Goal: Task Accomplishment & Management: Complete application form

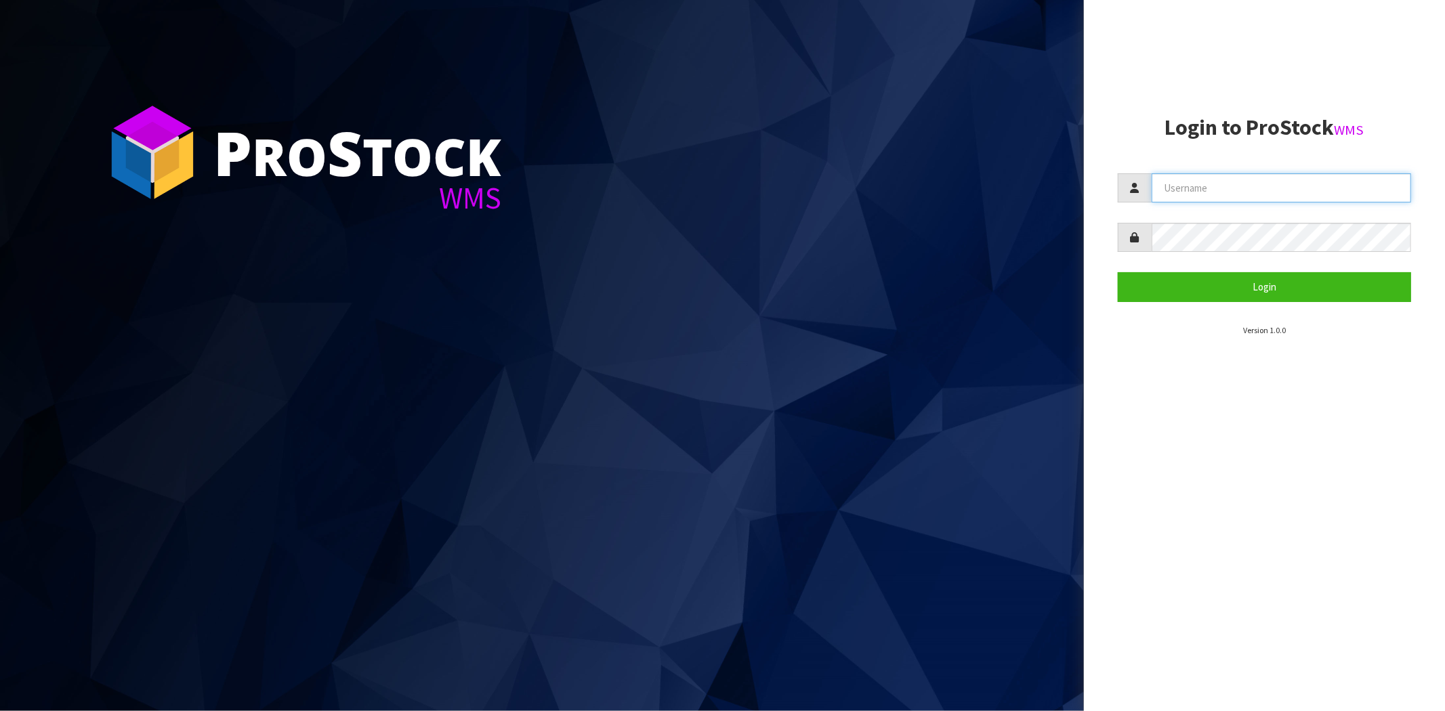
click at [1196, 183] on input "text" at bounding box center [1280, 187] width 259 height 29
type input "[PERSON_NAME][EMAIL_ADDRESS][DOMAIN_NAME]"
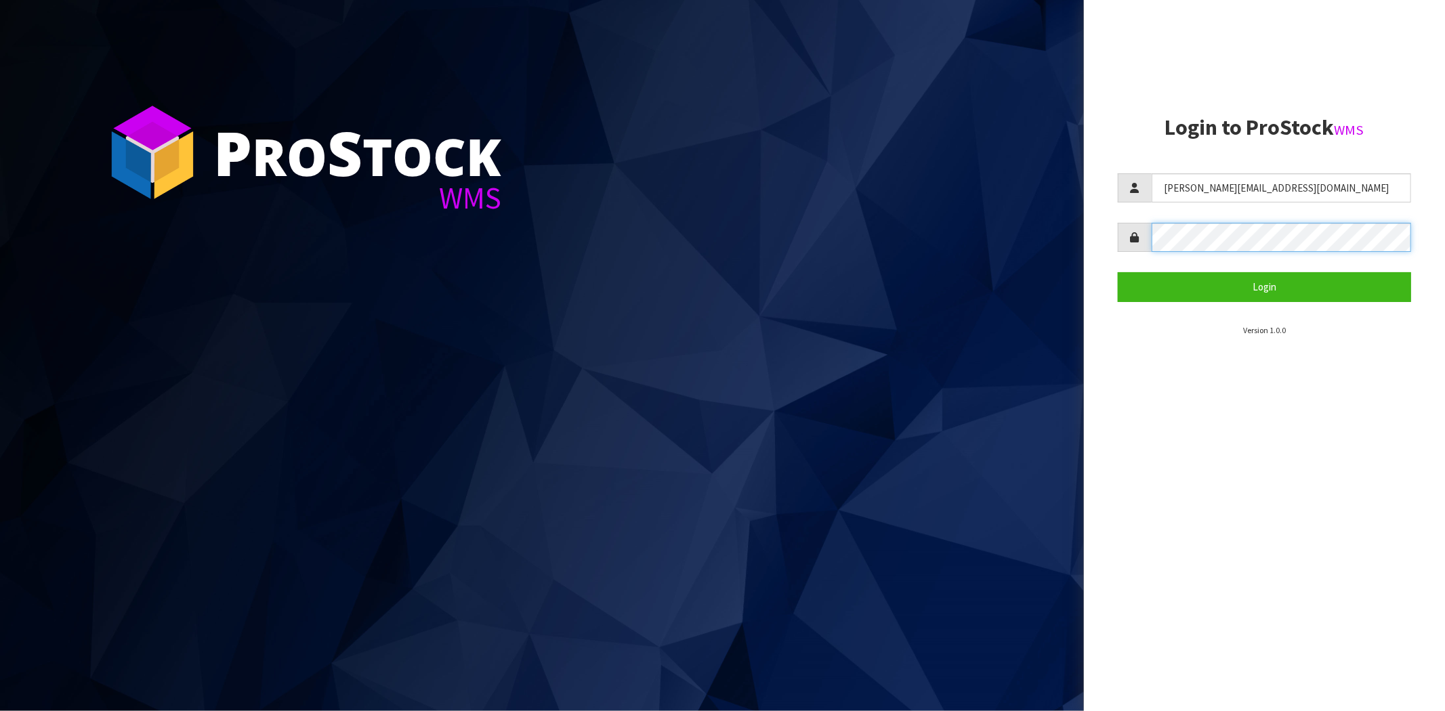
click at [1117, 272] on button "Login" at bounding box center [1263, 286] width 293 height 29
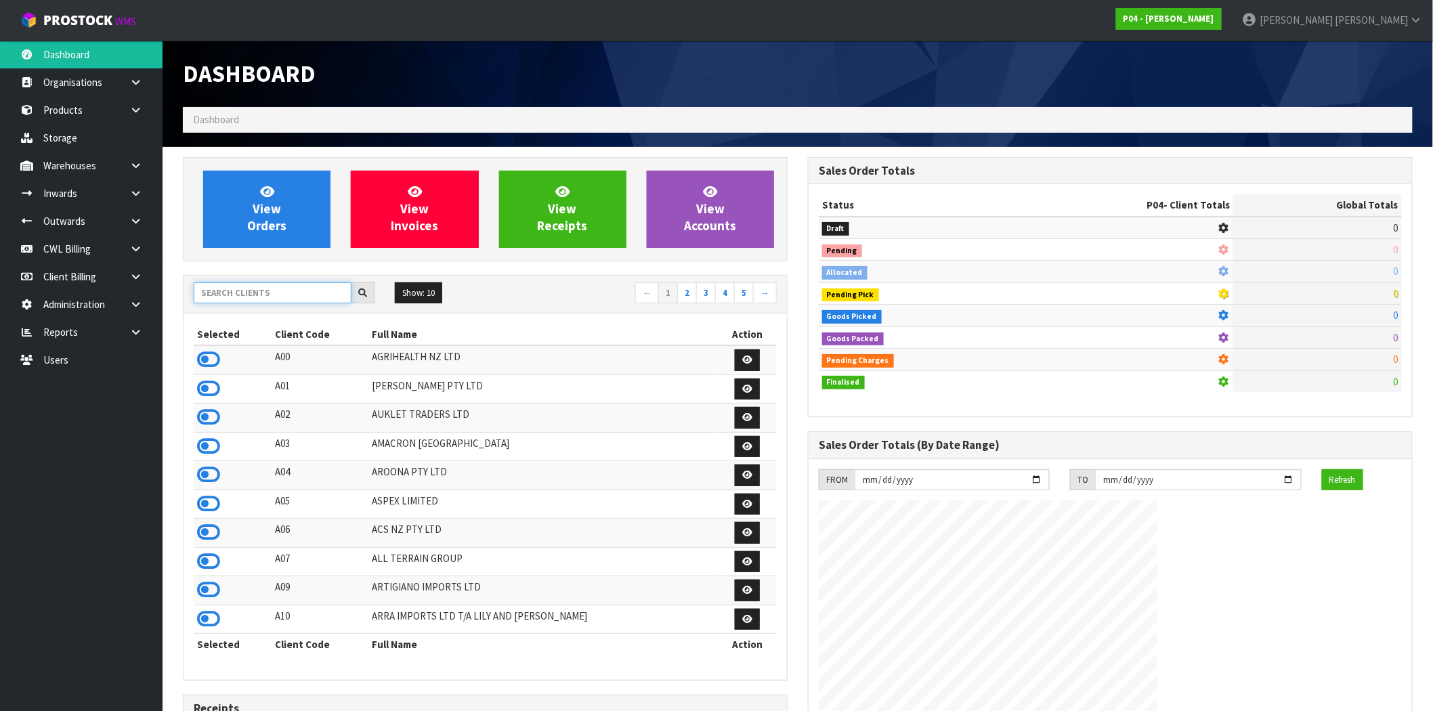
click at [289, 295] on input "text" at bounding box center [273, 292] width 158 height 21
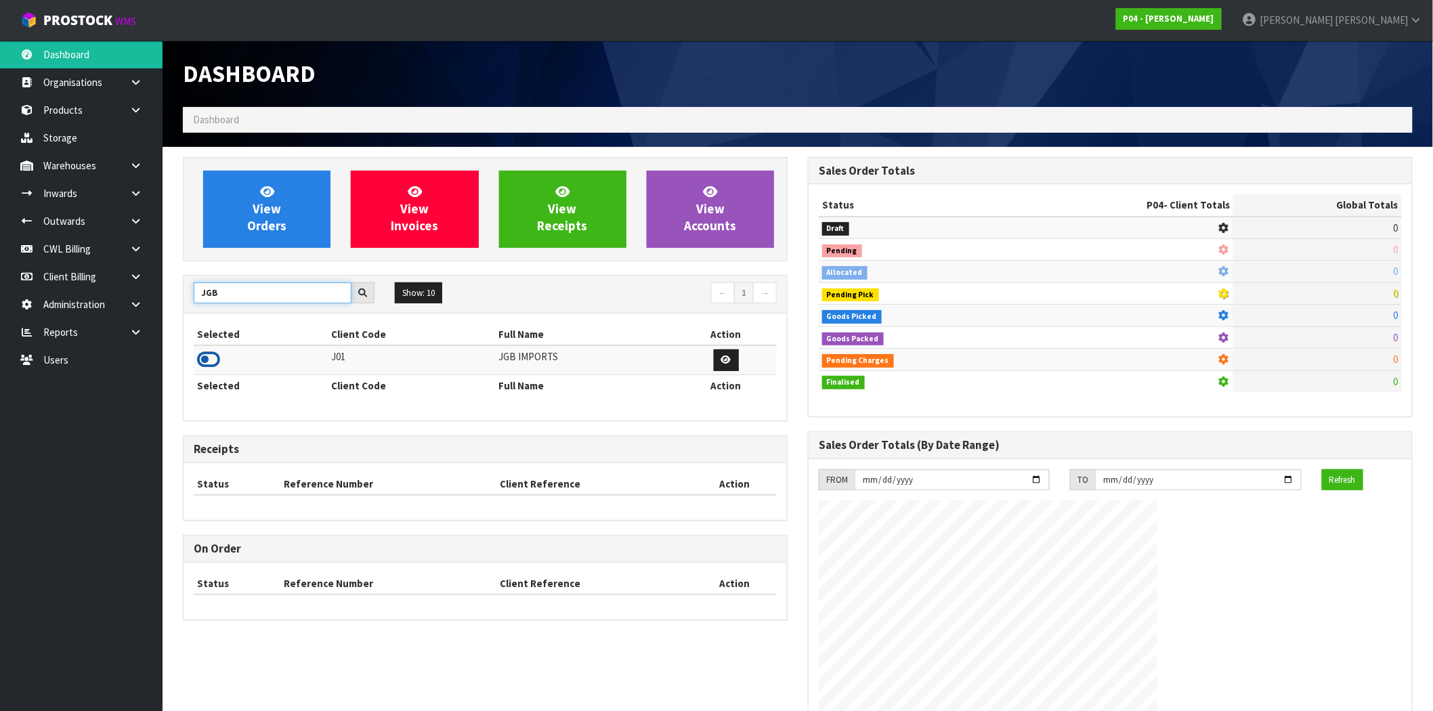
type input "JGB"
click at [209, 363] on icon at bounding box center [208, 359] width 23 height 20
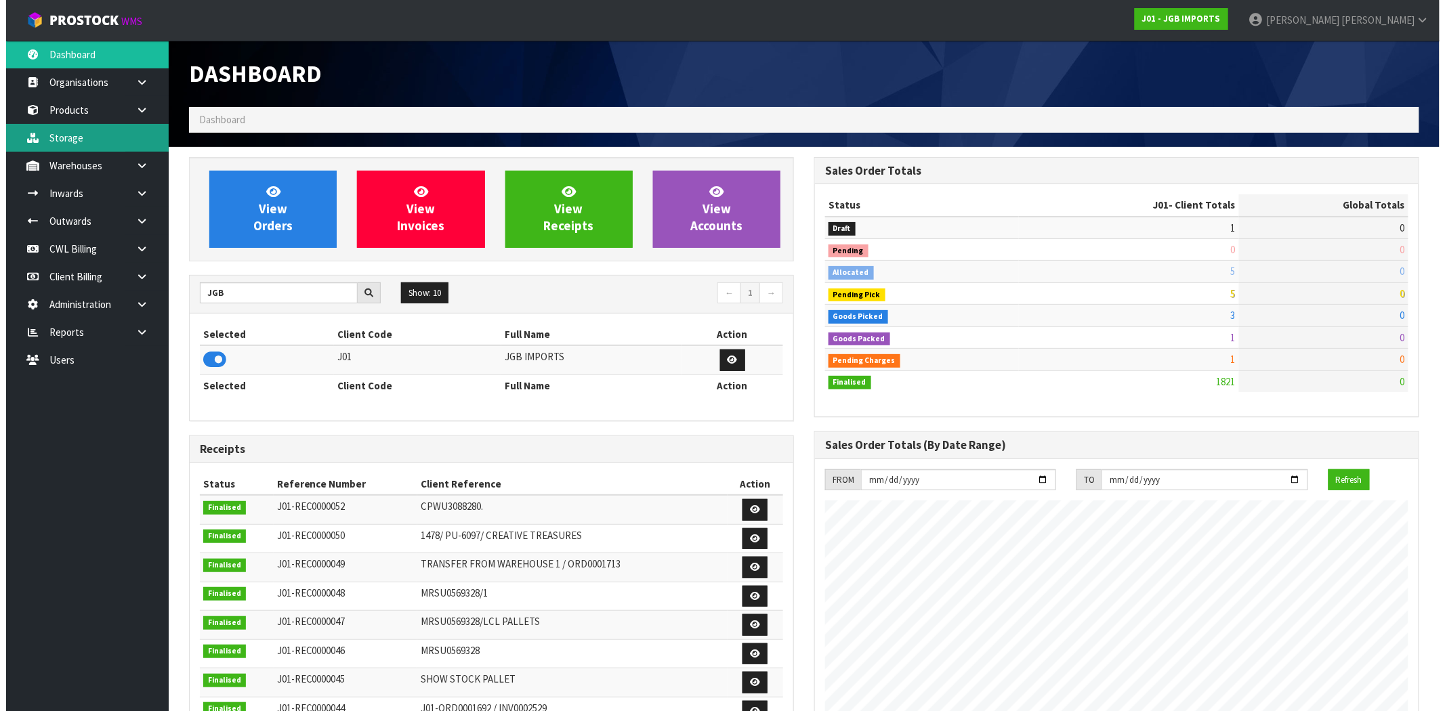
scroll to position [1026, 625]
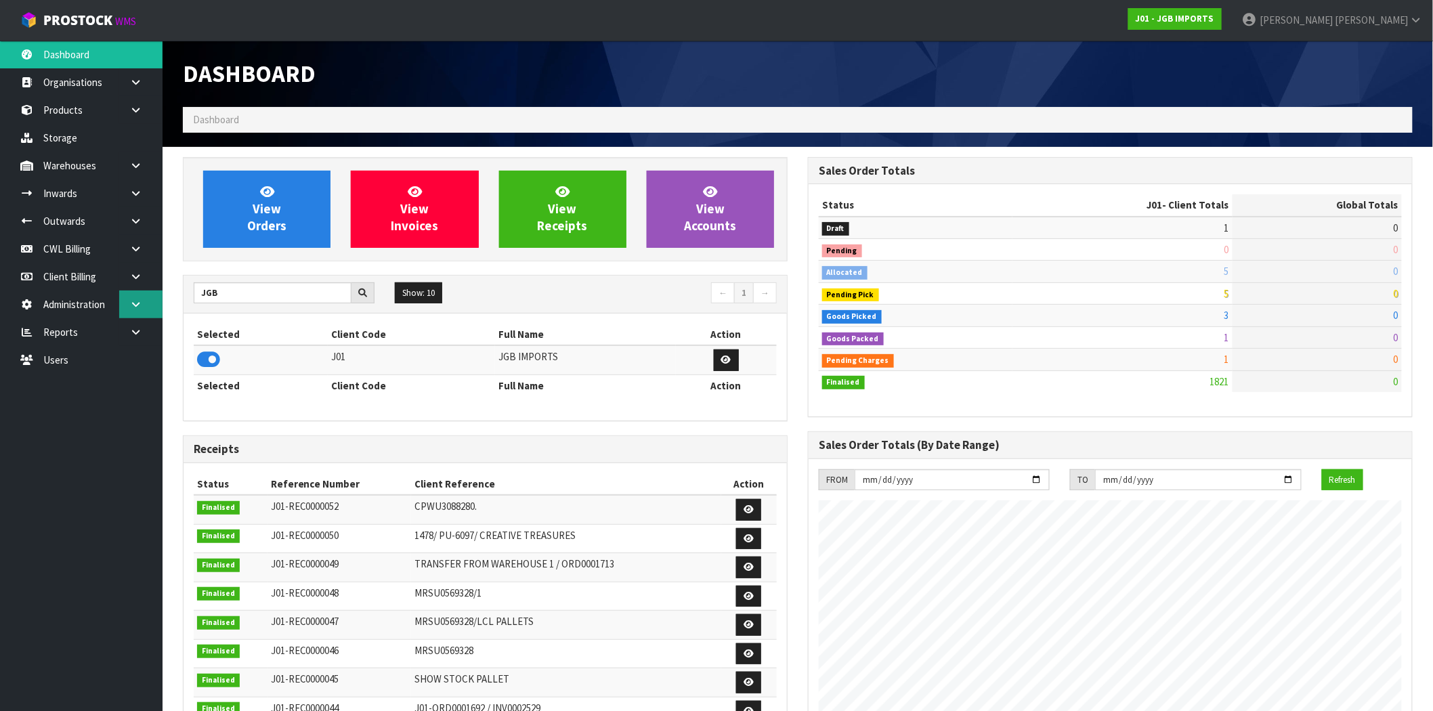
click at [137, 310] on link at bounding box center [140, 305] width 43 height 28
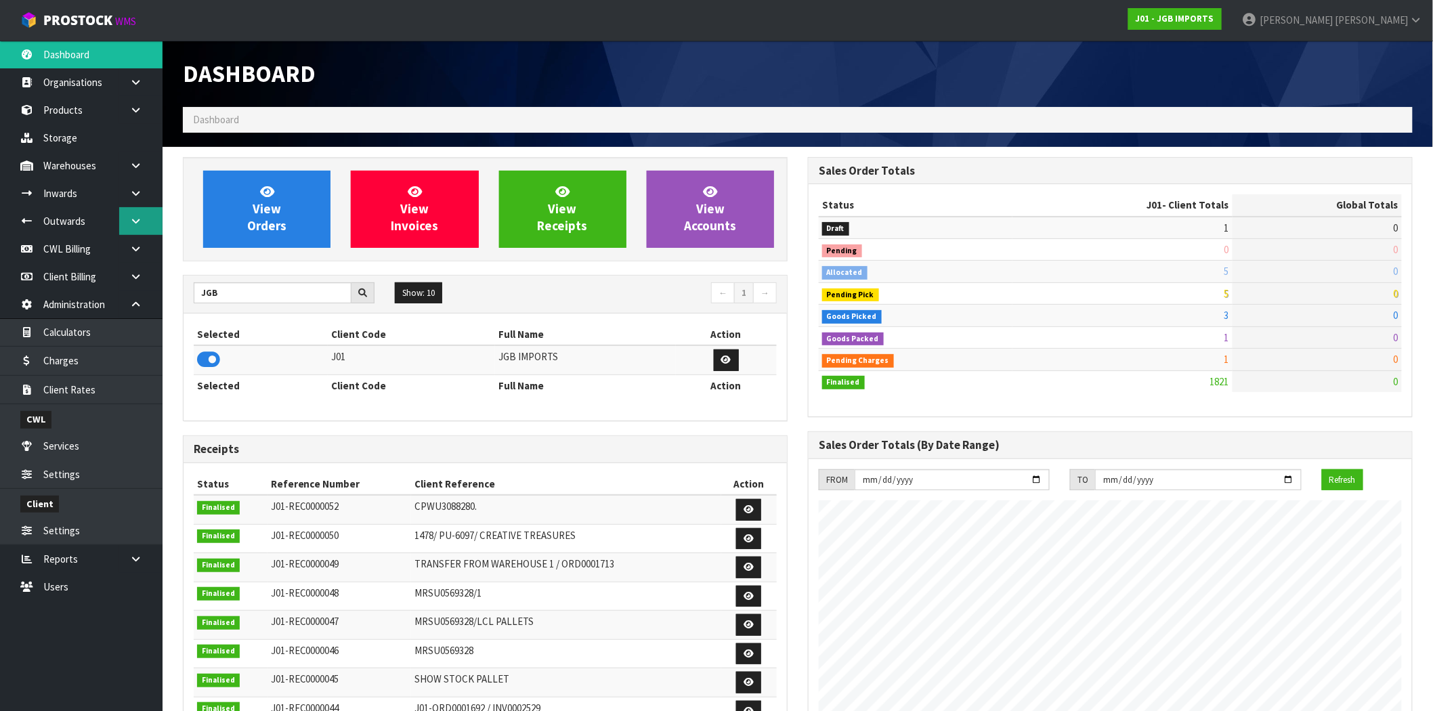
click at [140, 226] on link at bounding box center [140, 221] width 43 height 28
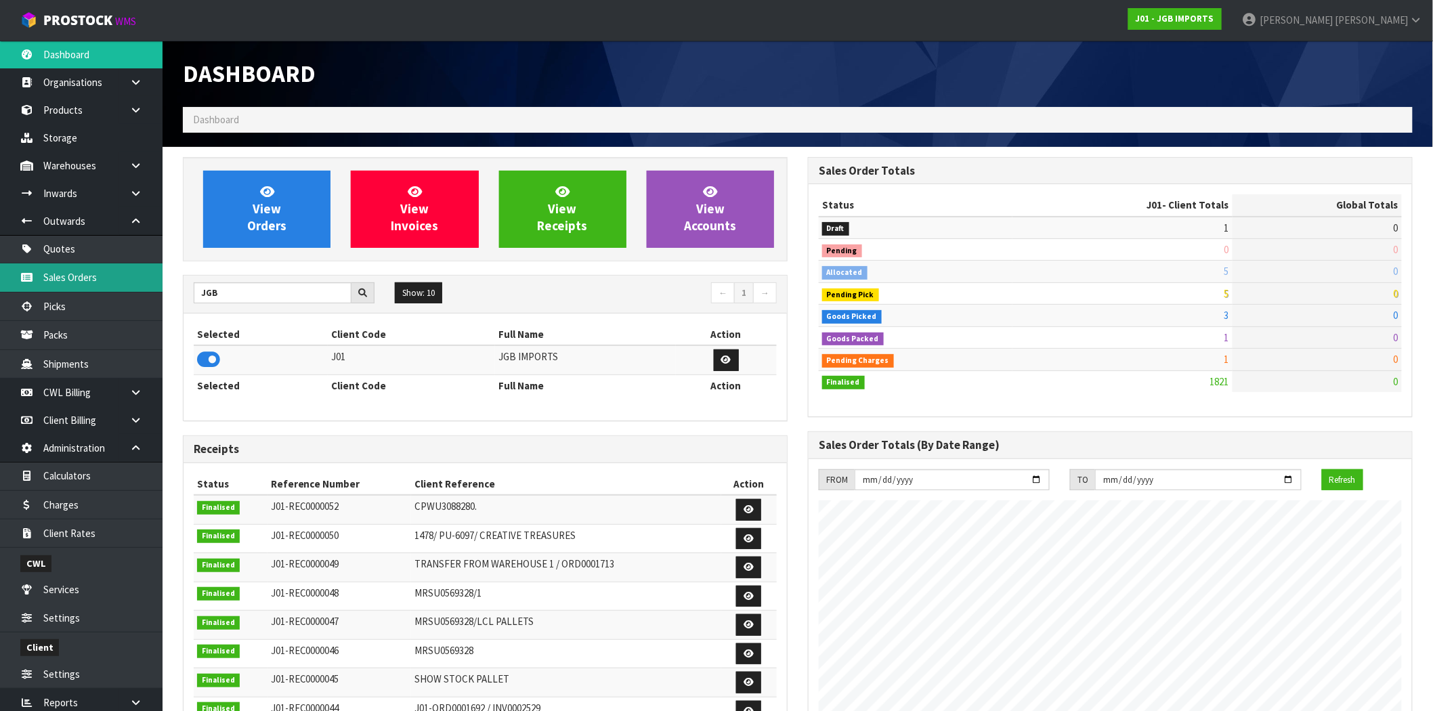
click at [92, 276] on link "Sales Orders" at bounding box center [81, 277] width 163 height 28
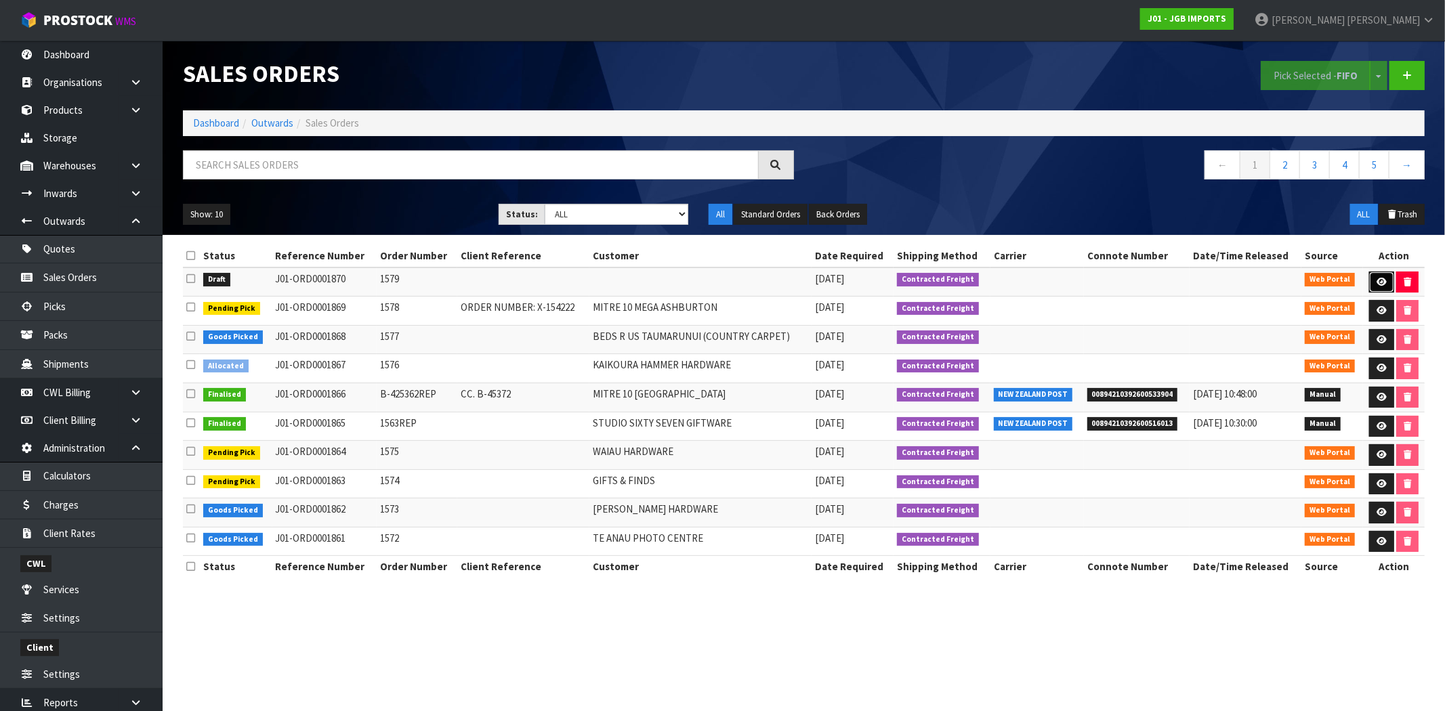
click at [1382, 281] on icon at bounding box center [1381, 282] width 10 height 9
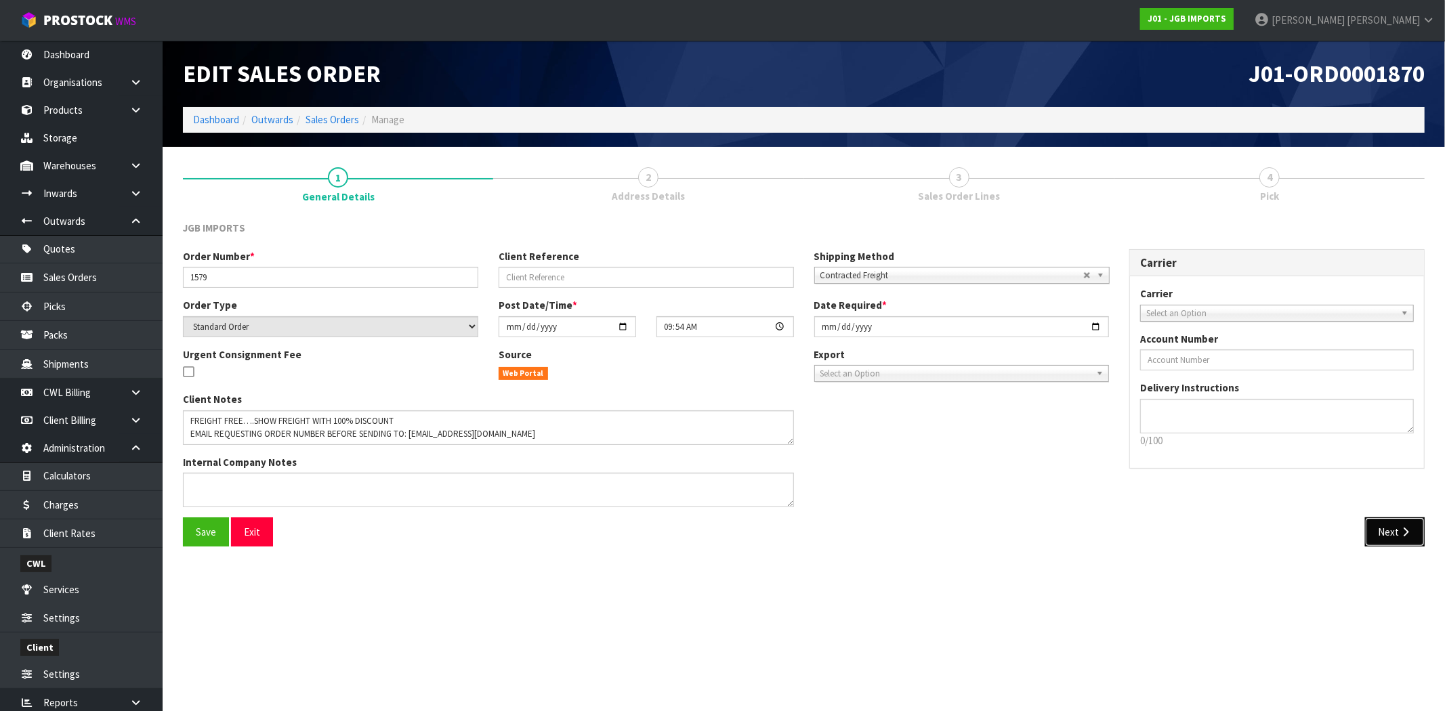
click at [1406, 530] on icon "button" at bounding box center [1405, 532] width 13 height 10
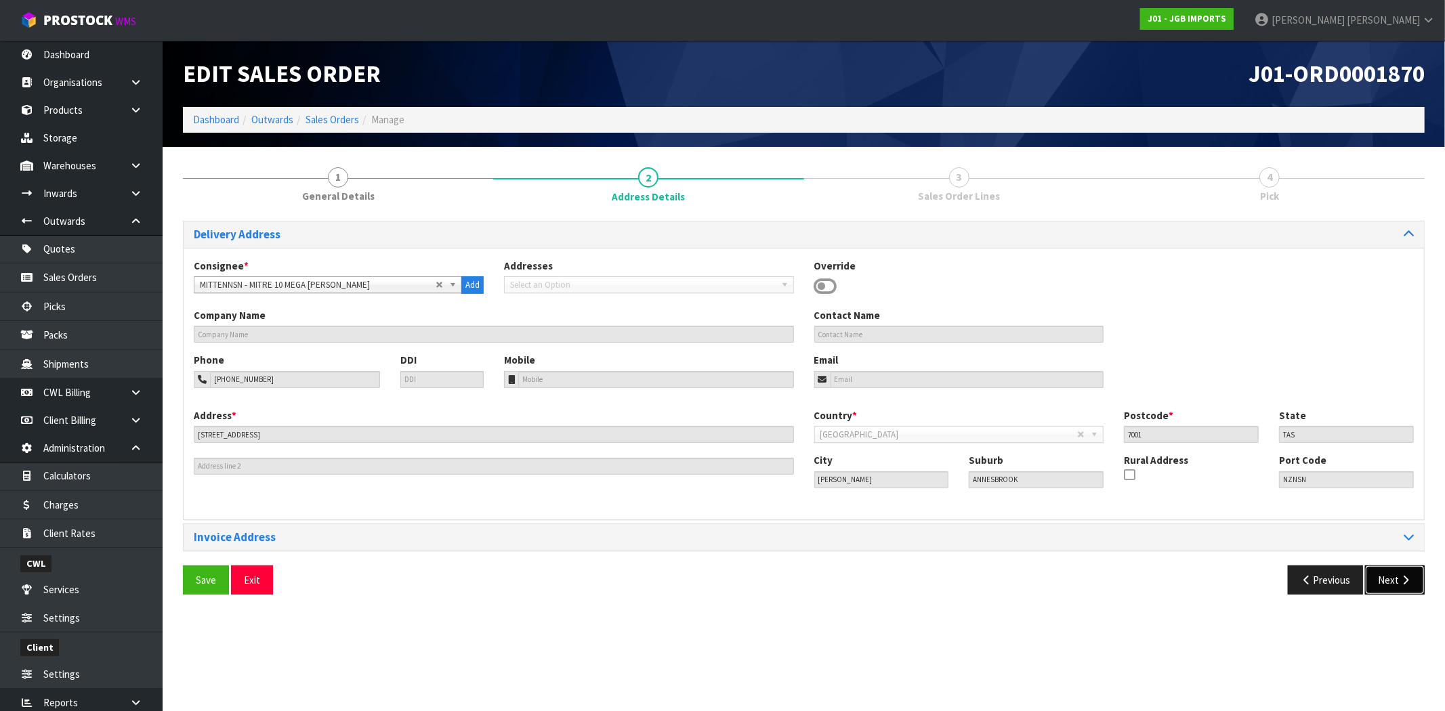
click at [1396, 574] on button "Next" at bounding box center [1395, 580] width 60 height 29
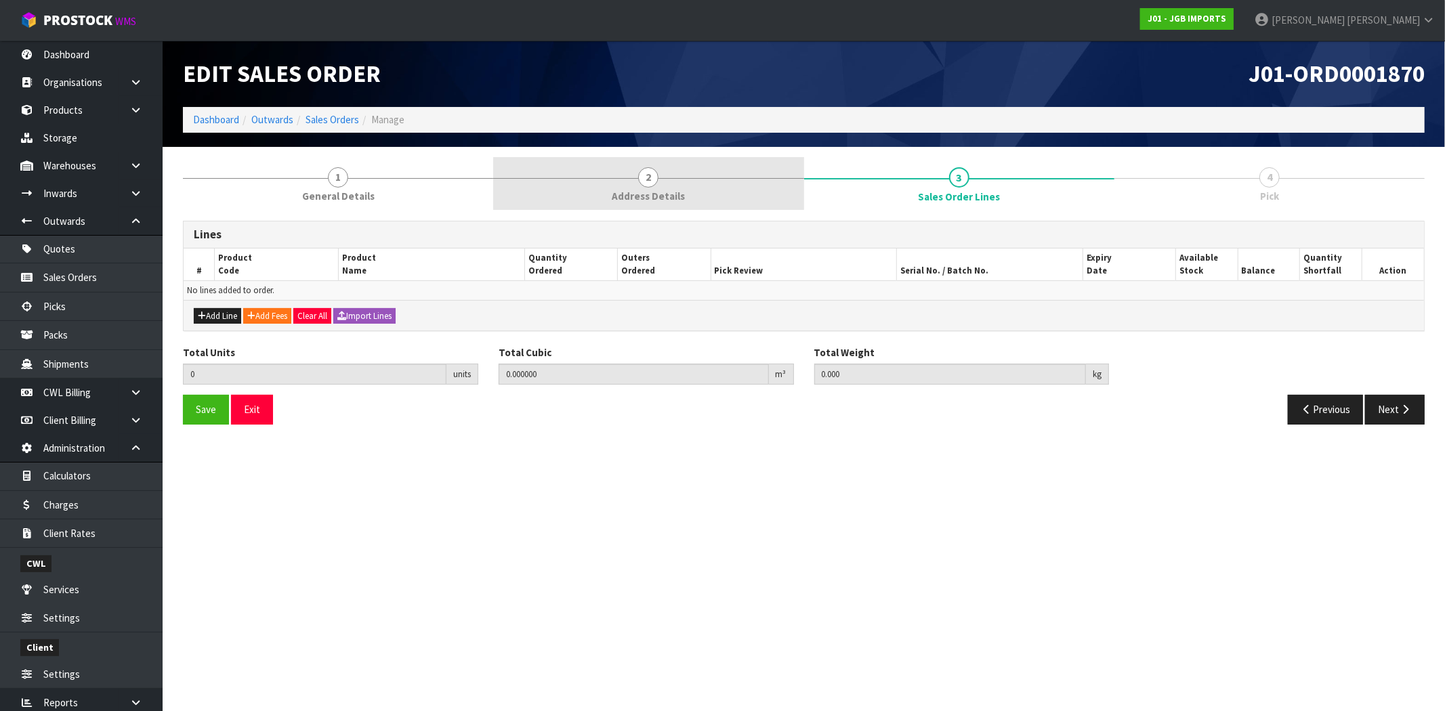
click at [612, 178] on div at bounding box center [648, 178] width 310 height 1
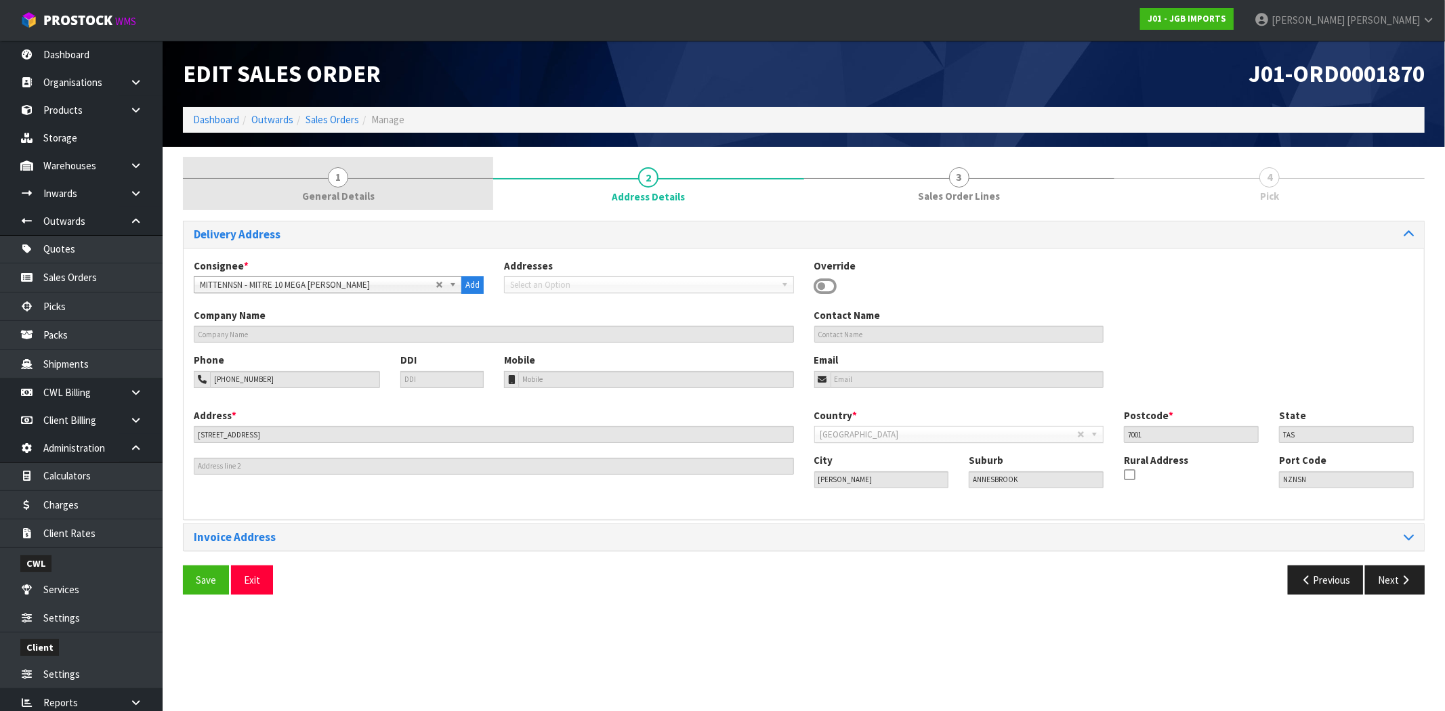
click at [391, 177] on link "1 General Details" at bounding box center [338, 184] width 310 height 54
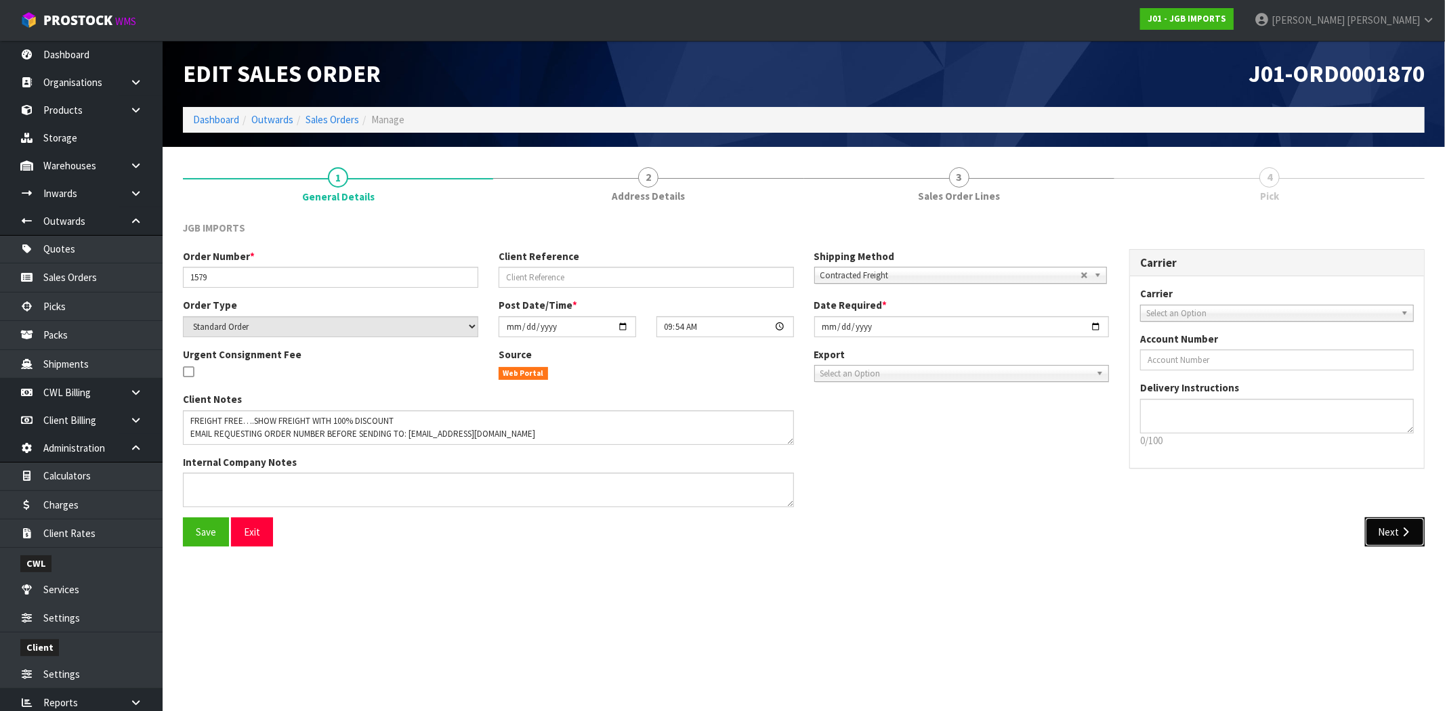
click at [1392, 532] on button "Next" at bounding box center [1395, 531] width 60 height 29
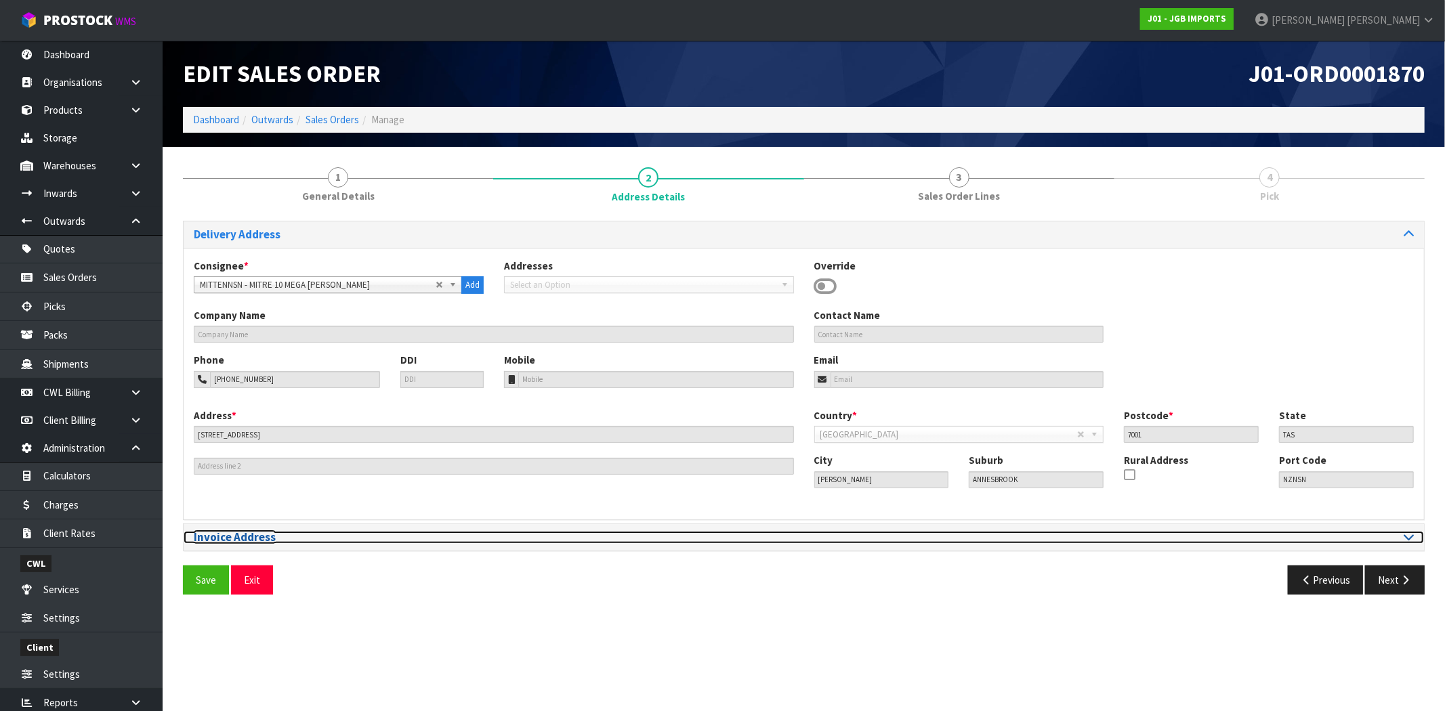
click at [511, 540] on h3 "Invoice Address" at bounding box center [494, 537] width 600 height 13
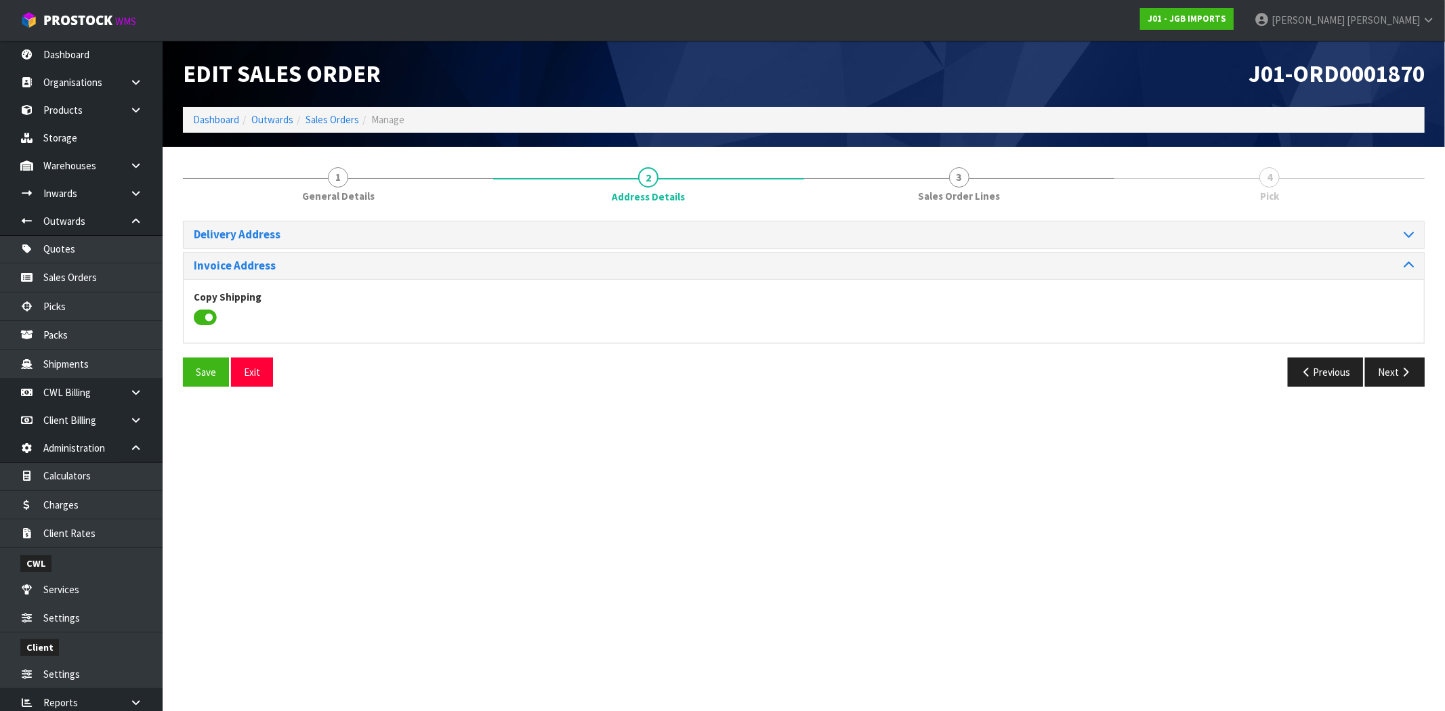
click at [272, 242] on div "Delivery Address" at bounding box center [804, 234] width 1240 height 26
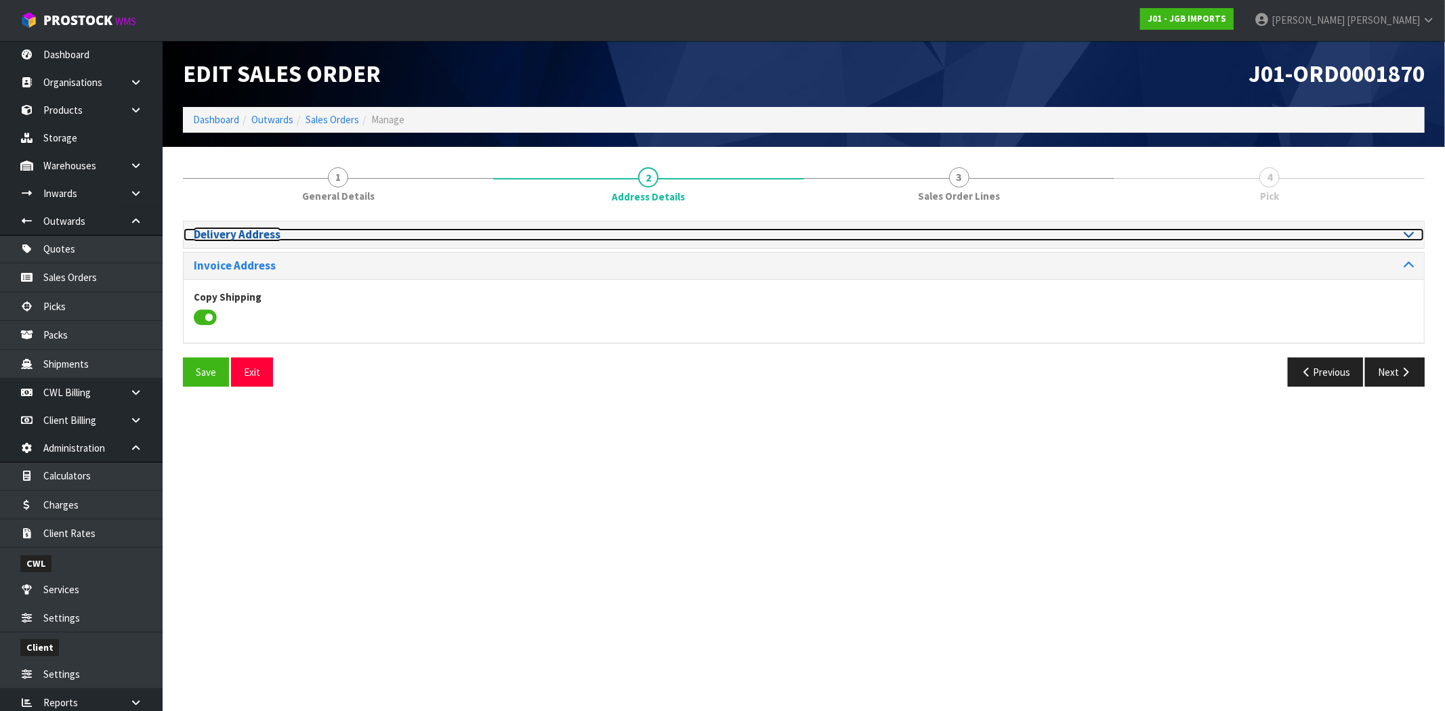
click at [259, 232] on h3 "Delivery Address" at bounding box center [494, 234] width 600 height 13
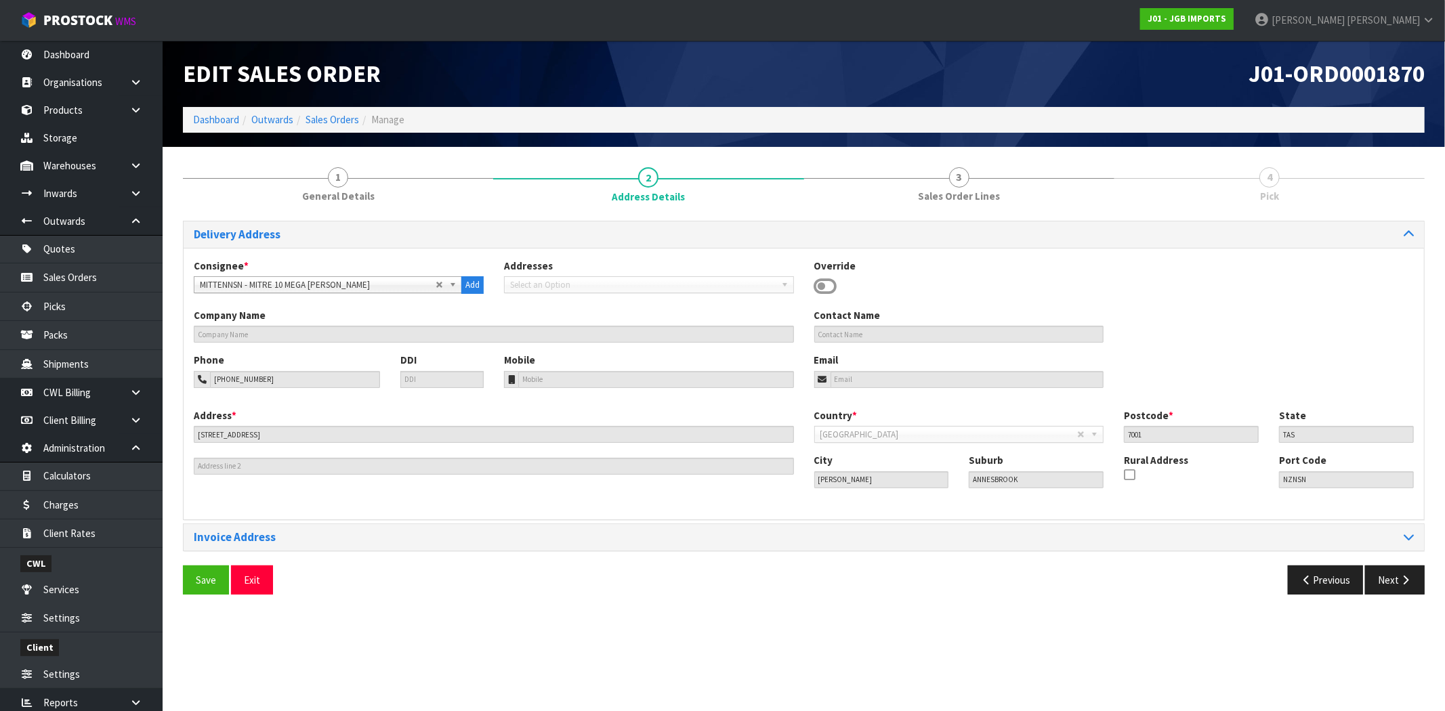
click at [1436, 578] on section "1 General Details 2 Address Details 3 Sales Order Lines 4 Pick Delivery Address…" at bounding box center [804, 381] width 1282 height 469
click at [1396, 577] on button "Next" at bounding box center [1395, 580] width 60 height 29
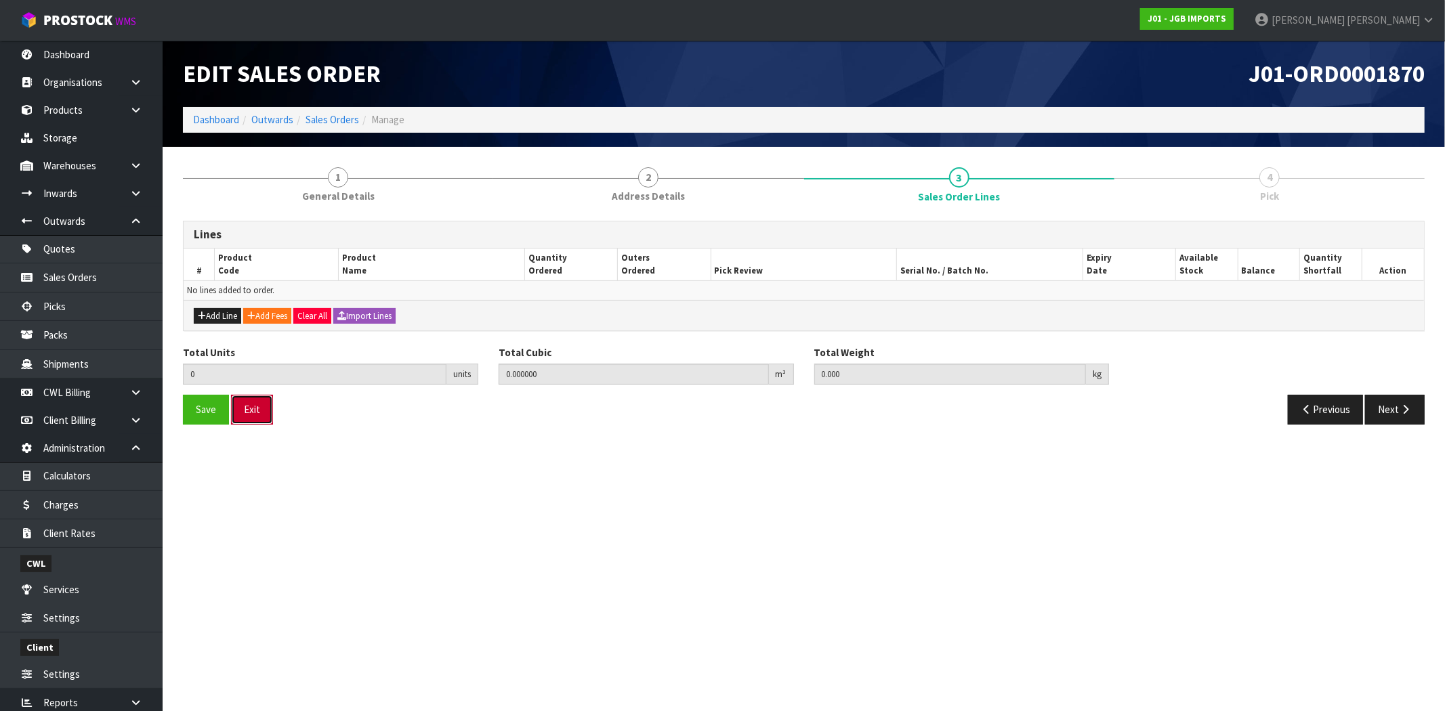
click at [259, 410] on button "Exit" at bounding box center [252, 409] width 42 height 29
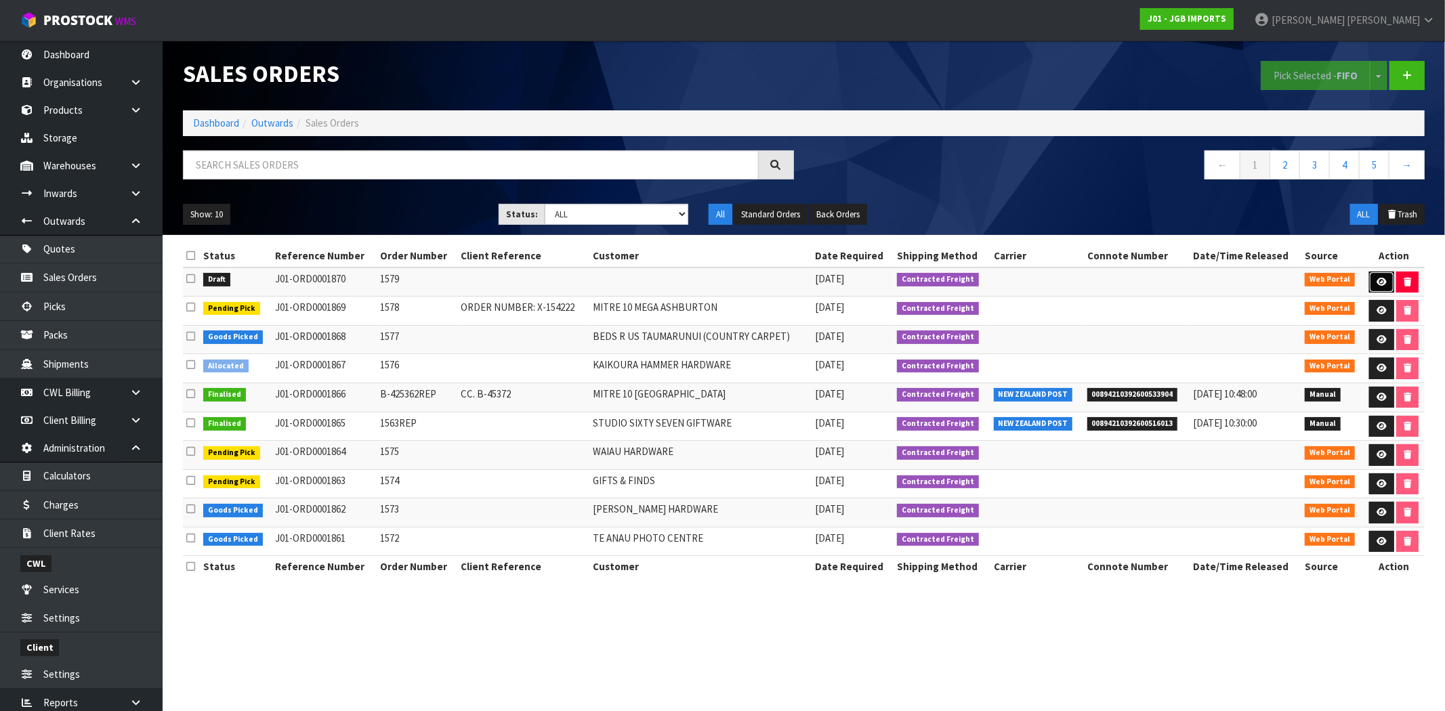
click at [1384, 283] on icon at bounding box center [1381, 282] width 10 height 9
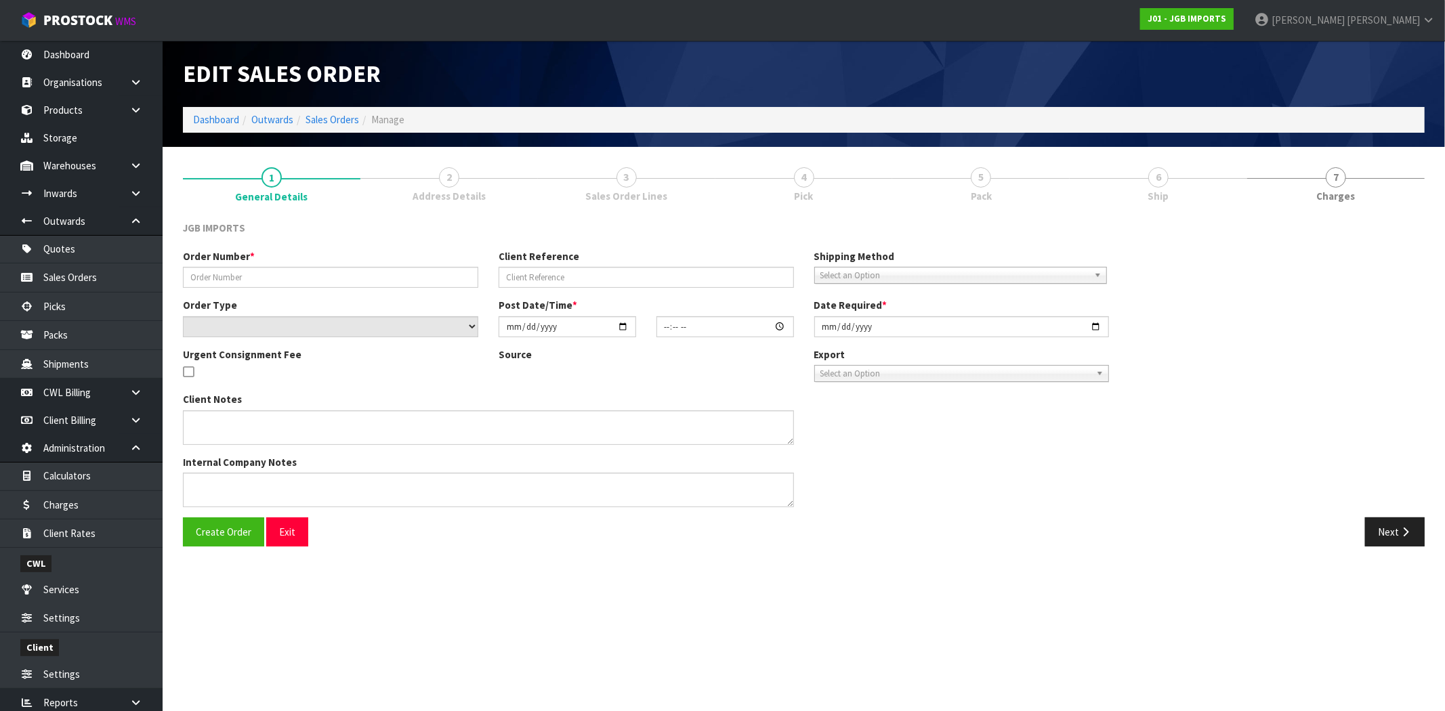
type input "1579"
select select "number:0"
type input "2025-09-17"
type input "09:54:00.000"
type input "2025-09-17"
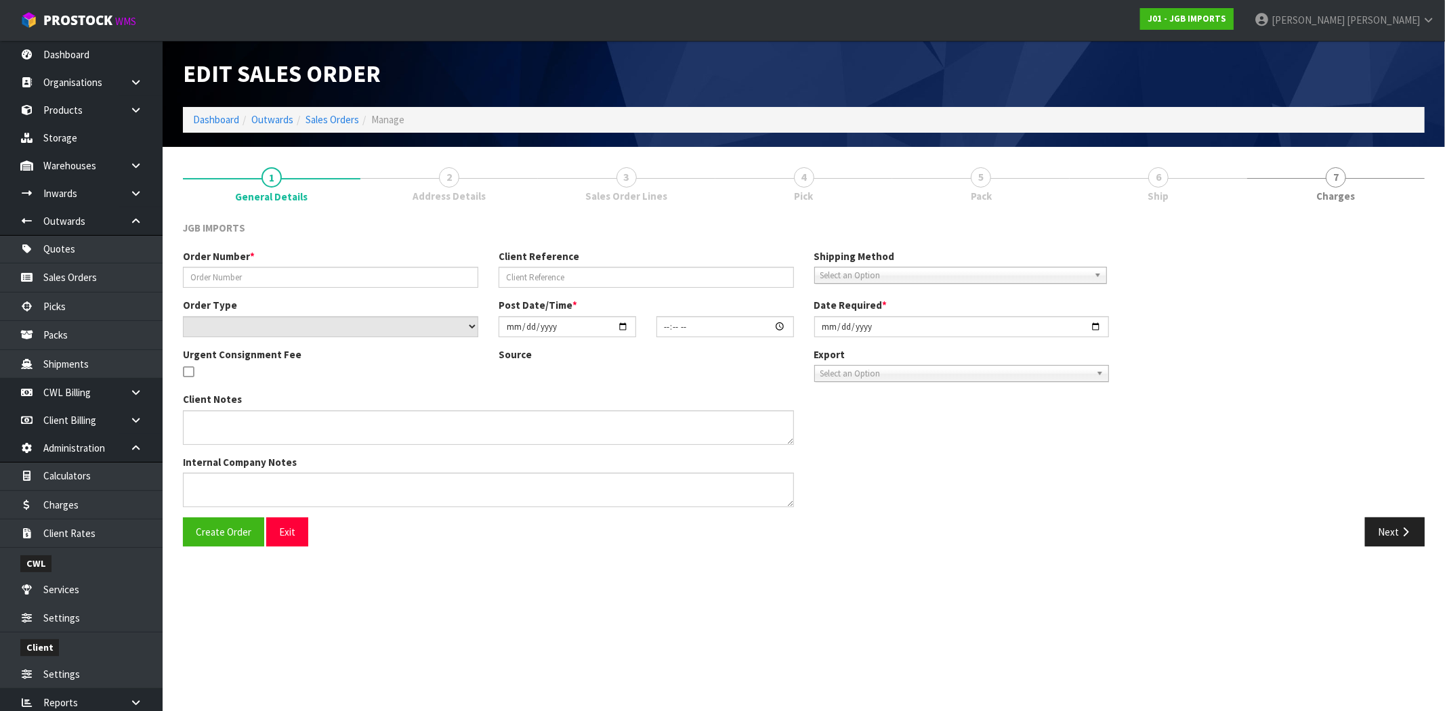
type textarea "FREIGHT FREE….SHOW FREIGHT WITH 100% DISCOUNT EMAIL REQUESTING ORDER NUMBER BEF…"
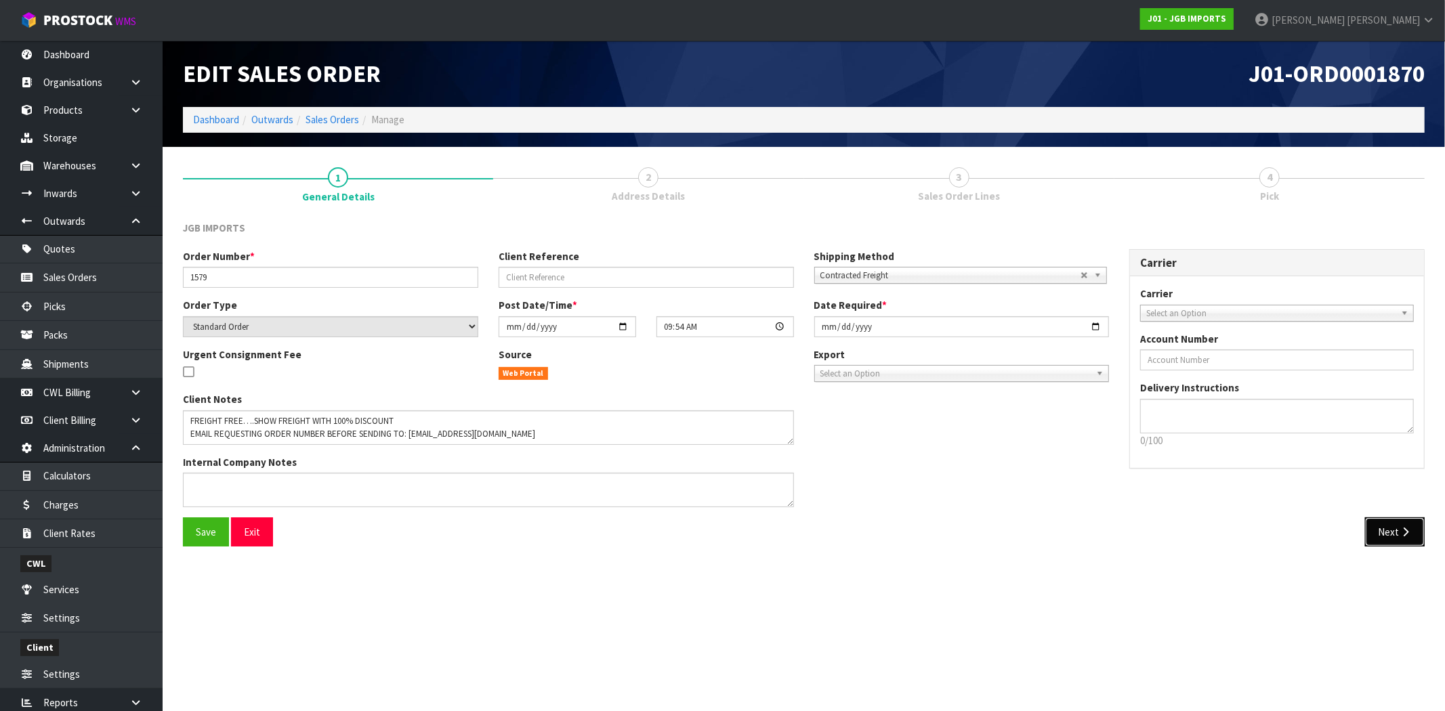
click at [1391, 530] on button "Next" at bounding box center [1395, 531] width 60 height 29
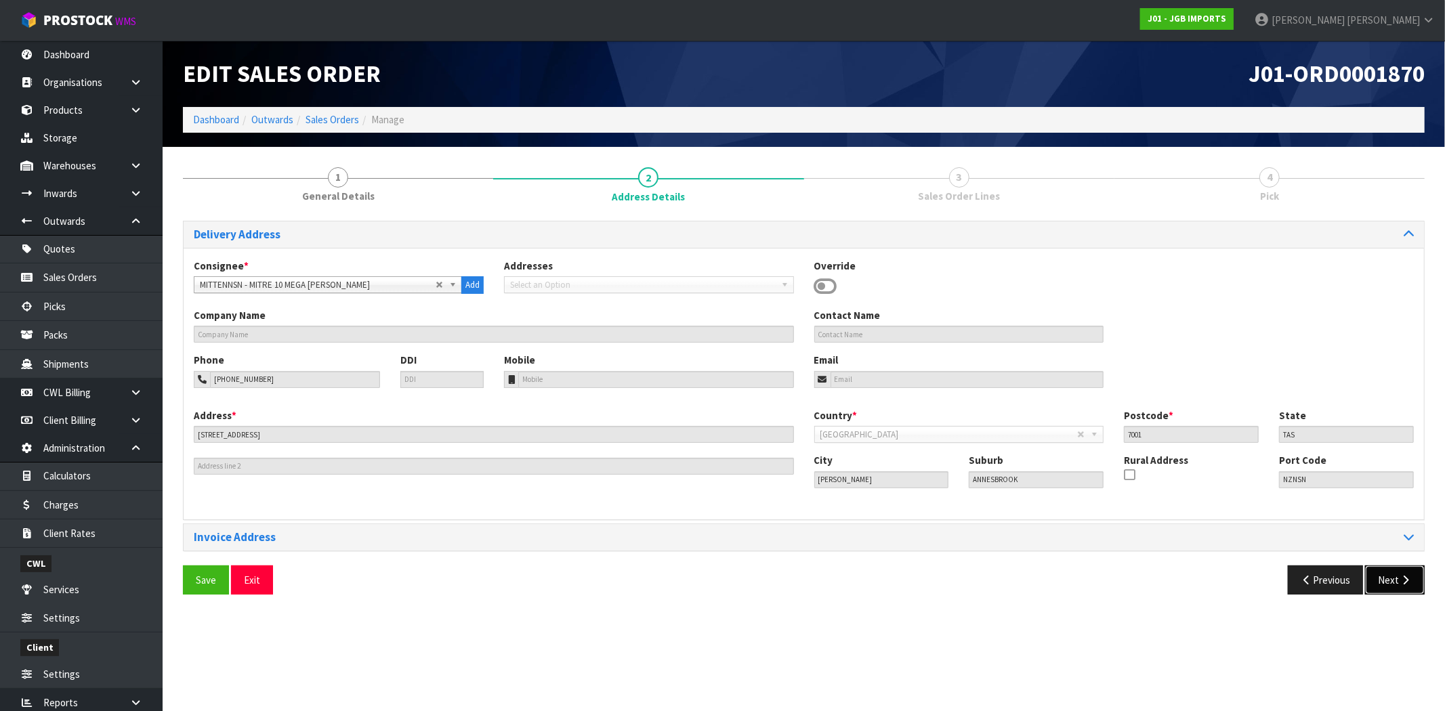
click at [1402, 584] on icon "button" at bounding box center [1405, 580] width 13 height 10
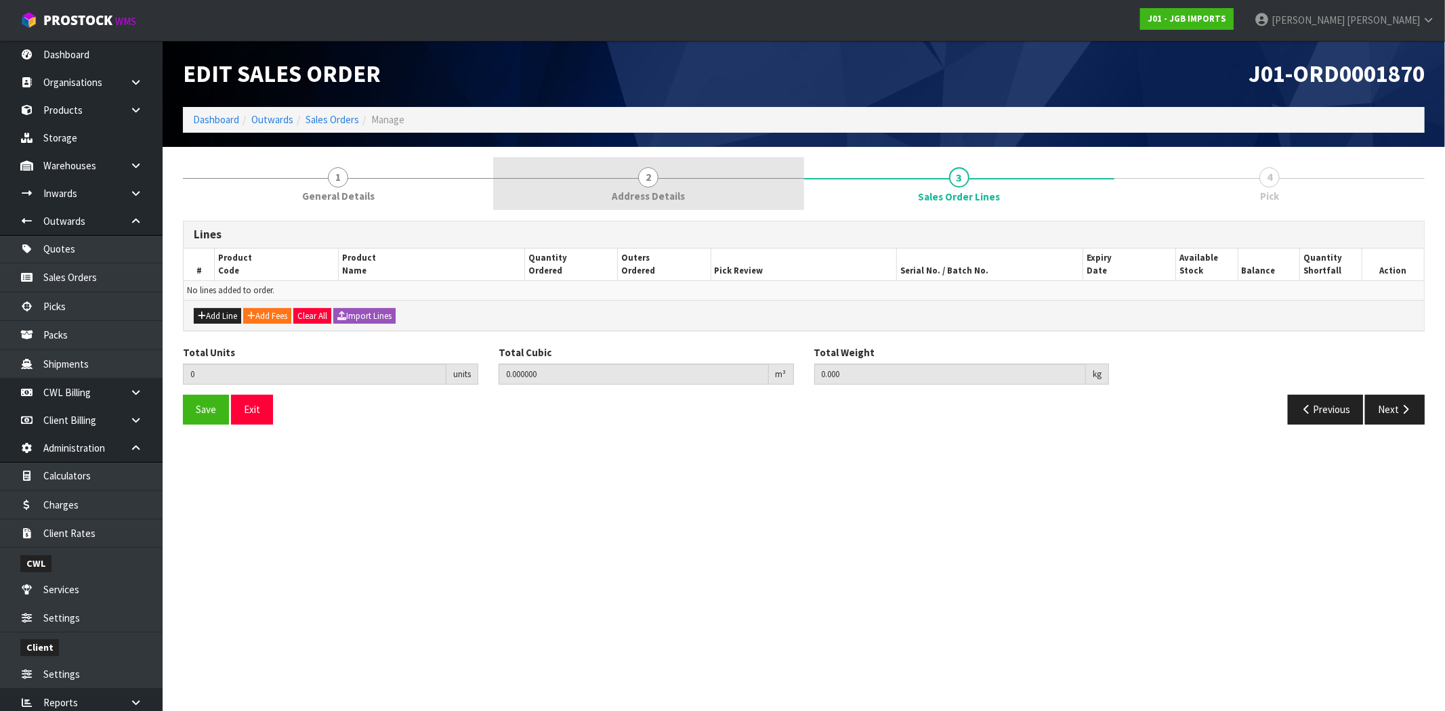
click at [657, 188] on link "2 Address Details" at bounding box center [648, 184] width 310 height 54
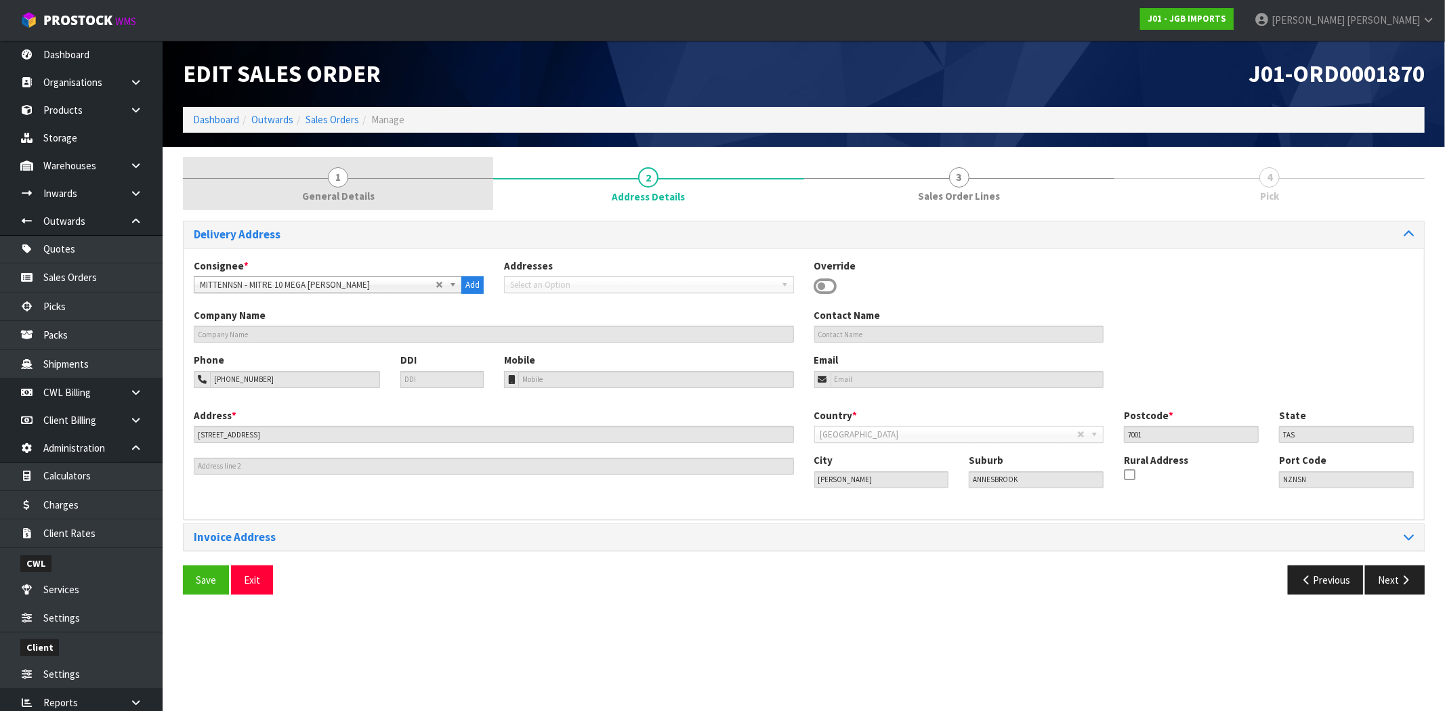
click at [340, 194] on span "General Details" at bounding box center [338, 196] width 72 height 14
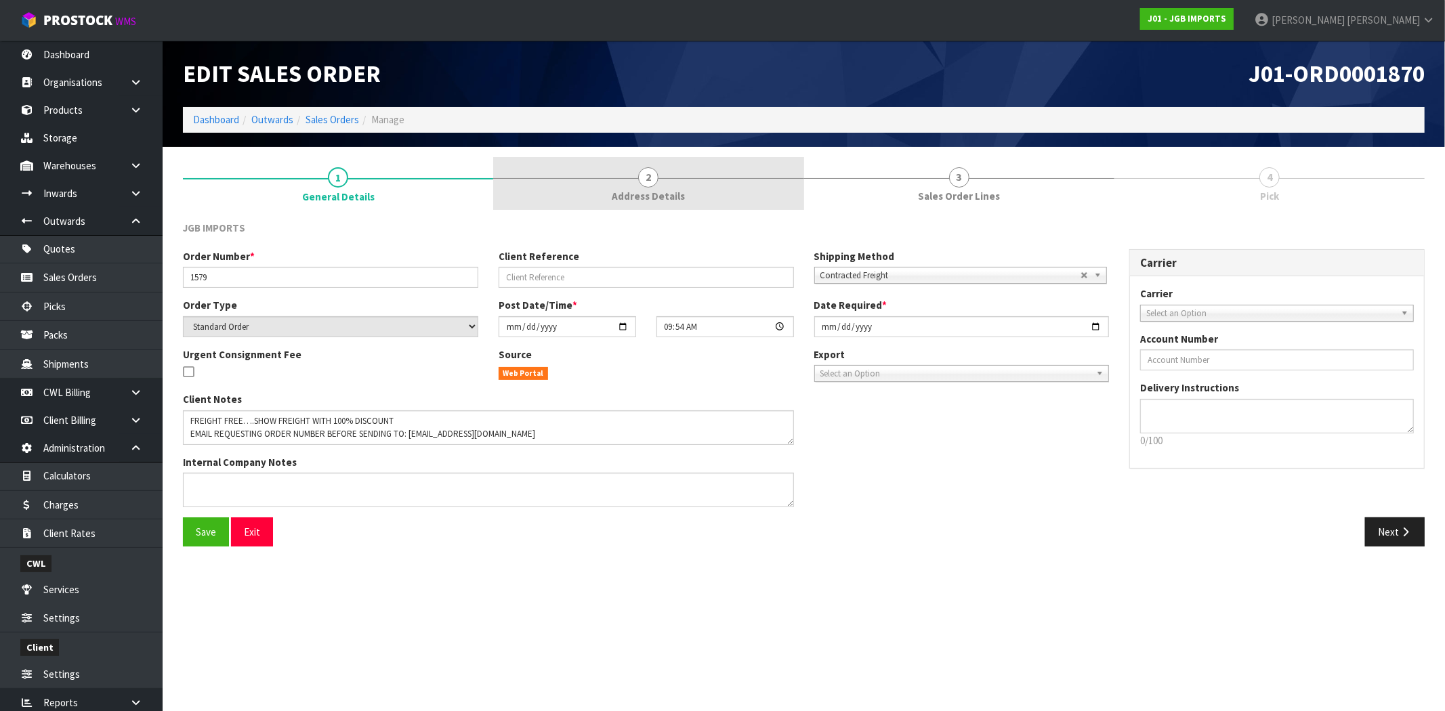
click at [688, 190] on link "2 Address Details" at bounding box center [648, 184] width 310 height 54
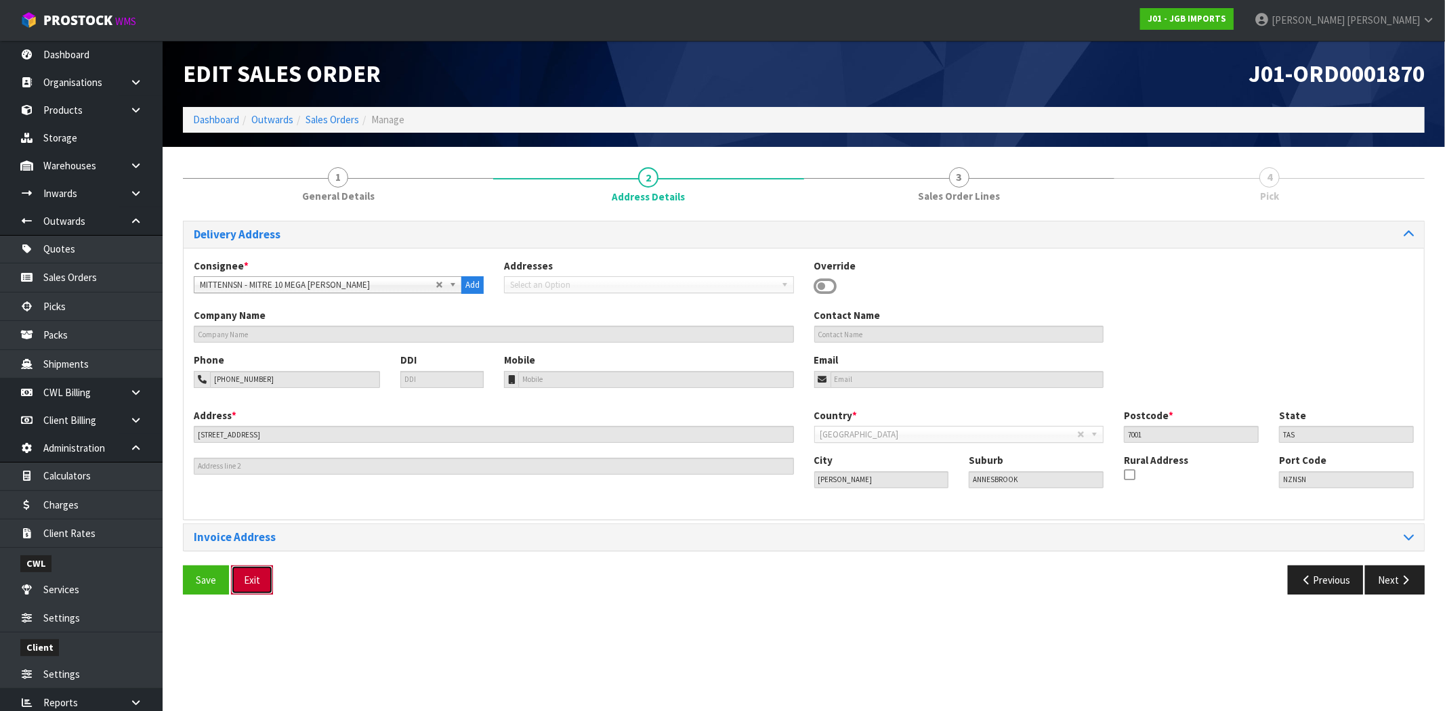
drag, startPoint x: 253, startPoint y: 584, endPoint x: 256, endPoint y: 577, distance: 7.3
click at [253, 584] on button "Exit" at bounding box center [252, 580] width 42 height 29
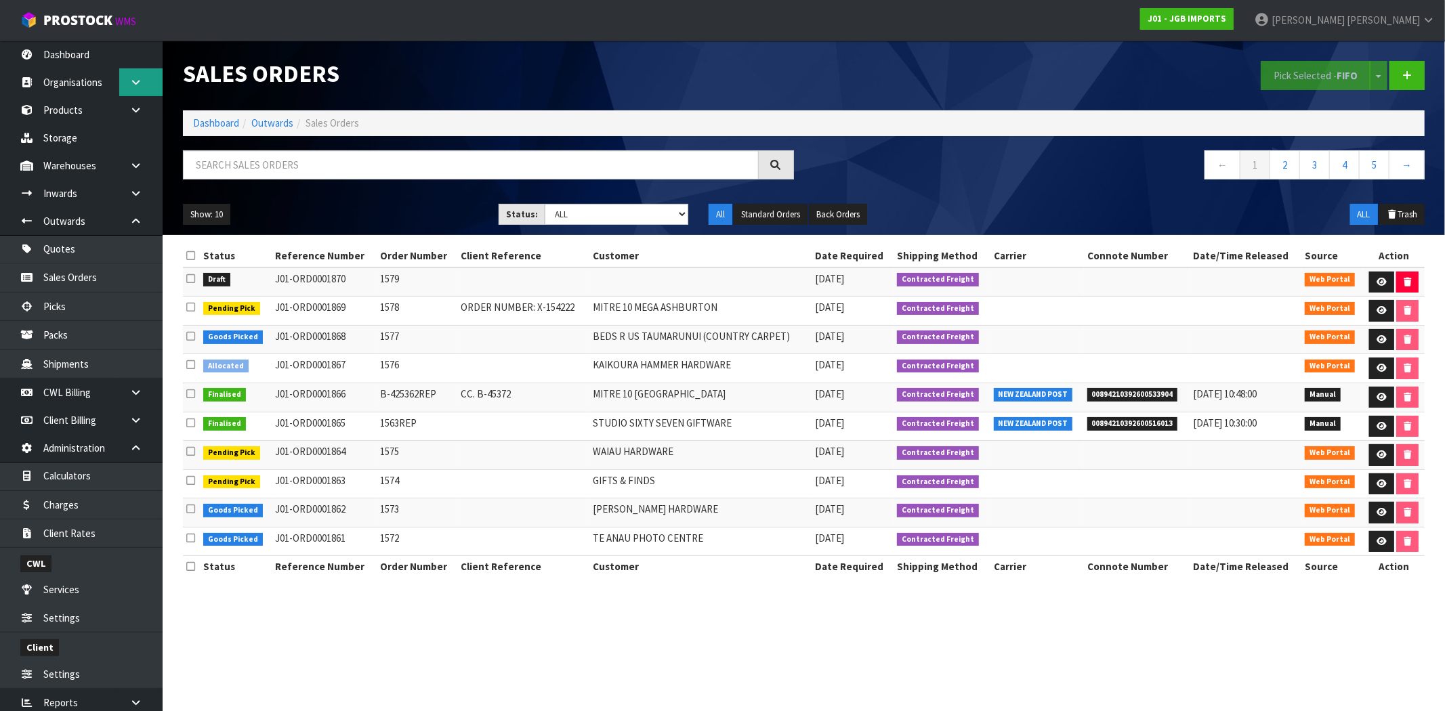
click at [133, 83] on icon at bounding box center [135, 82] width 13 height 10
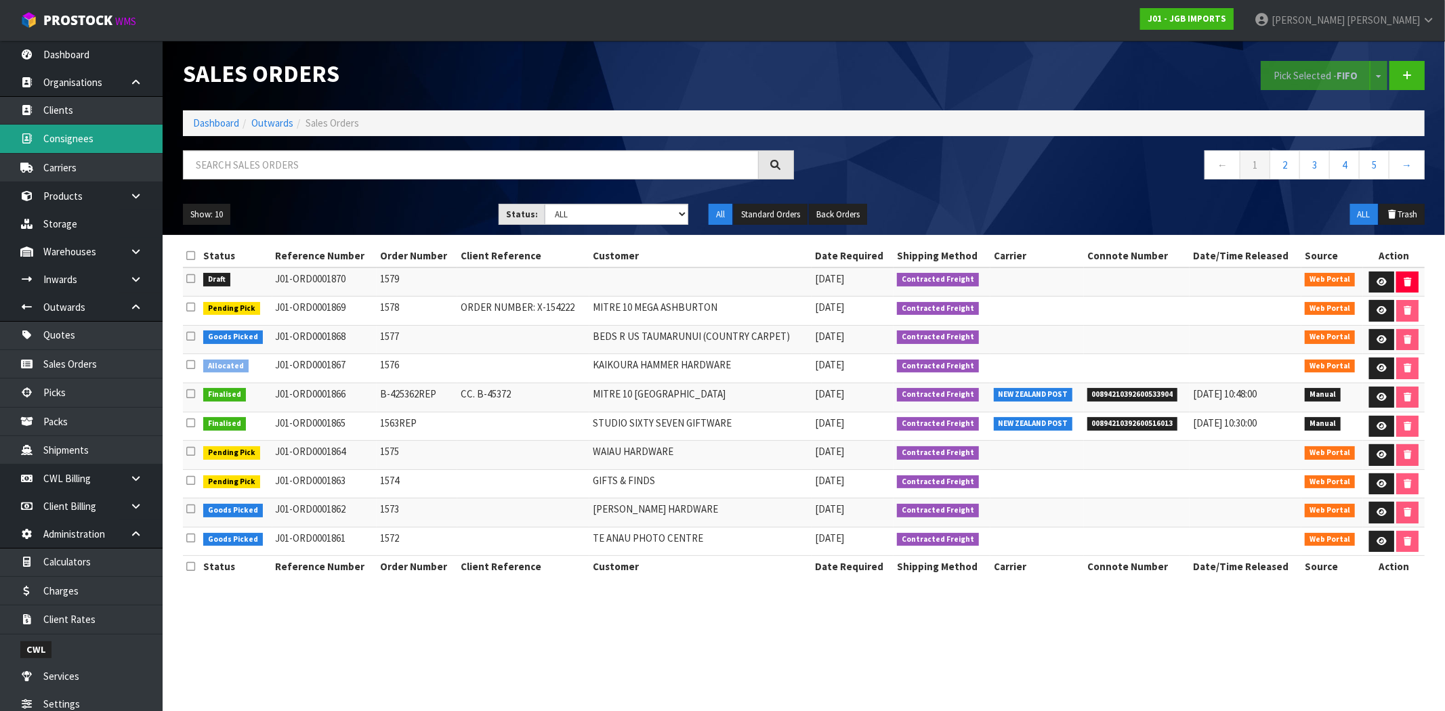
click at [98, 139] on link "Consignees" at bounding box center [81, 139] width 163 height 28
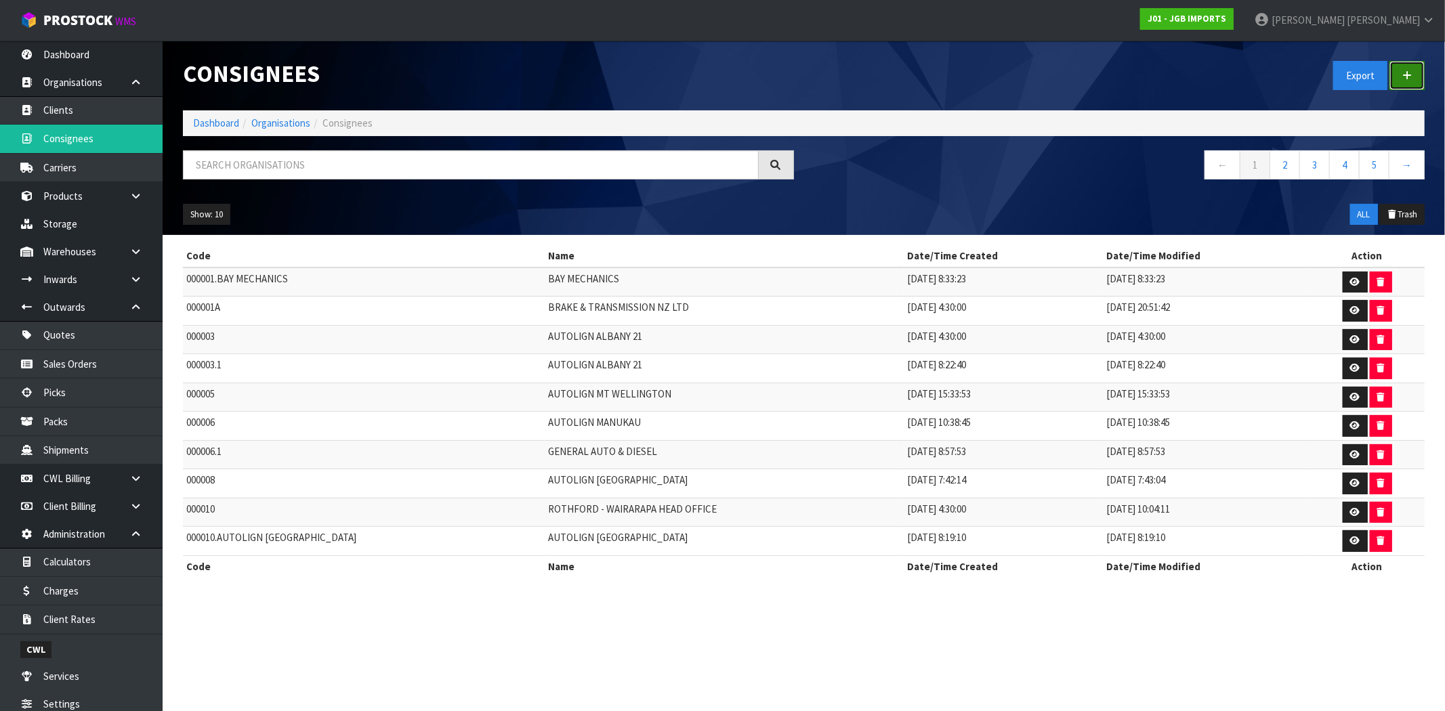
click at [1416, 73] on link at bounding box center [1406, 75] width 35 height 29
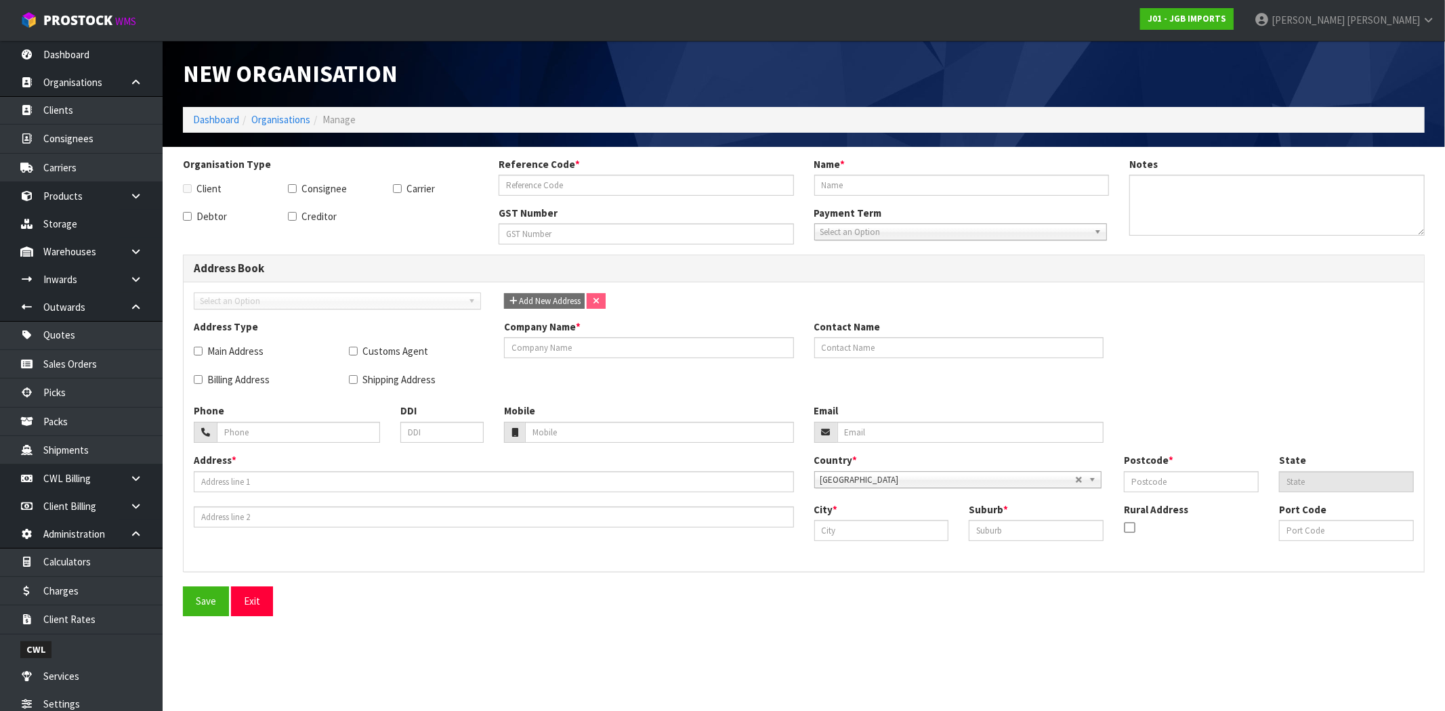
click at [260, 617] on section "Organisation Type Client Consignee Carrier Debtor Creditor Reference Code * Nam…" at bounding box center [804, 386] width 1282 height 479
drag, startPoint x: 256, startPoint y: 608, endPoint x: 337, endPoint y: 603, distance: 80.7
click at [258, 607] on button "Exit" at bounding box center [252, 601] width 42 height 29
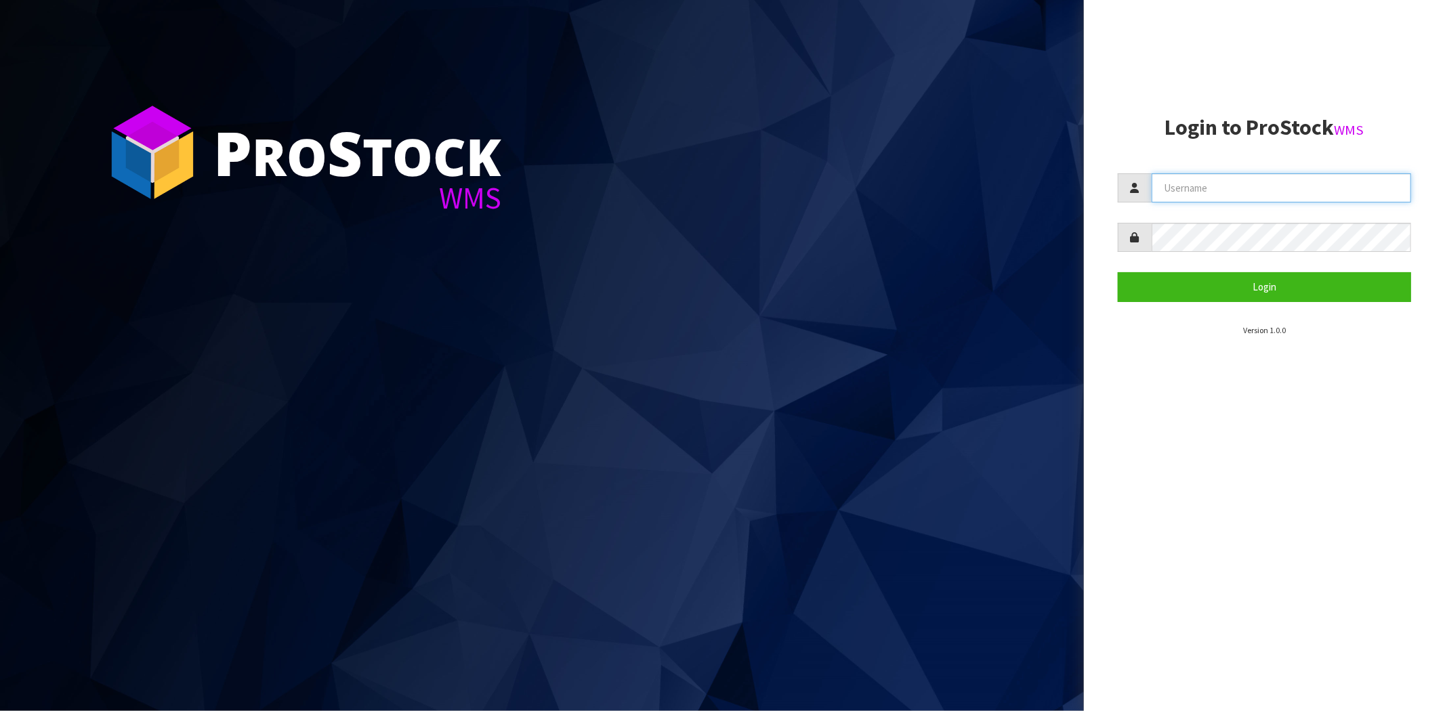
click at [1197, 186] on input "text" at bounding box center [1280, 187] width 259 height 29
type input "[PERSON_NAME][EMAIL_ADDRESS][DOMAIN_NAME]"
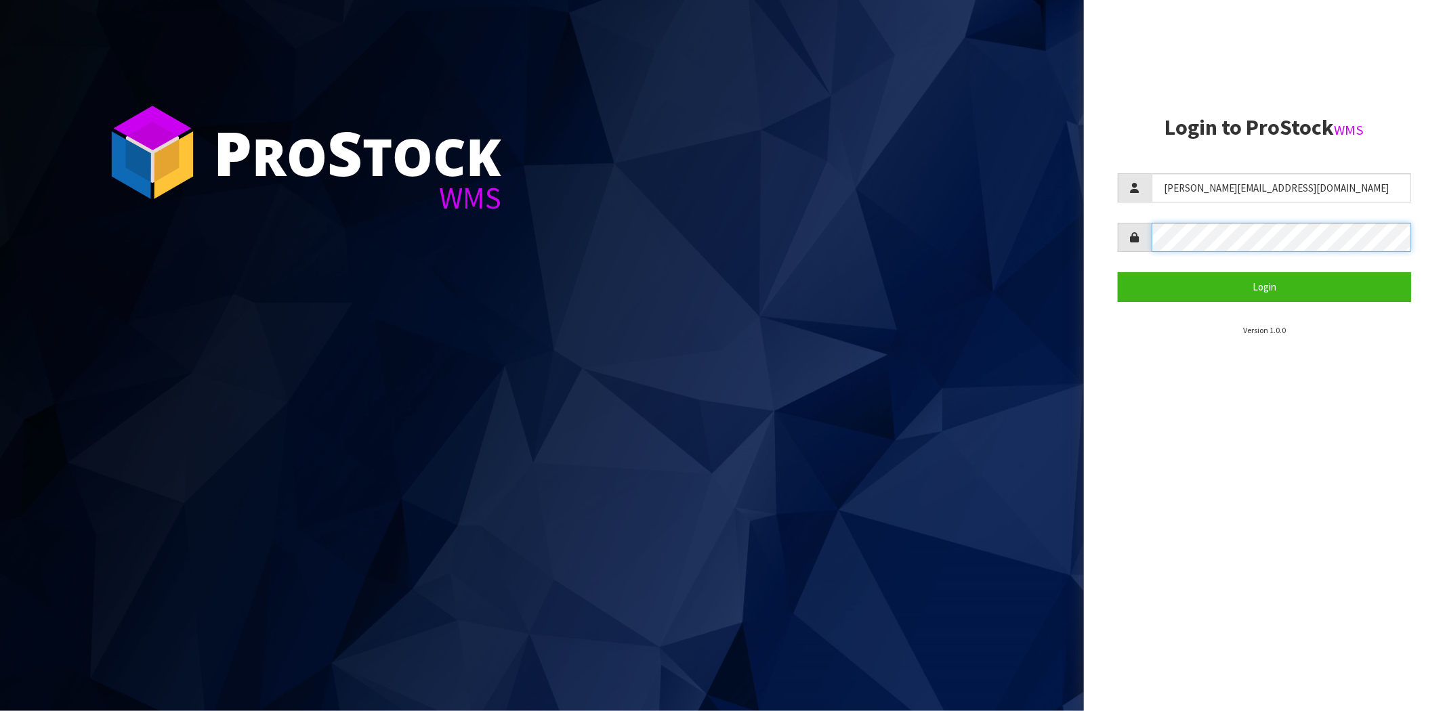
click at [1117, 272] on button "Login" at bounding box center [1263, 286] width 293 height 29
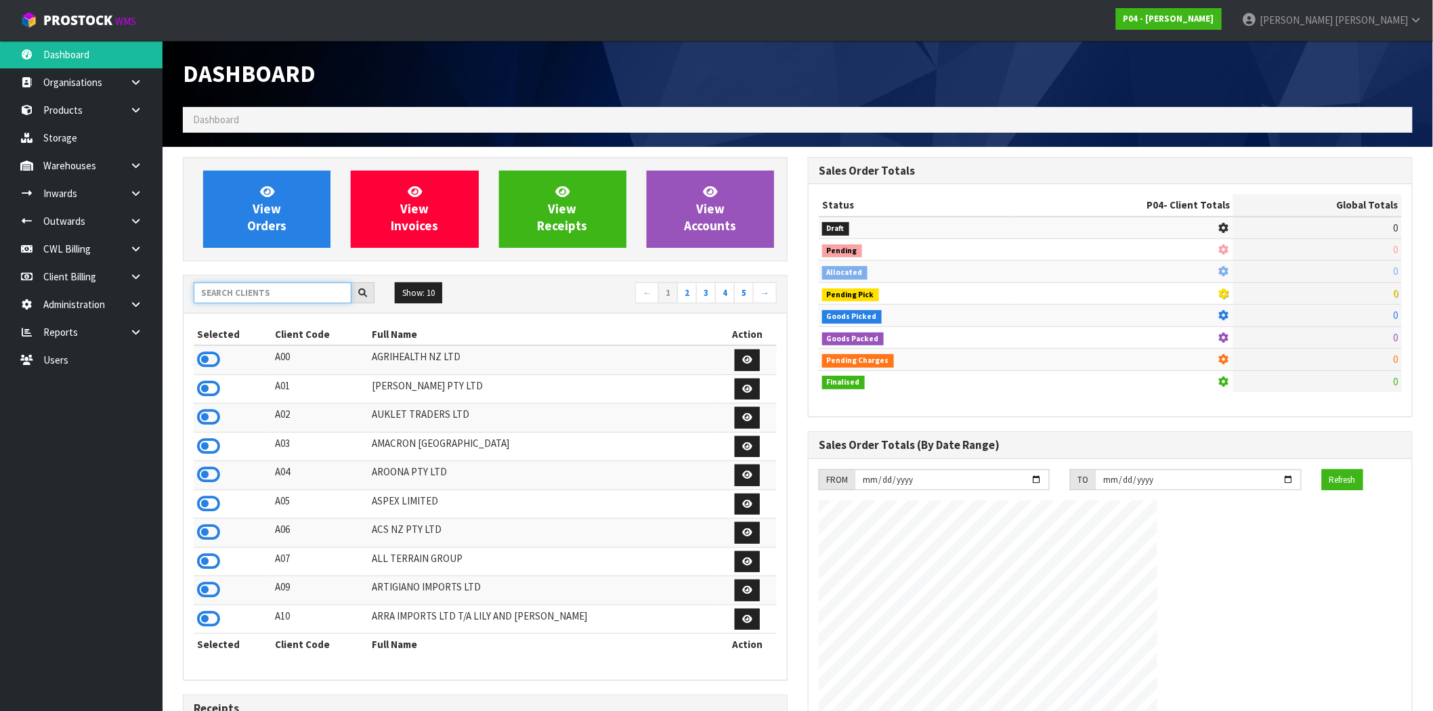
click at [225, 288] on input "text" at bounding box center [273, 292] width 158 height 21
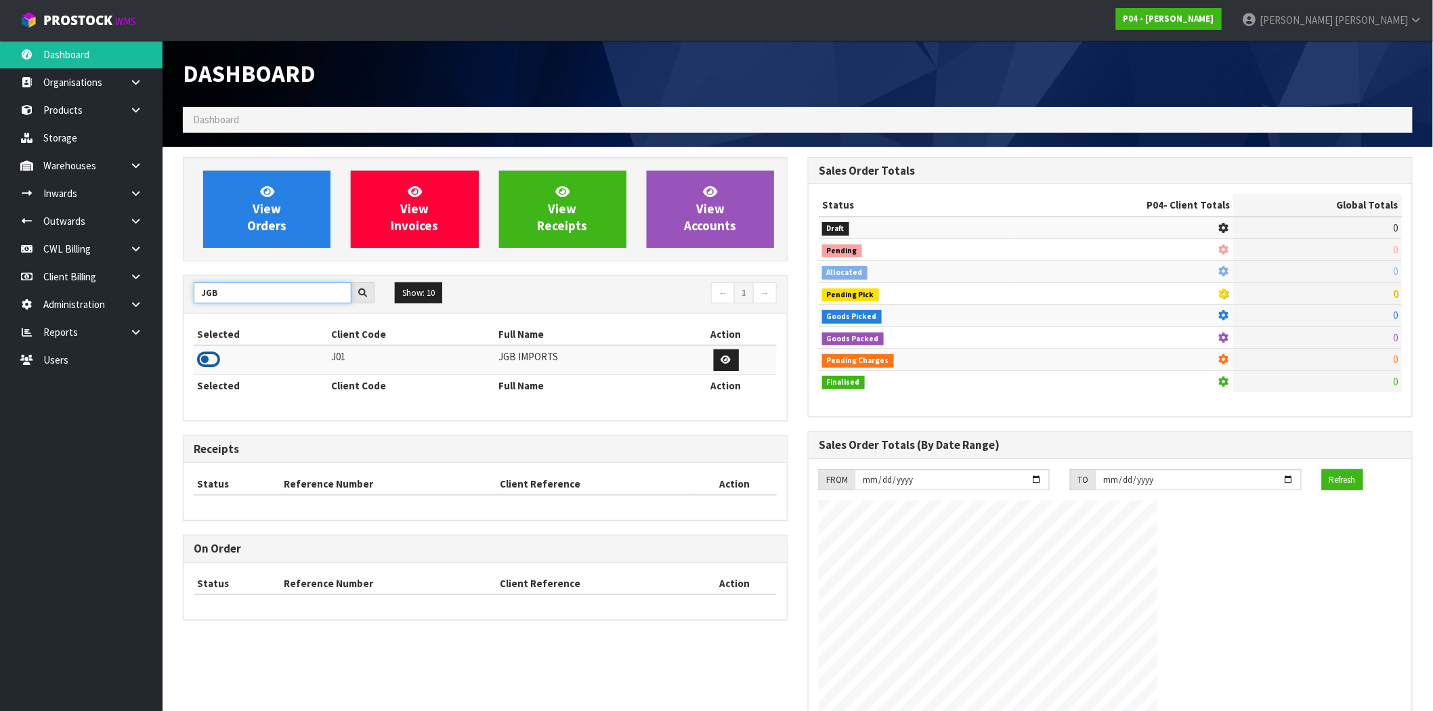
type input "JGB"
click at [213, 360] on icon at bounding box center [208, 359] width 23 height 20
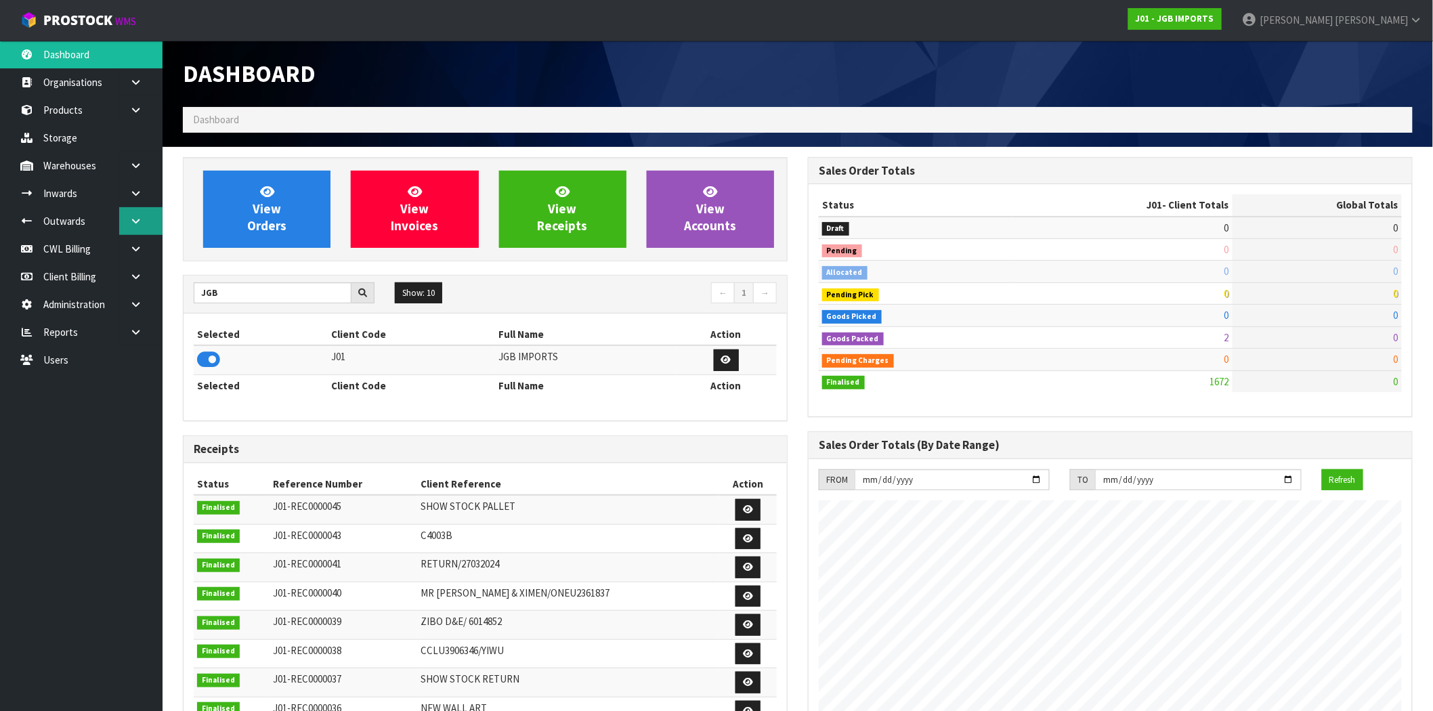
click at [140, 216] on icon at bounding box center [135, 221] width 13 height 10
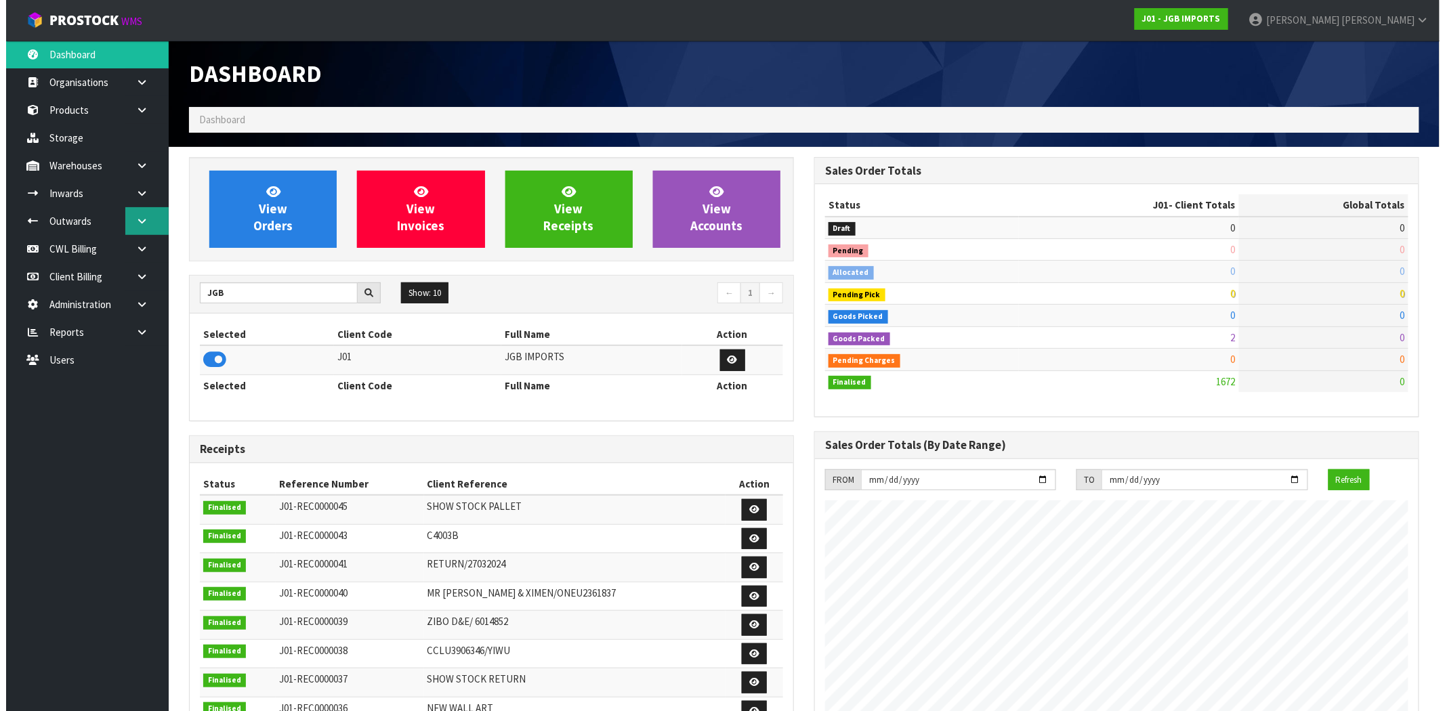
scroll to position [828, 625]
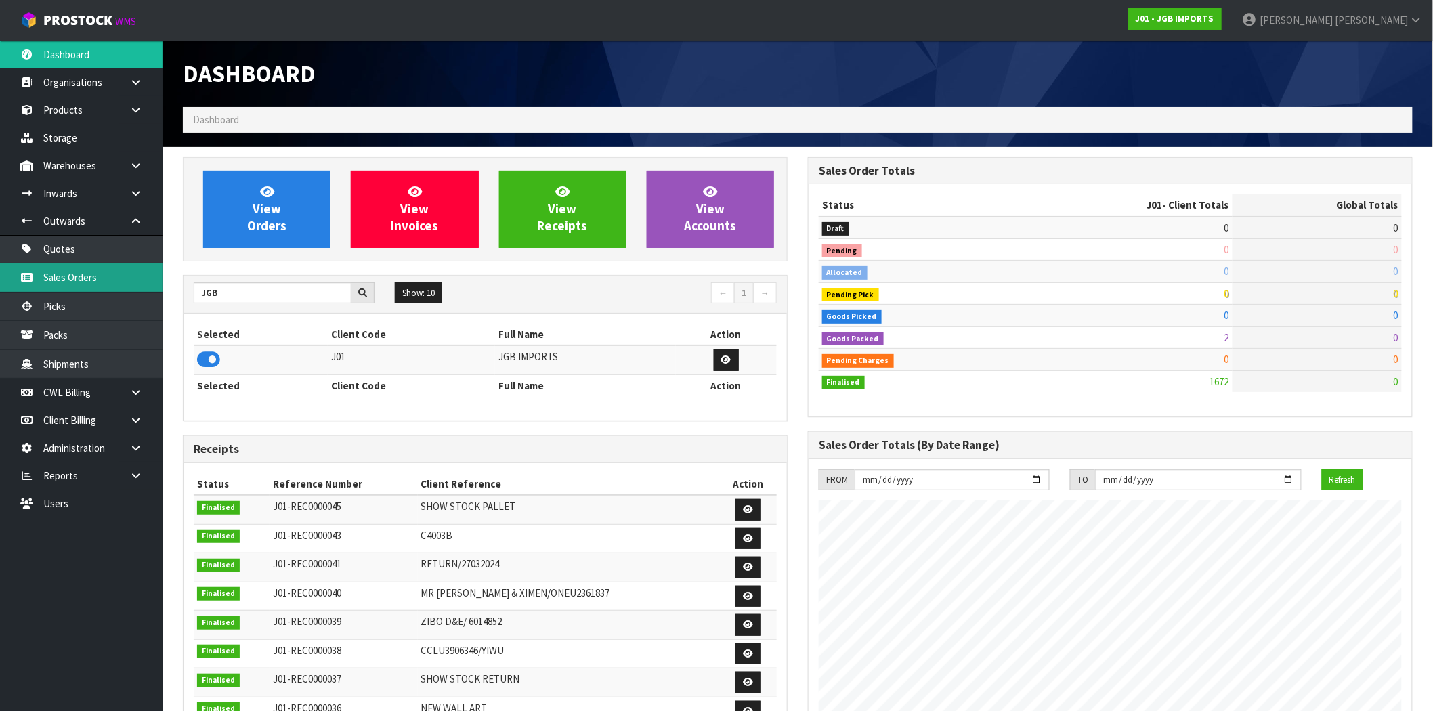
click at [89, 281] on link "Sales Orders" at bounding box center [81, 277] width 163 height 28
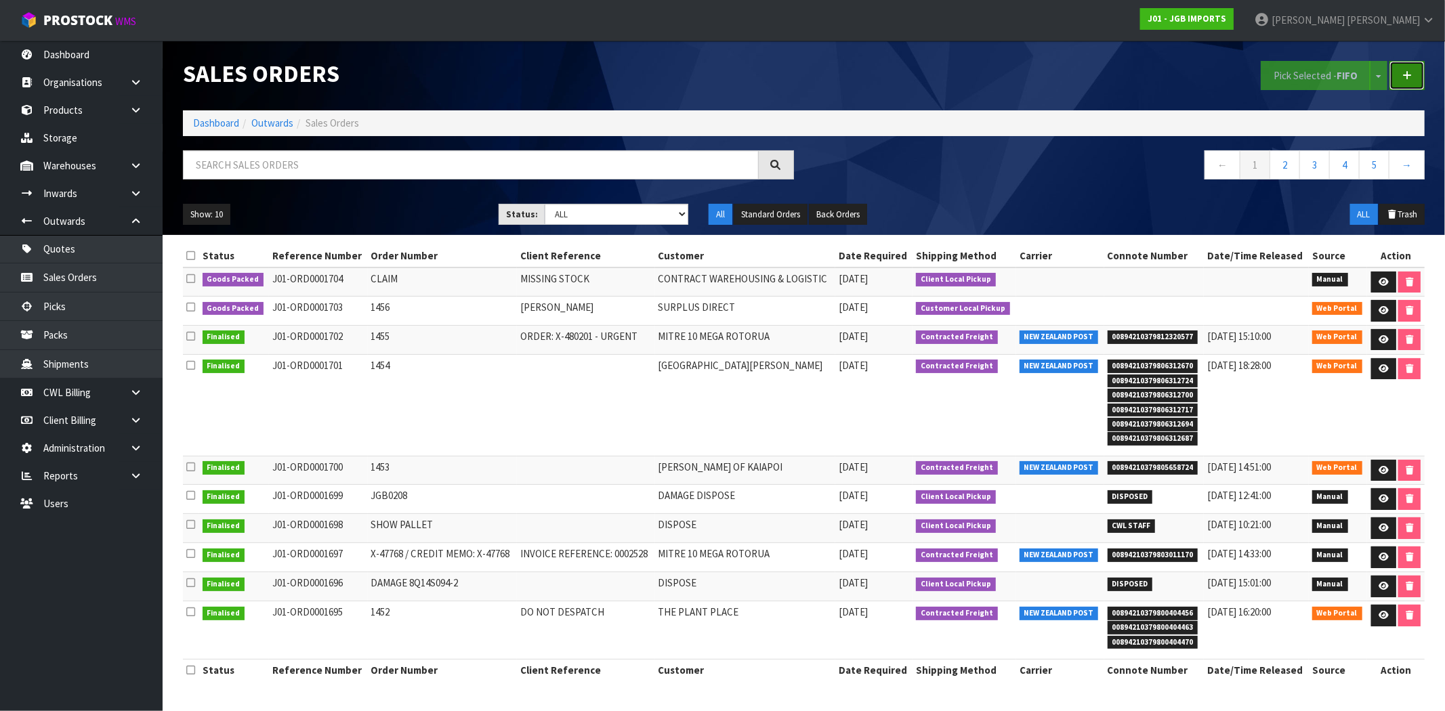
click at [1406, 65] on link at bounding box center [1406, 75] width 35 height 29
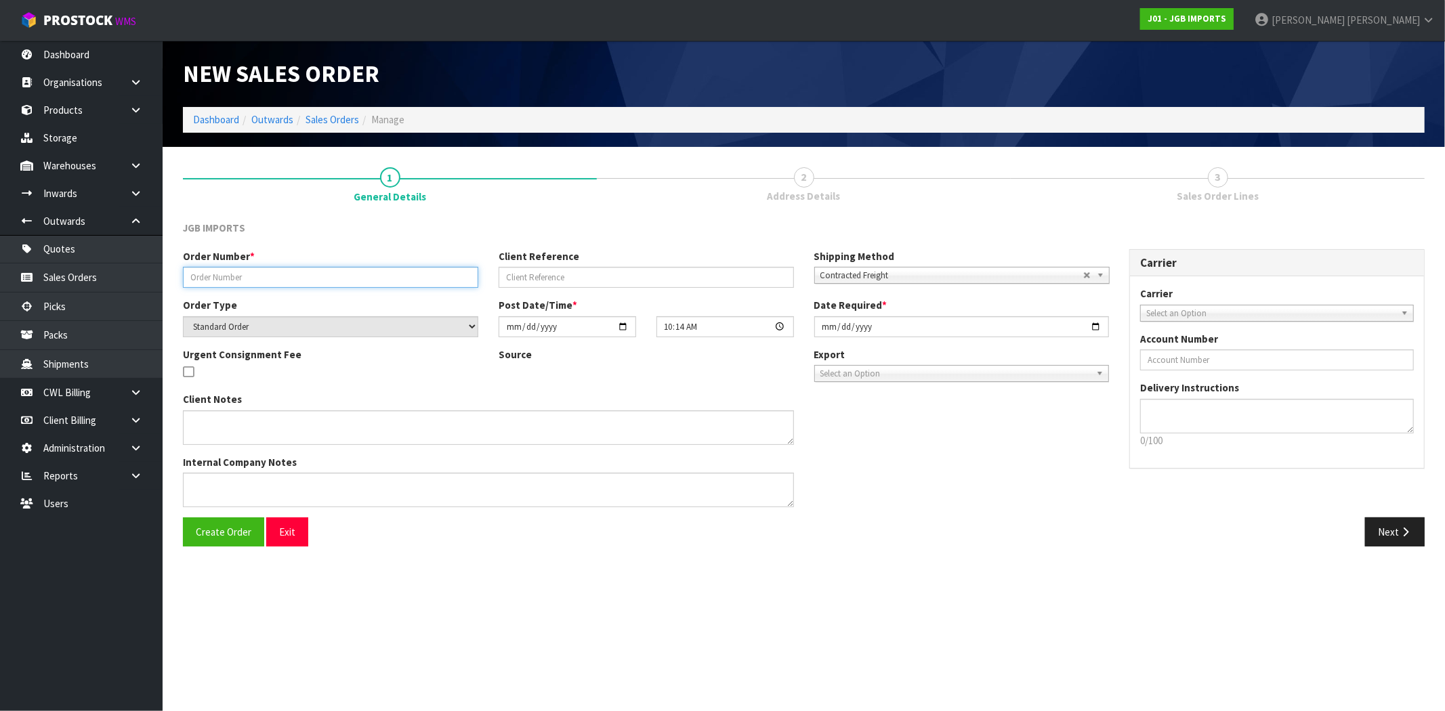
click at [333, 273] on input "text" at bounding box center [330, 277] width 295 height 21
type input "XGDFGDFGDFG"
click at [240, 425] on textarea "To enrich screen reader interactions, please activate Accessibility in Grammarl…" at bounding box center [488, 427] width 611 height 35
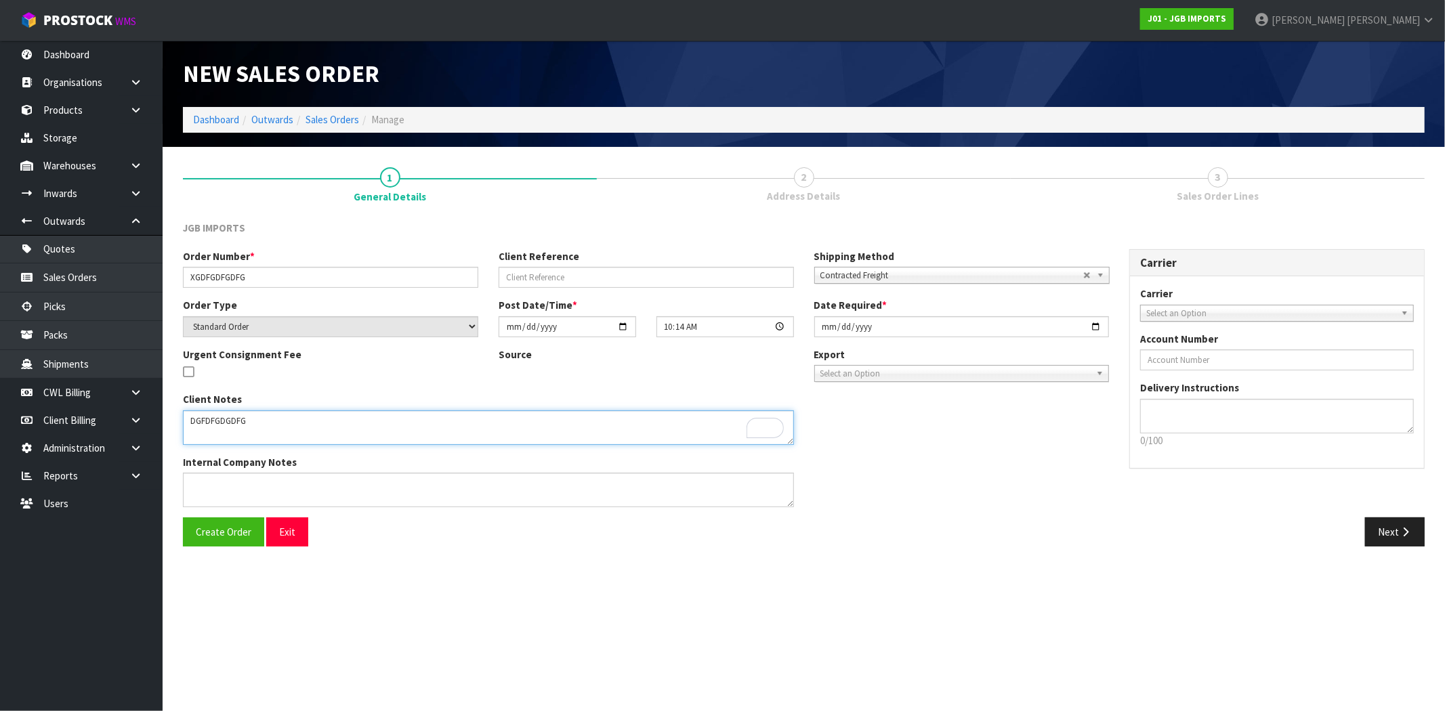
type textarea "DGFDFGDGDFG"
click at [865, 276] on span "Contracted Freight" at bounding box center [951, 276] width 263 height 16
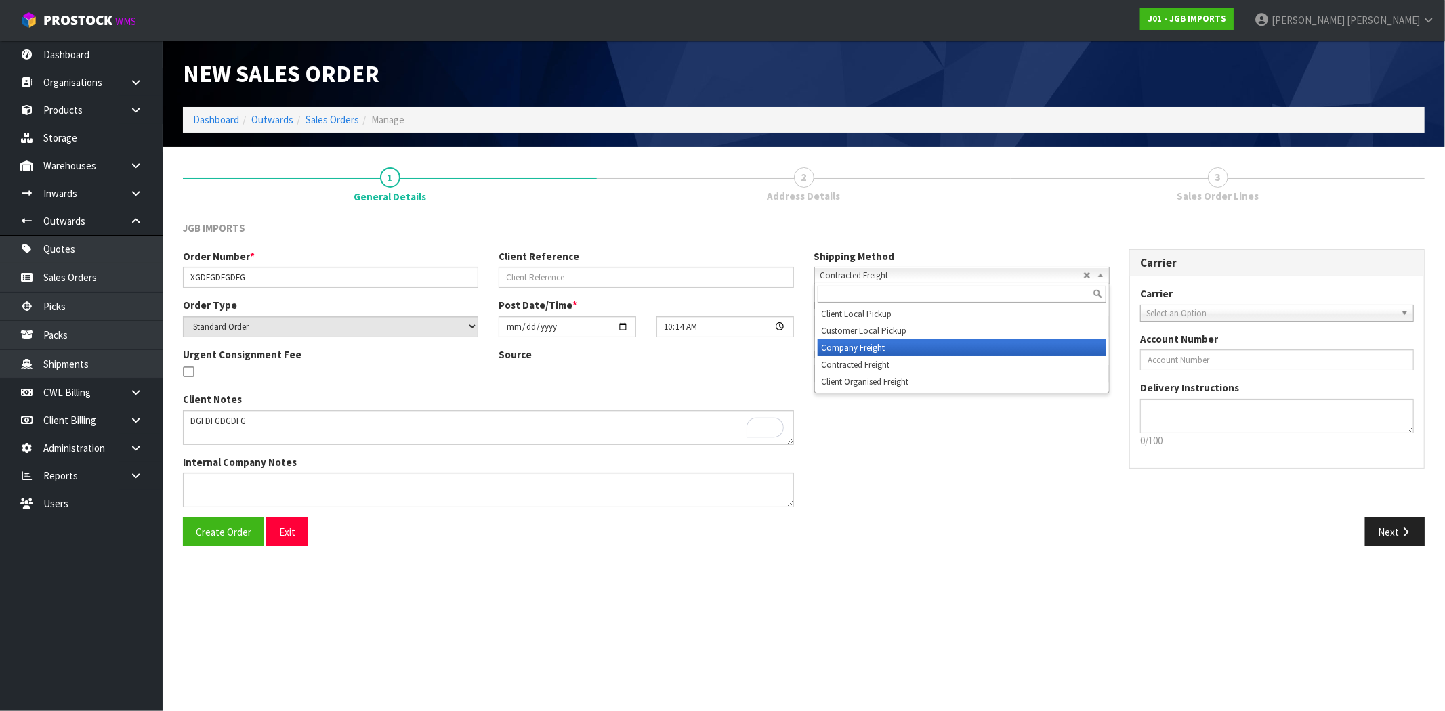
click at [872, 347] on li "Company Freight" at bounding box center [961, 347] width 289 height 17
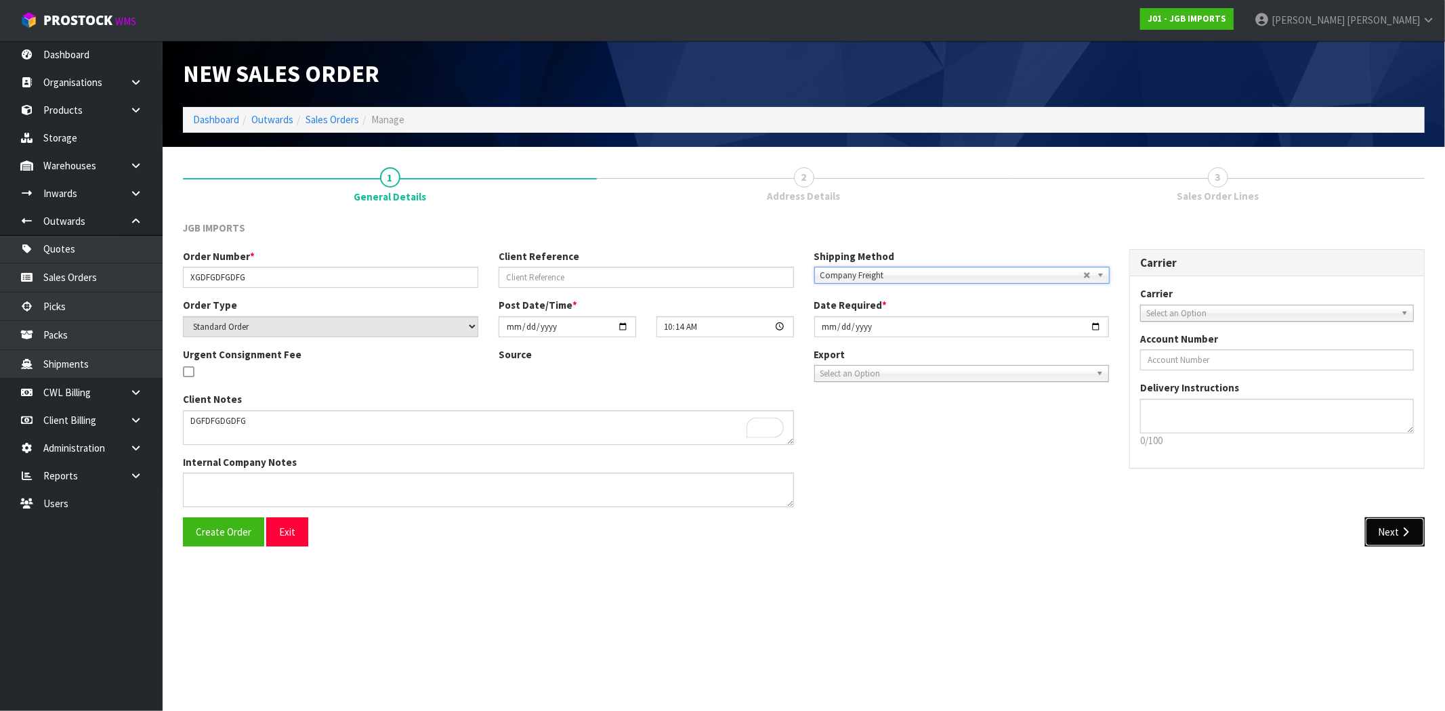
click at [1383, 535] on button "Next" at bounding box center [1395, 531] width 60 height 29
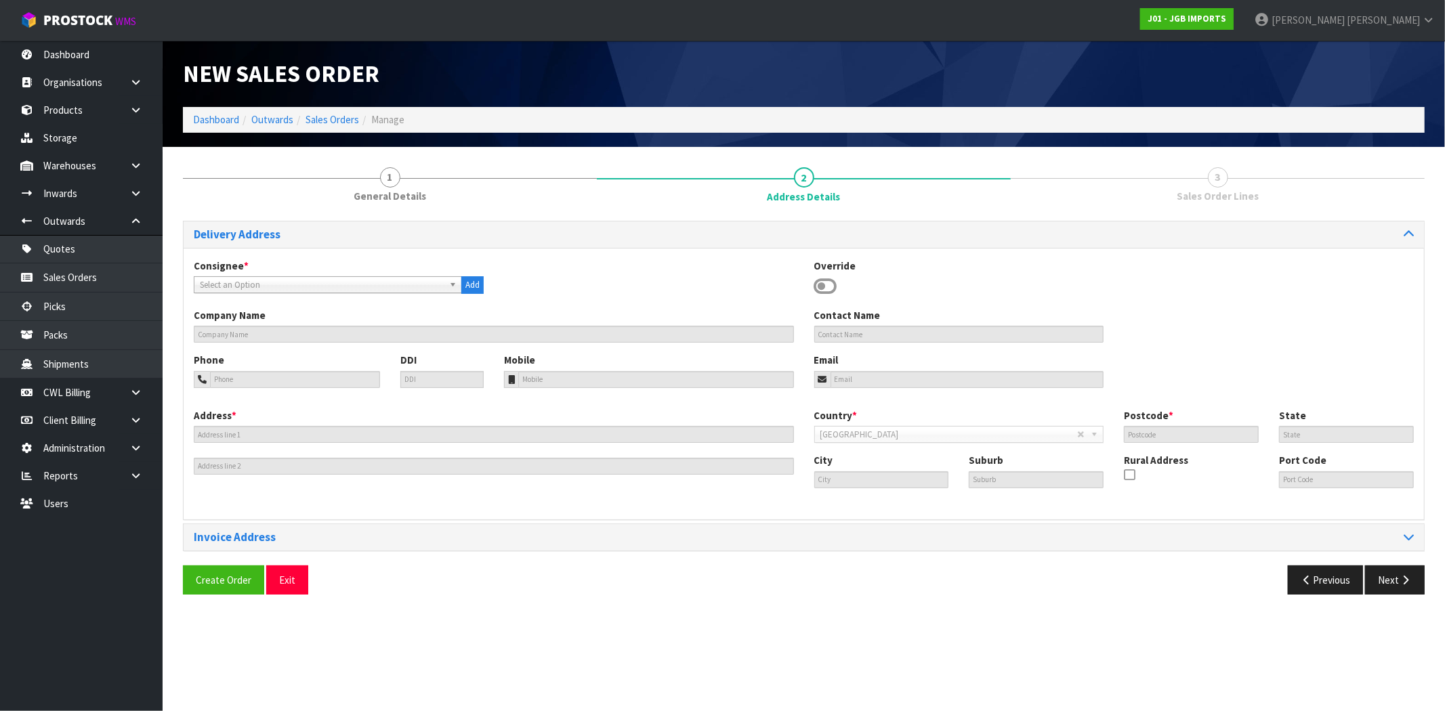
click at [286, 282] on span "Select an Option" at bounding box center [322, 285] width 244 height 16
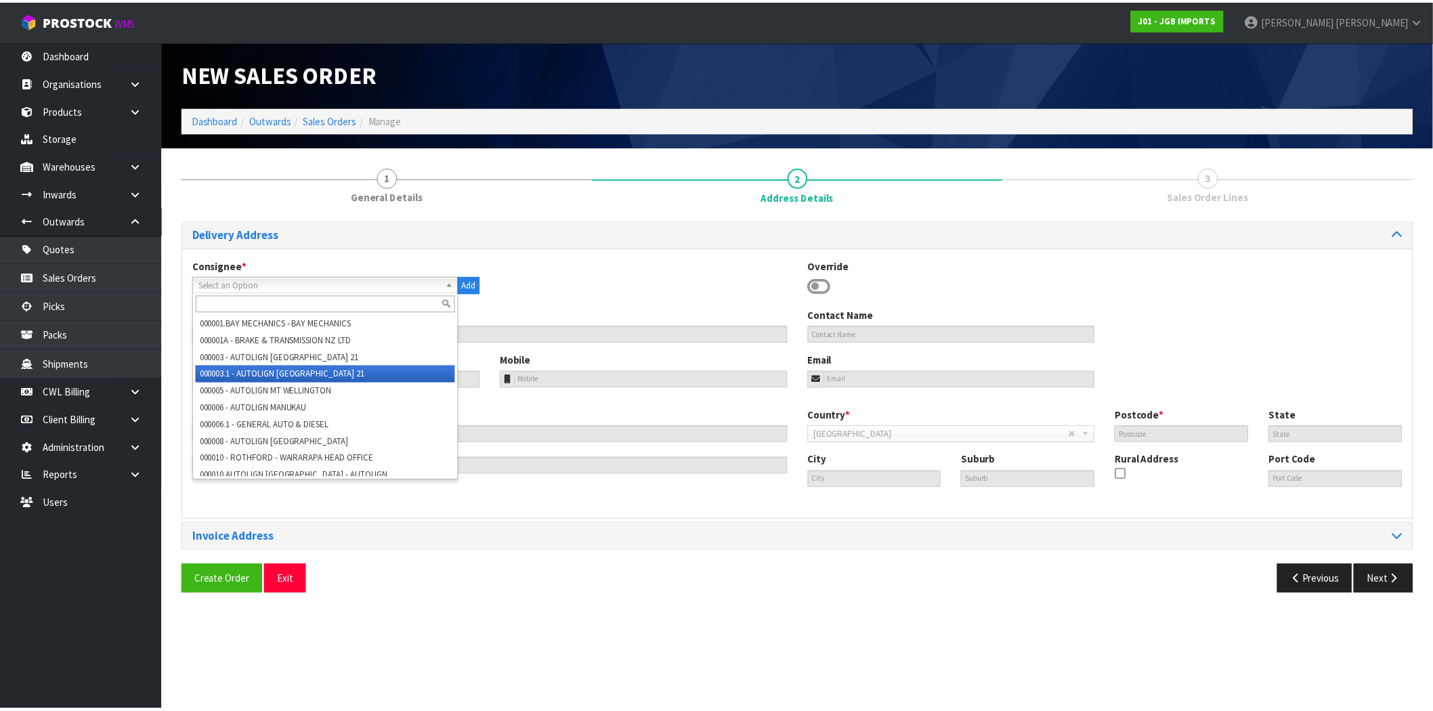
scroll to position [526, 0]
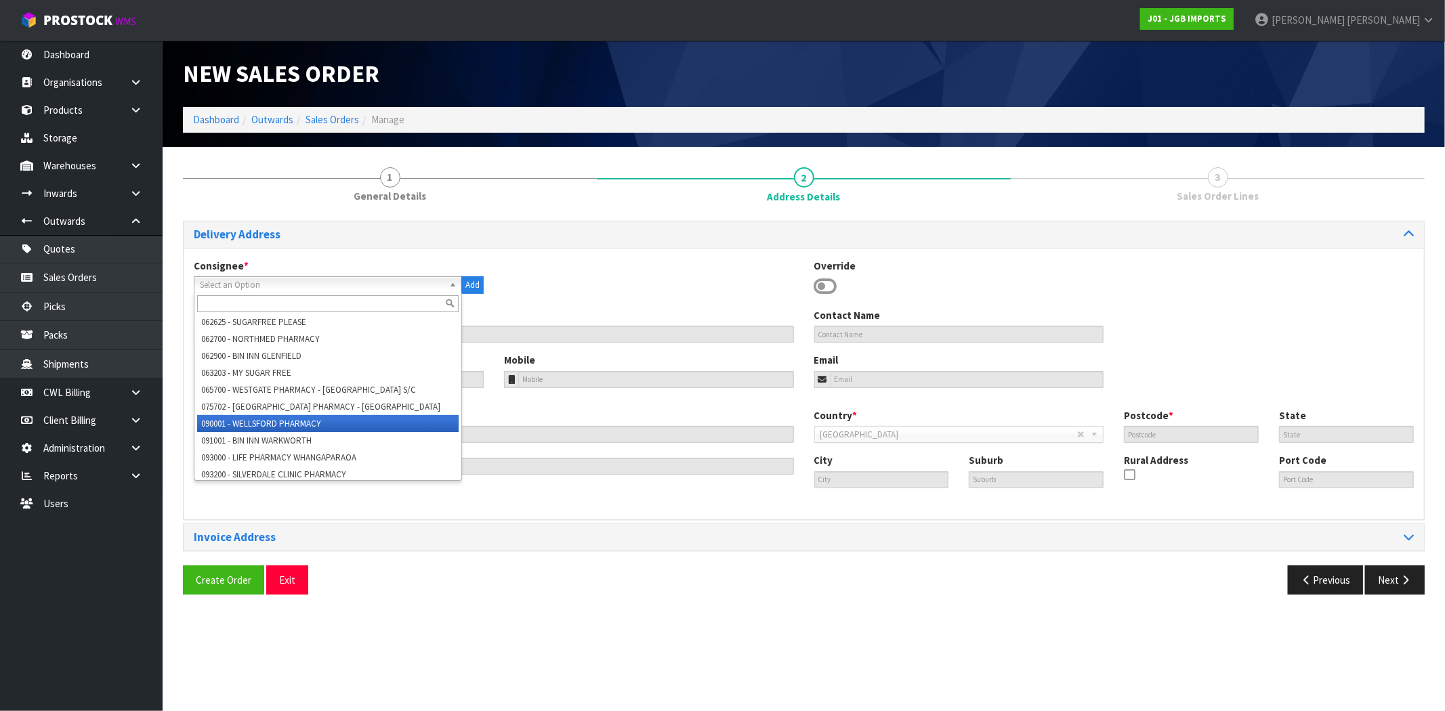
click at [300, 415] on li "090001 - WELLSFORD PHARMACY" at bounding box center [327, 423] width 261 height 17
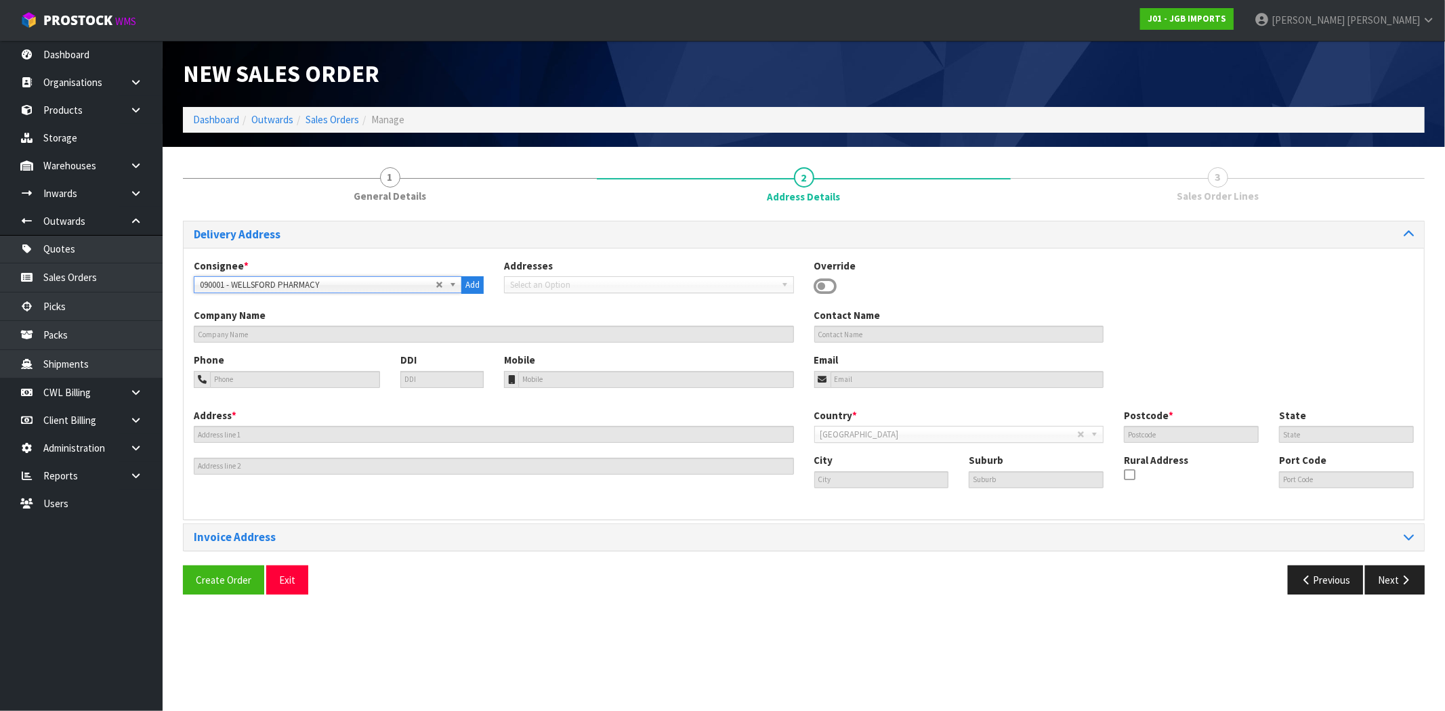
type input "WELLSFORD PHARMACY"
type input "156 RODNEY STREET"
type input "0900"
type input "AUK"
type input "WELLSFORD"
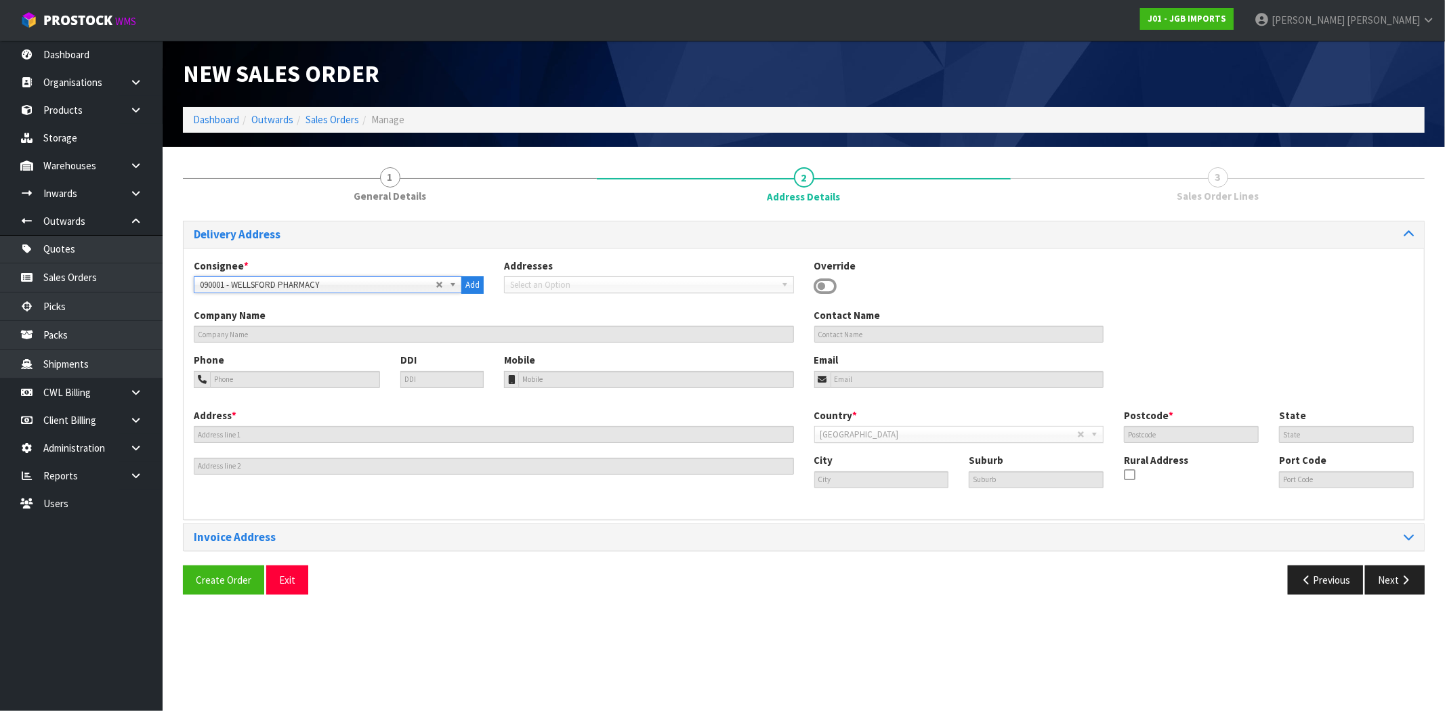
type input "WELLSFORD"
type input "NZAKL"
click at [1377, 578] on button "Next" at bounding box center [1395, 580] width 60 height 29
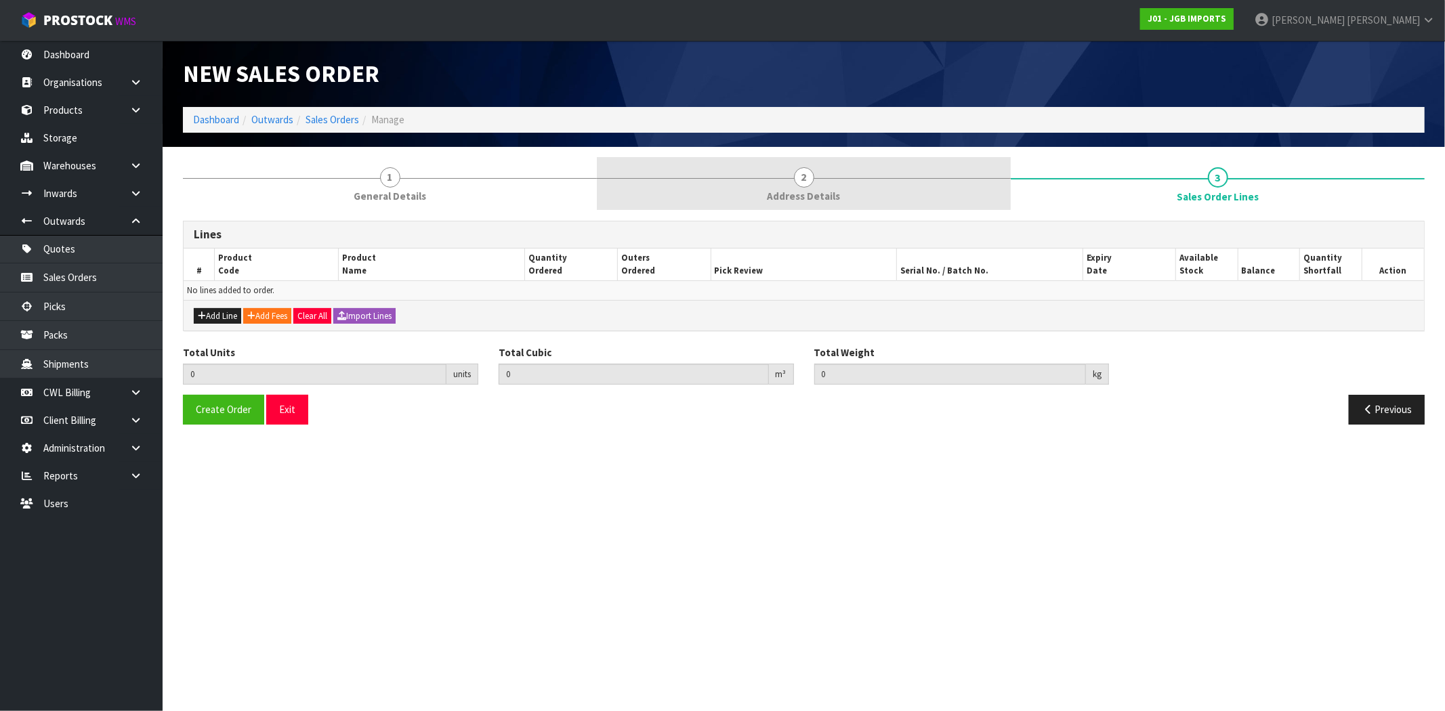
click at [788, 173] on link "2 Address Details" at bounding box center [804, 184] width 414 height 54
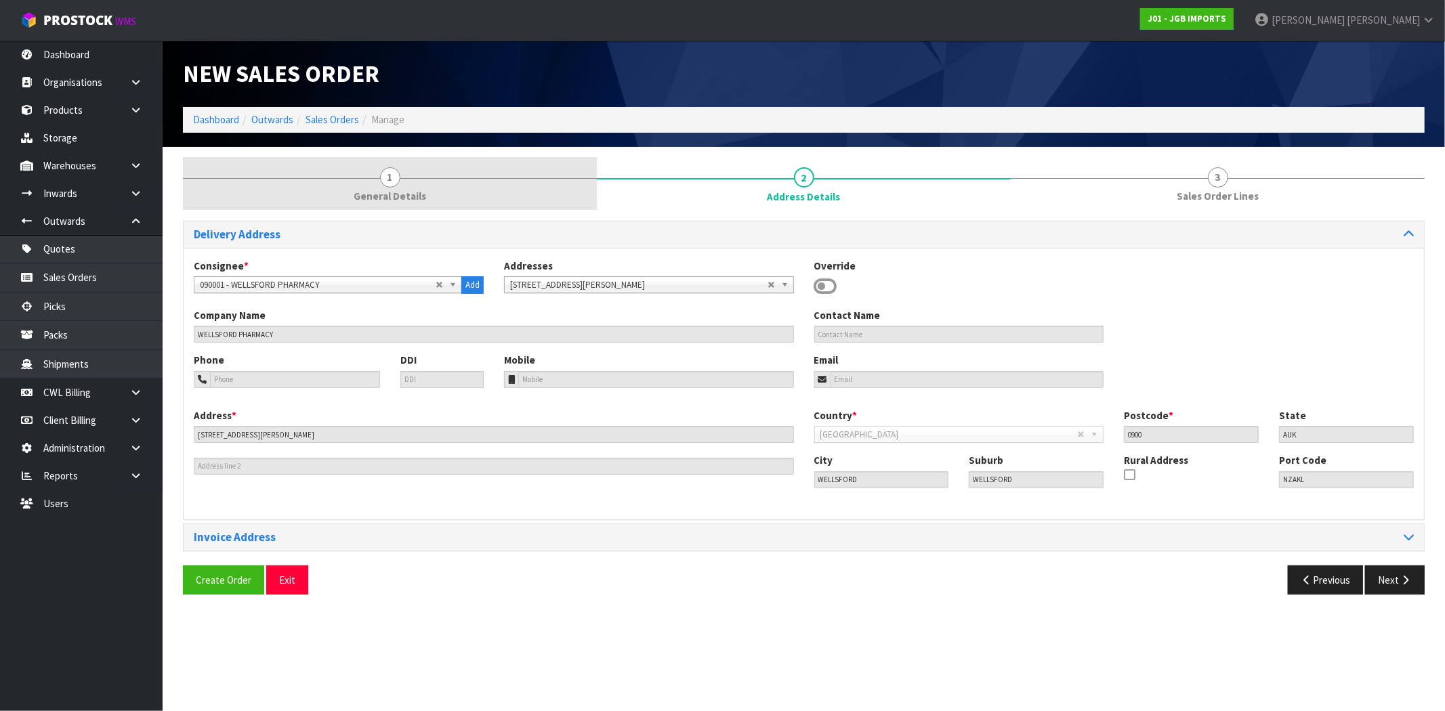
click at [438, 193] on link "1 General Details" at bounding box center [390, 184] width 414 height 54
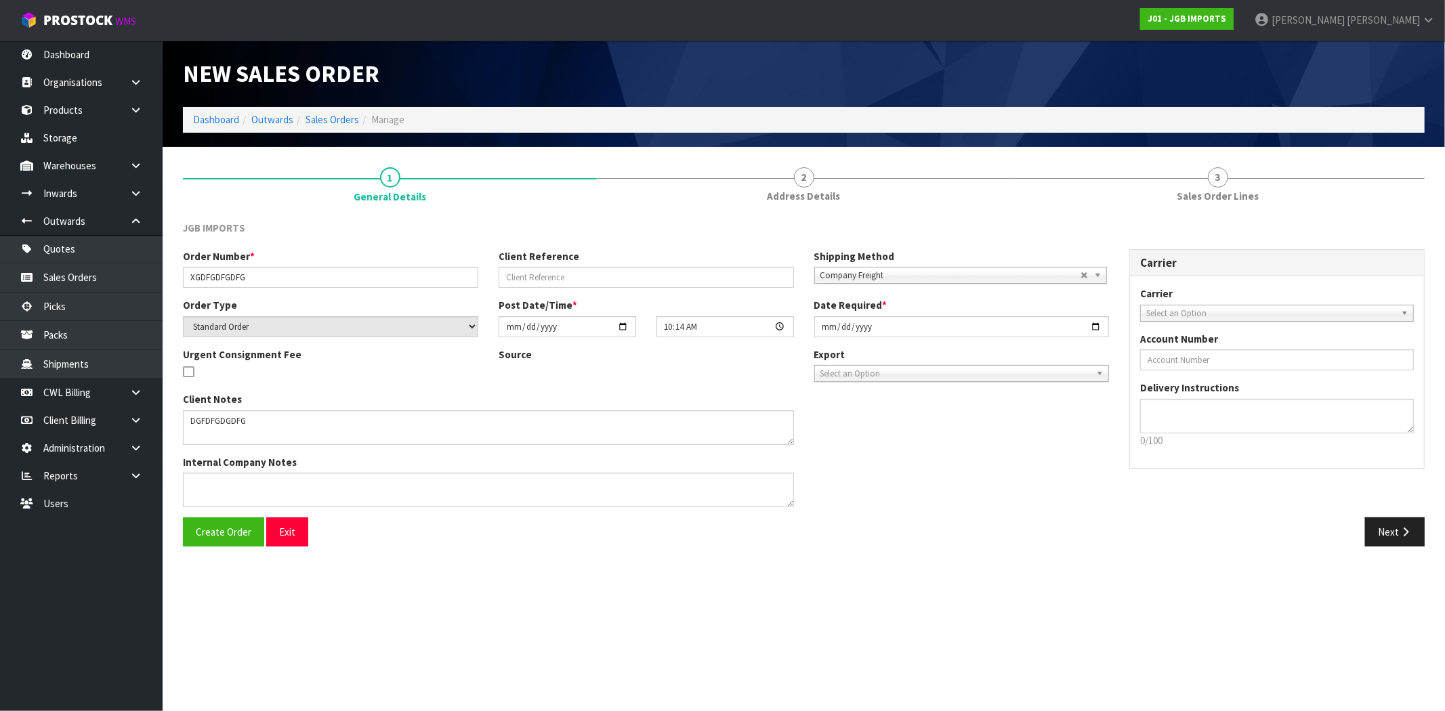
click at [905, 274] on span "Company Freight" at bounding box center [950, 276] width 260 height 16
click at [1192, 310] on span "Select an Option" at bounding box center [1270, 313] width 249 height 16
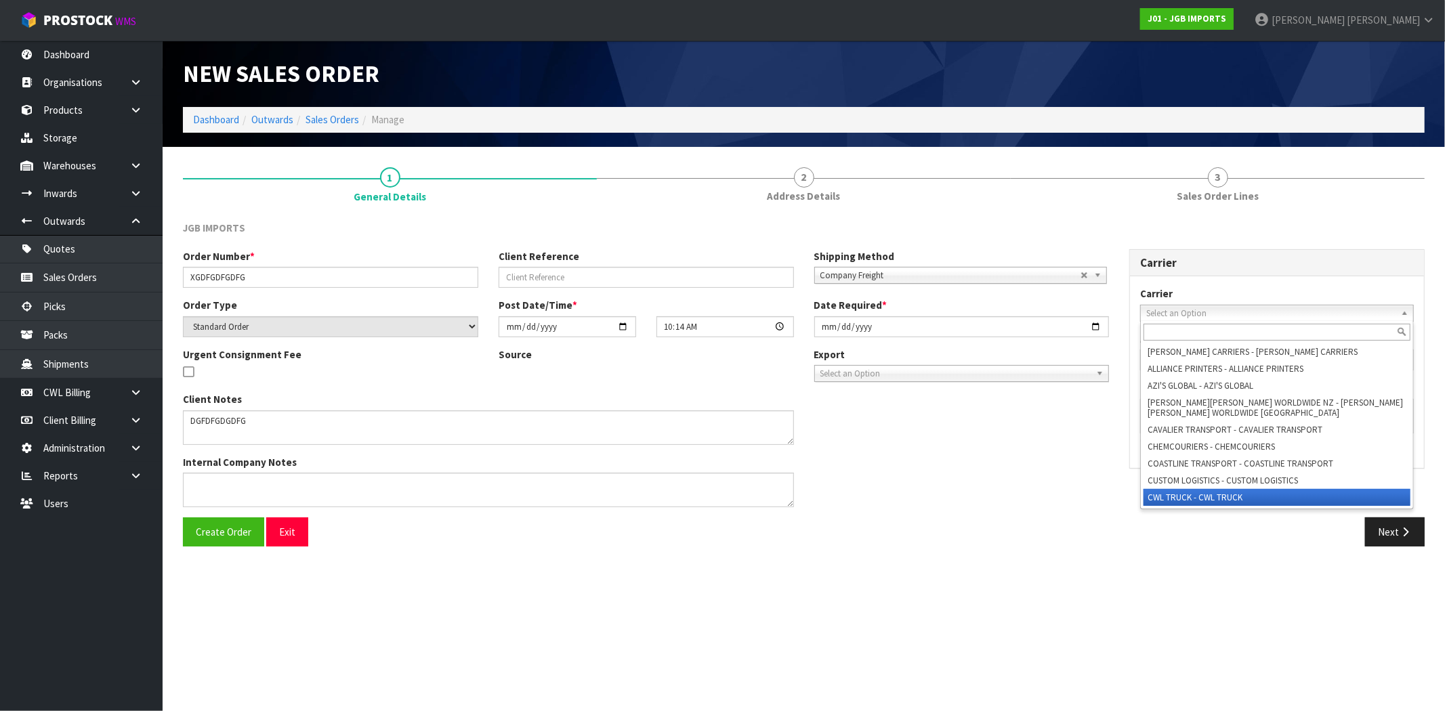
click at [1195, 492] on li "CWL TRUCK - CWL TRUCK" at bounding box center [1276, 497] width 267 height 17
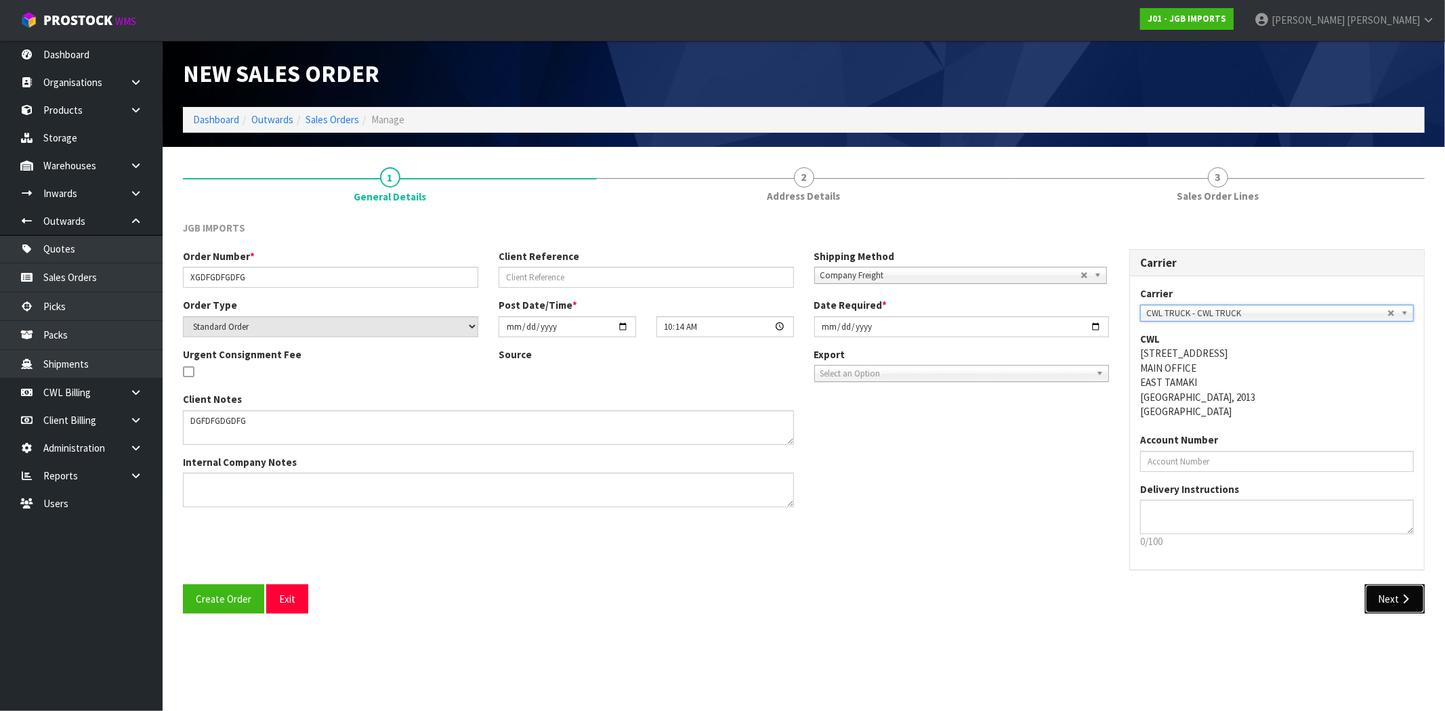
click at [1395, 601] on button "Next" at bounding box center [1395, 598] width 60 height 29
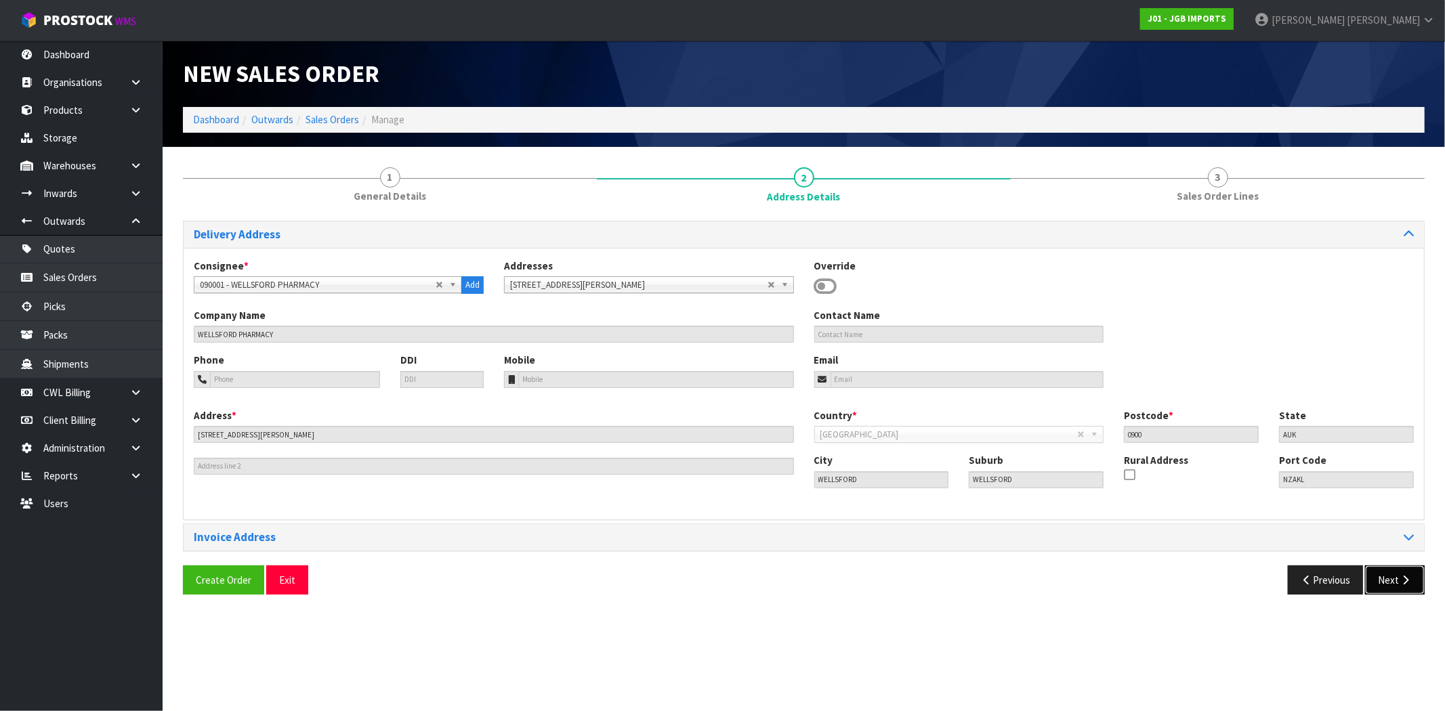
click at [1401, 578] on icon "button" at bounding box center [1405, 580] width 13 height 10
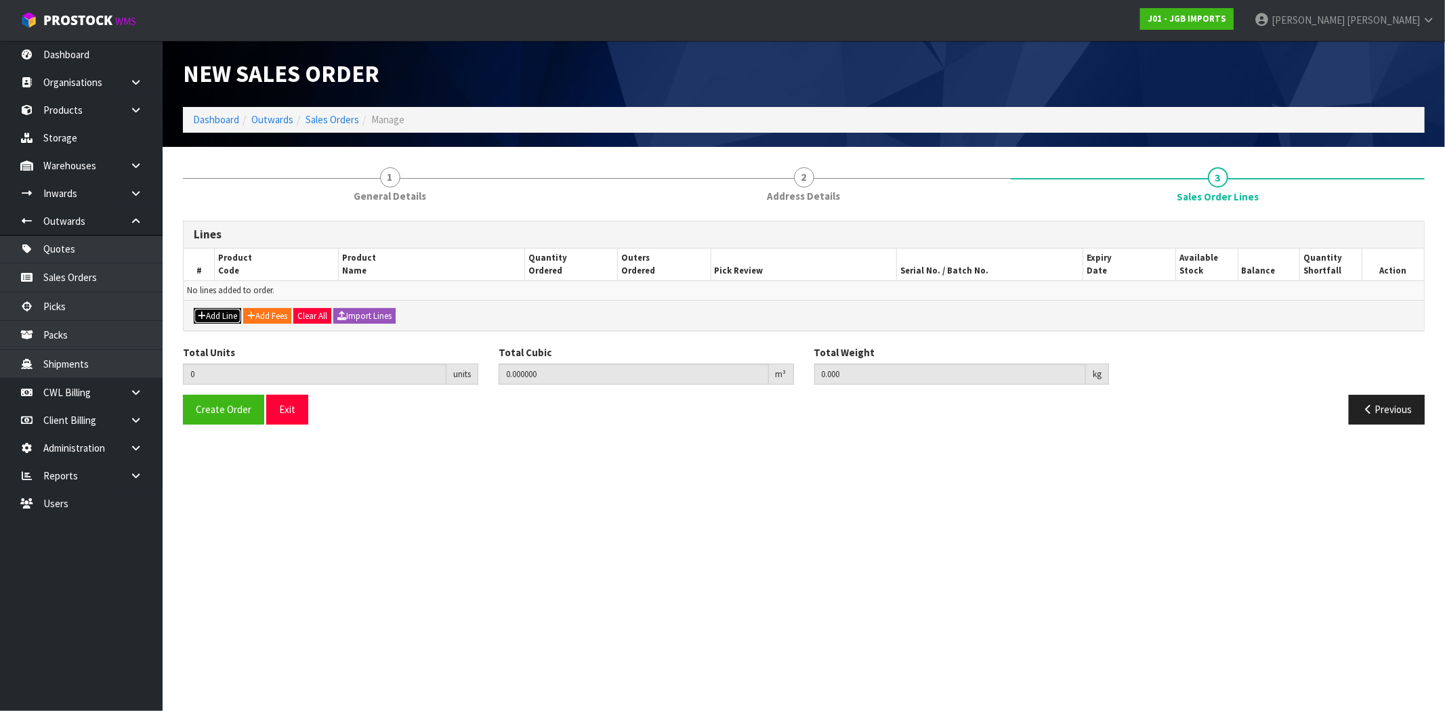
click at [221, 312] on button "Add Line" at bounding box center [217, 316] width 47 height 16
type input "0"
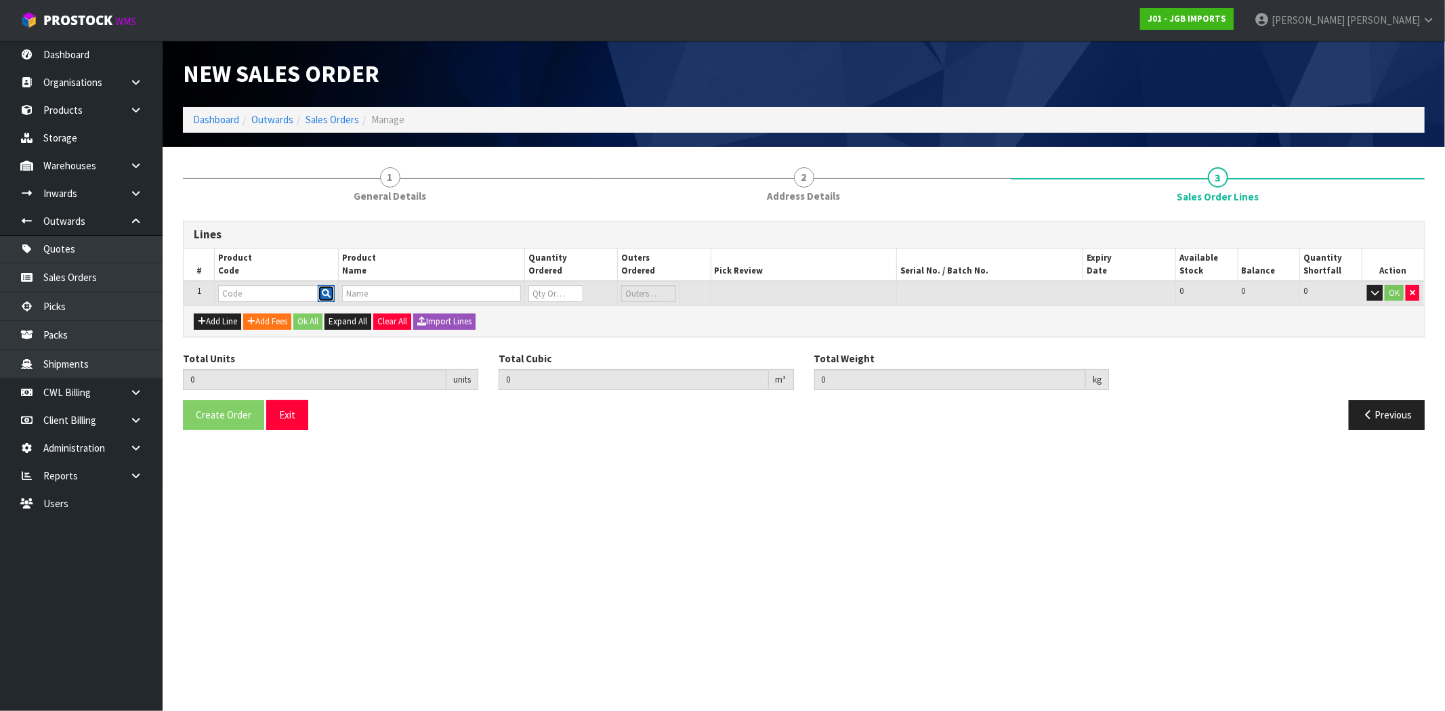
click at [329, 289] on icon "button" at bounding box center [326, 293] width 9 height 9
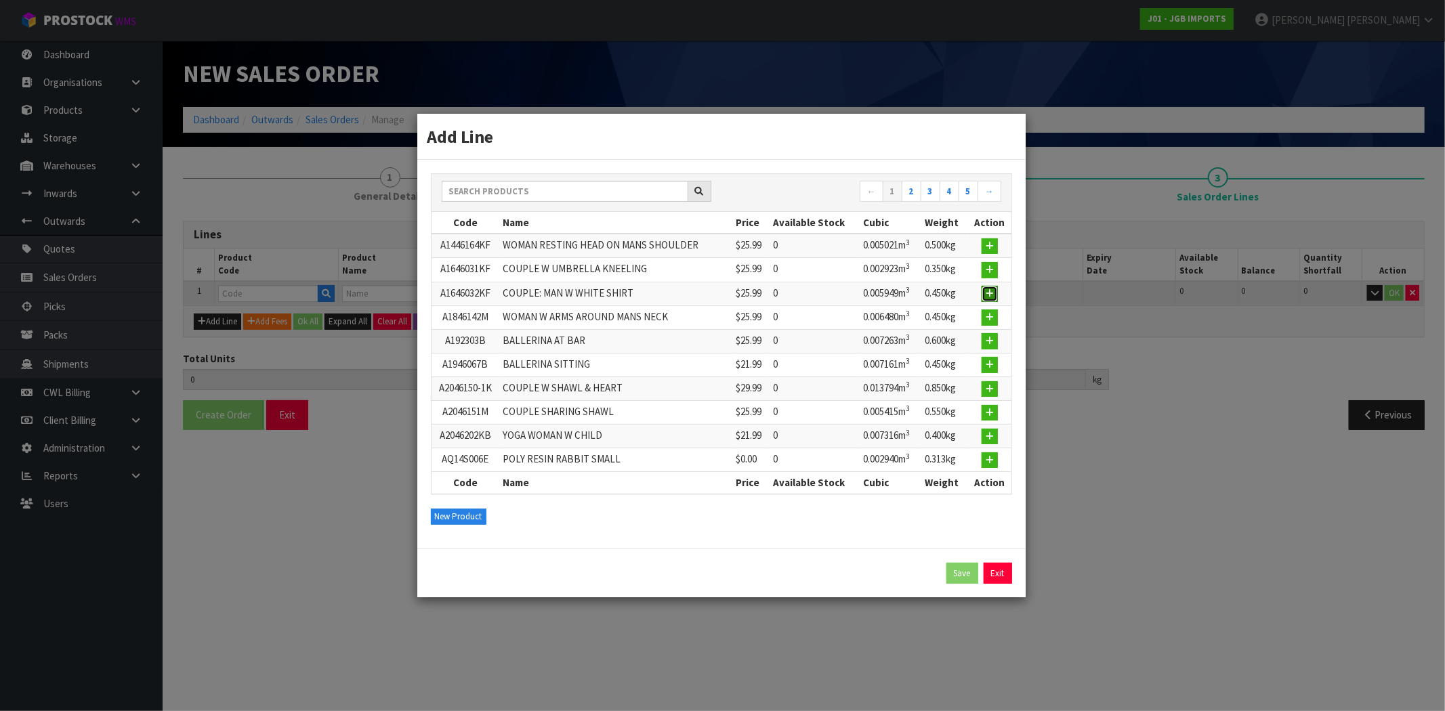
click at [987, 294] on icon "button" at bounding box center [989, 293] width 8 height 9
type input "0.000000"
type input "0.000"
type input "A1646032KF"
type input "COUPLE: MAN W WHITE SHIRT"
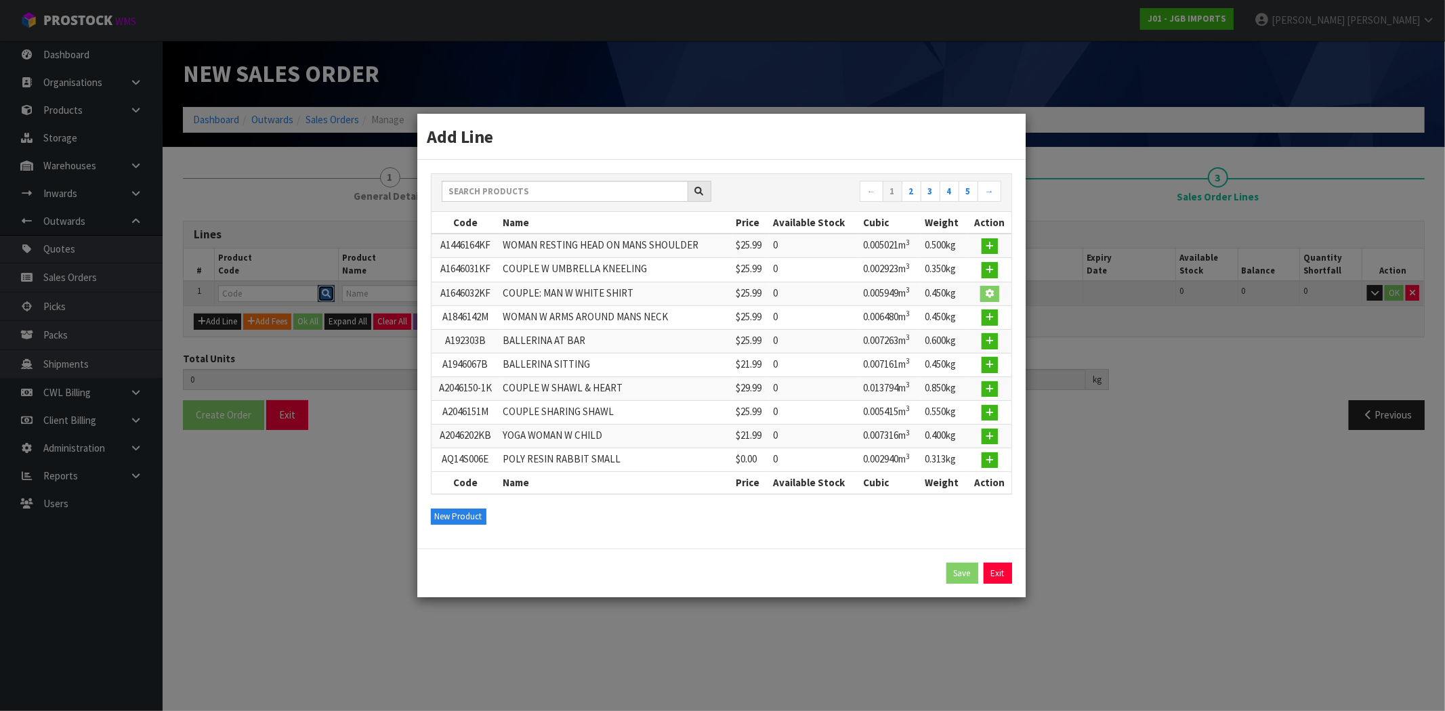
type input "0"
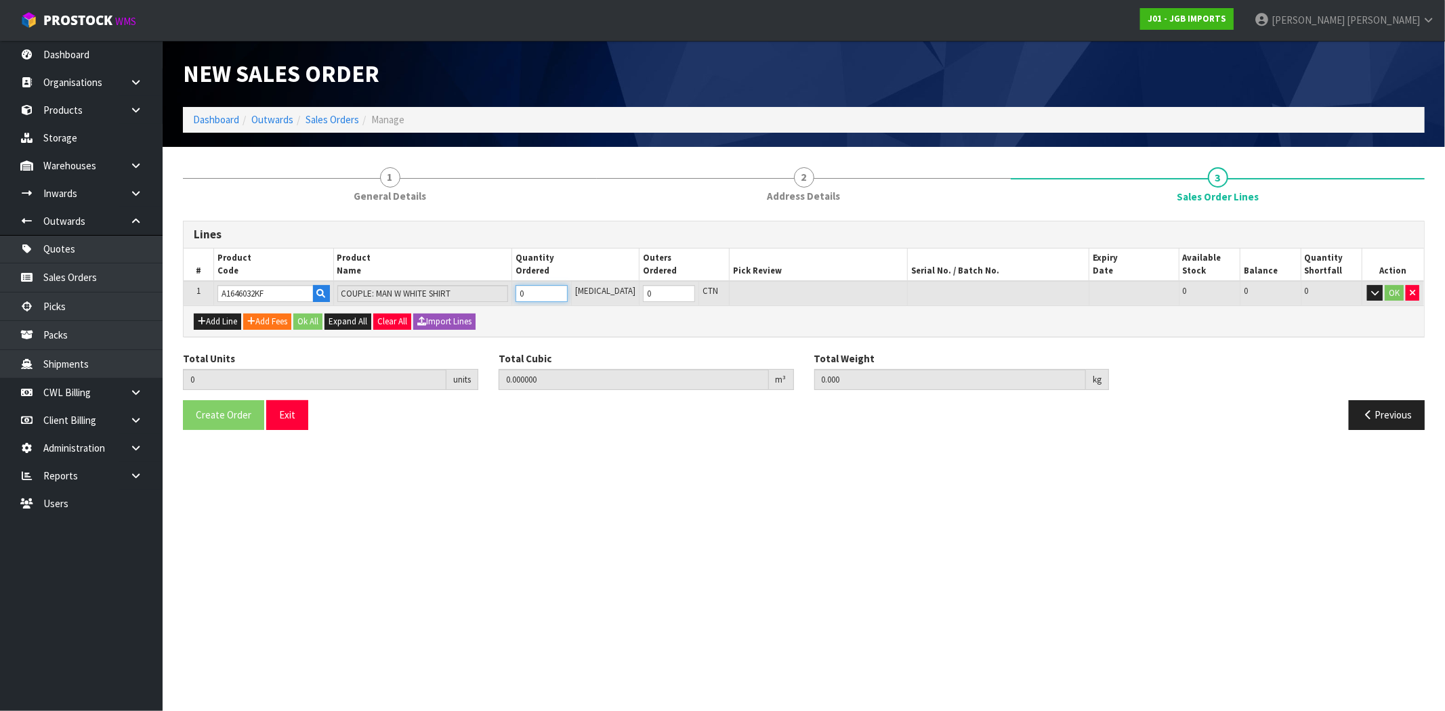
click at [469, 284] on tr "1 A1646032KF COUPLE: MAN W WHITE SHIRT 0 PCE 0 CTN 0 0 0 OK" at bounding box center [804, 293] width 1240 height 25
type input "1"
type input "0.005949"
type input "0.45"
type input "1"
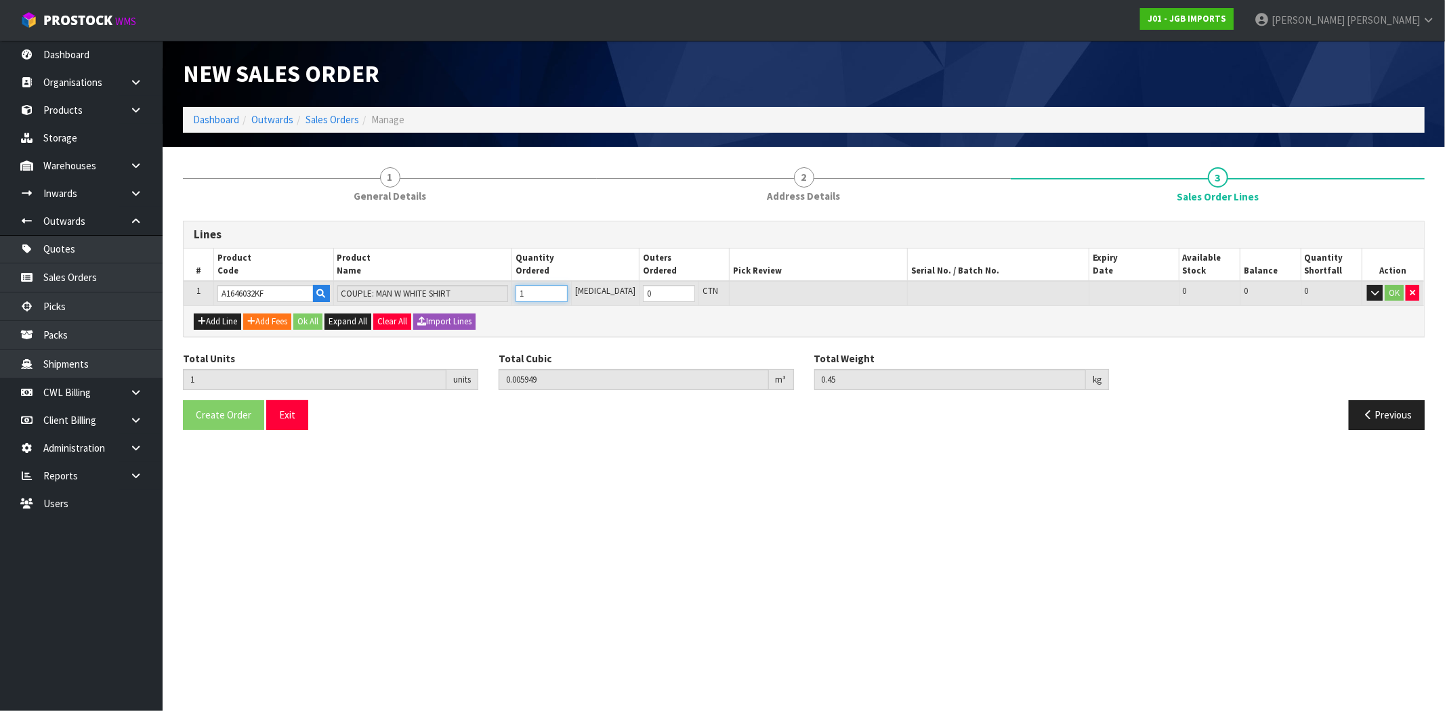
type input "10"
type input "0.067233"
type input "5.25"
type input "10"
type input "1"
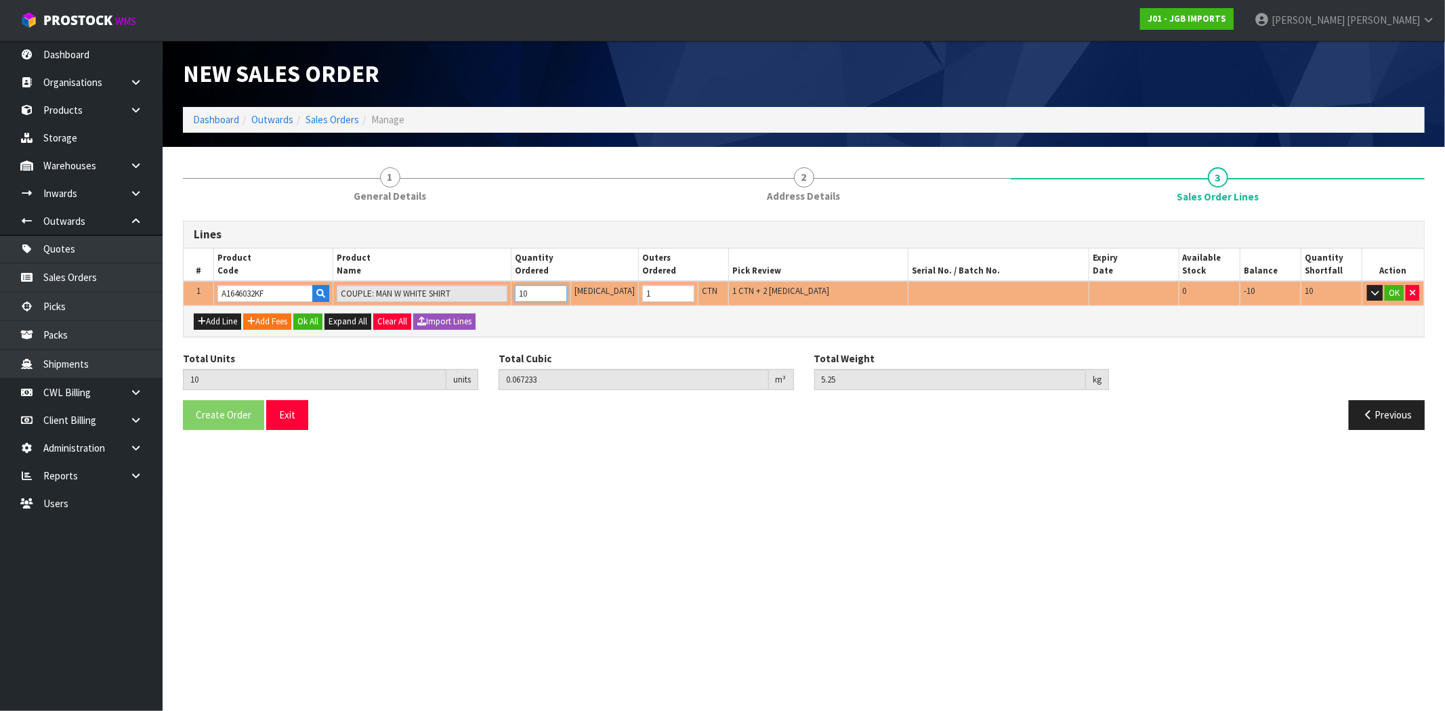
type input "10"
click at [557, 326] on div "Add Line Add Fees Ok All Expand All Clear All Import Lines" at bounding box center [804, 320] width 1240 height 30
click at [325, 296] on icon "button" at bounding box center [320, 293] width 9 height 9
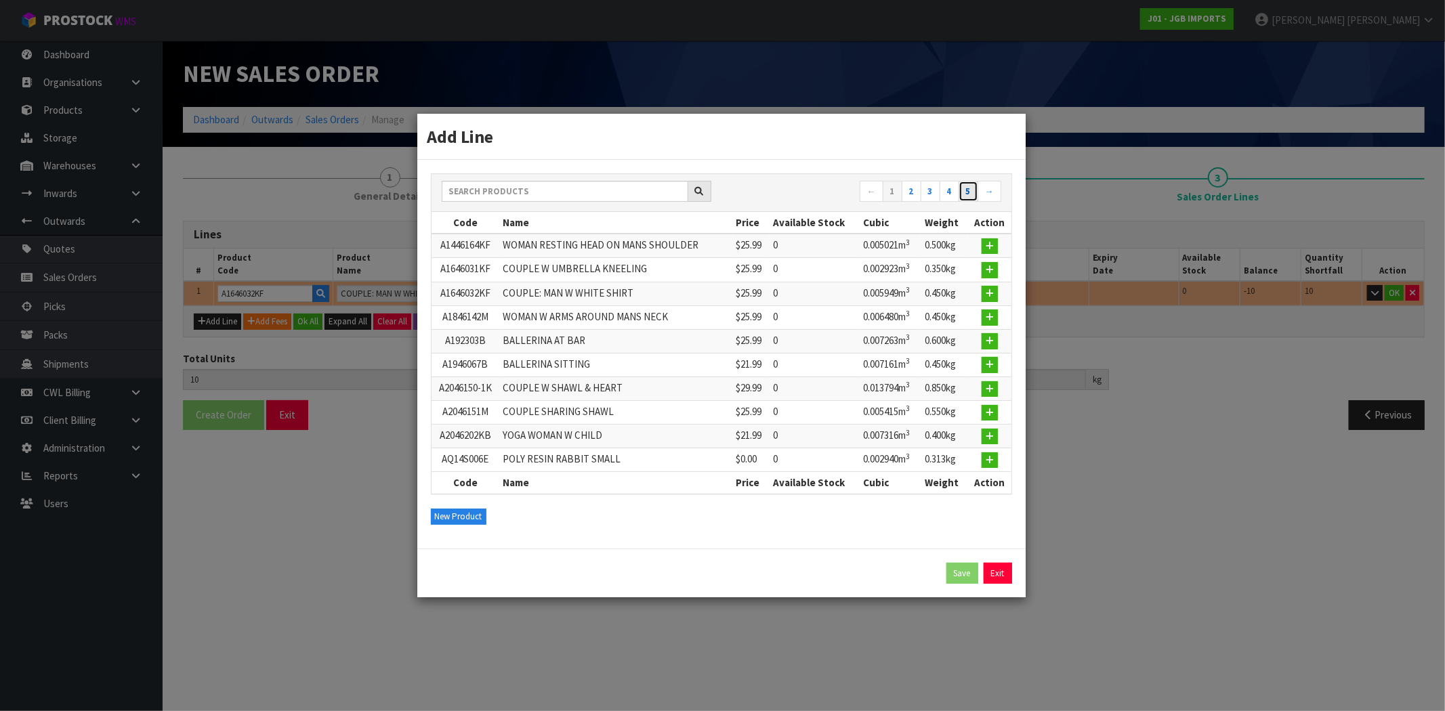
click at [976, 188] on link "5" at bounding box center [968, 192] width 20 height 22
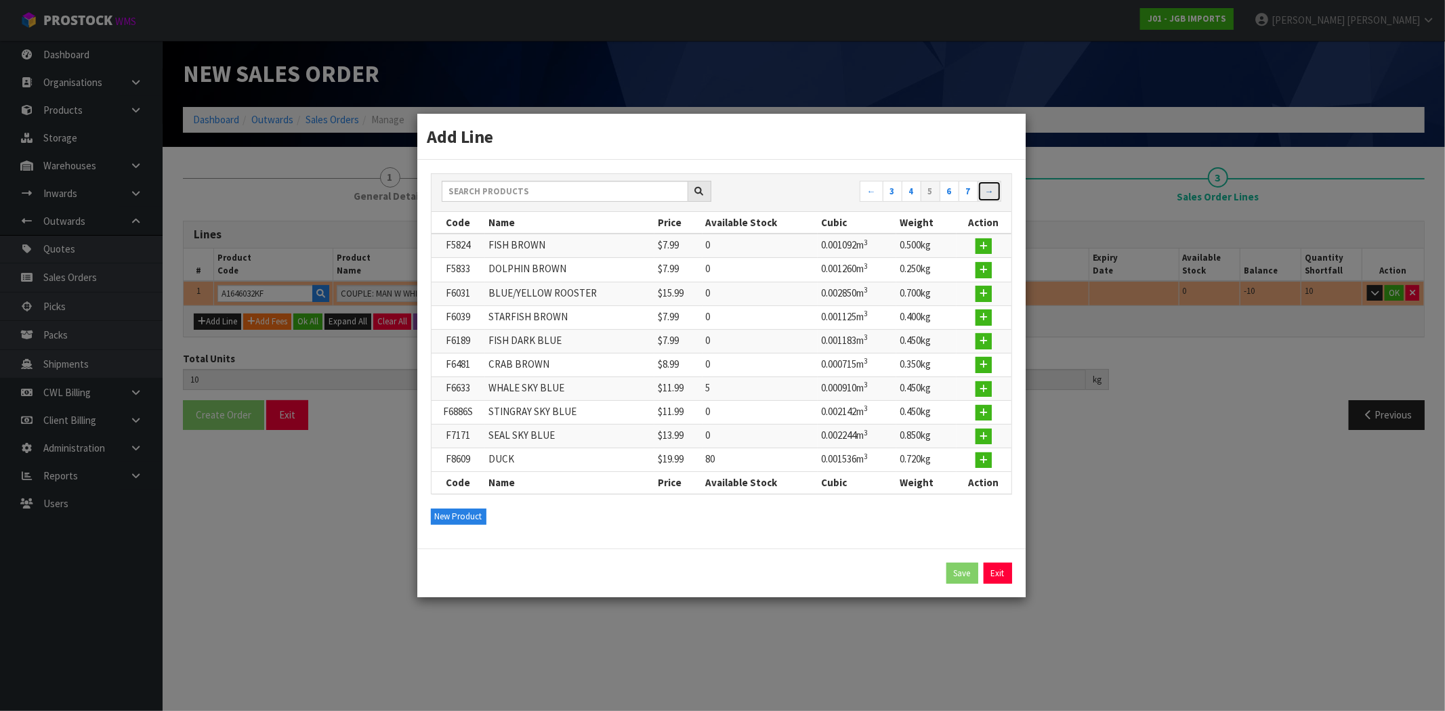
click at [986, 187] on link "→" at bounding box center [989, 192] width 24 height 22
drag, startPoint x: 984, startPoint y: 391, endPoint x: 864, endPoint y: 379, distance: 120.4
click at [984, 390] on icon "button" at bounding box center [983, 389] width 8 height 9
type input "0.00312"
type input "2.2"
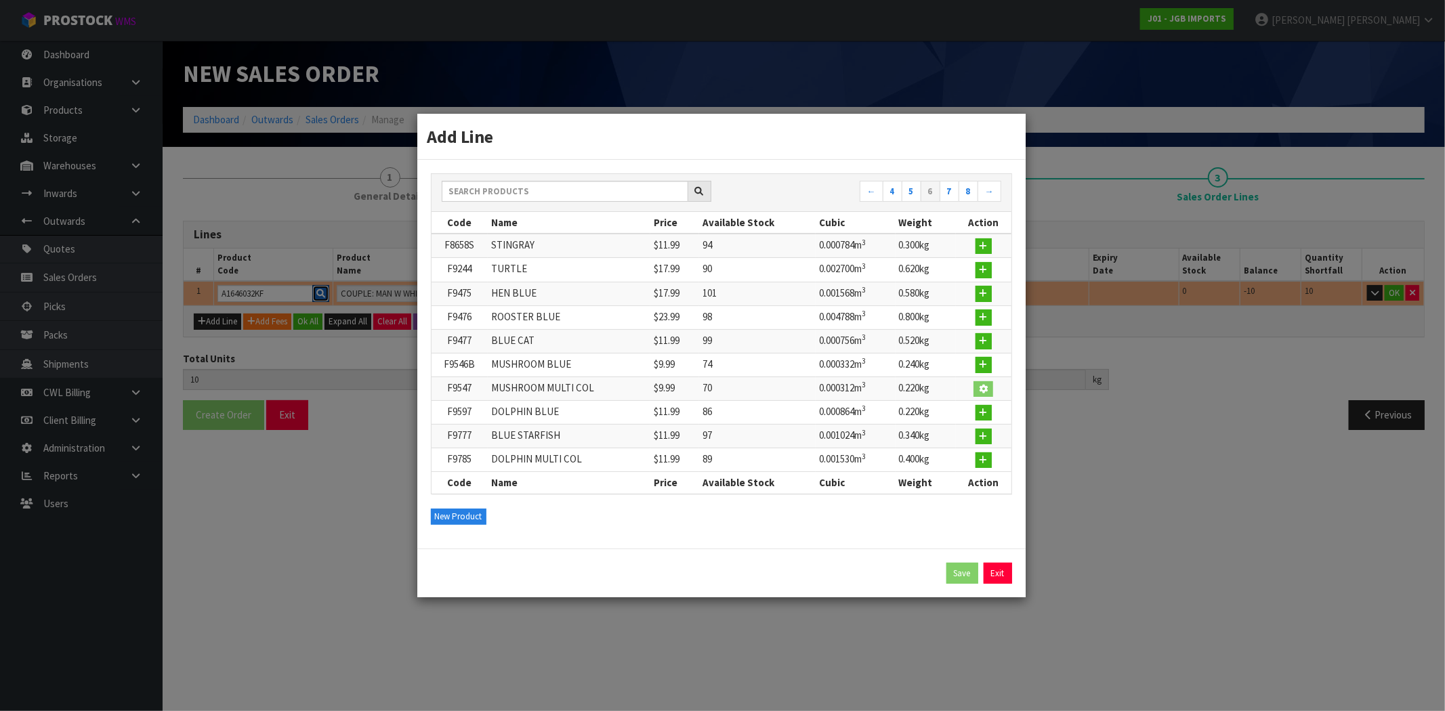
type input "F9547"
type input "MUSHROOM MULTI COL"
type input "0"
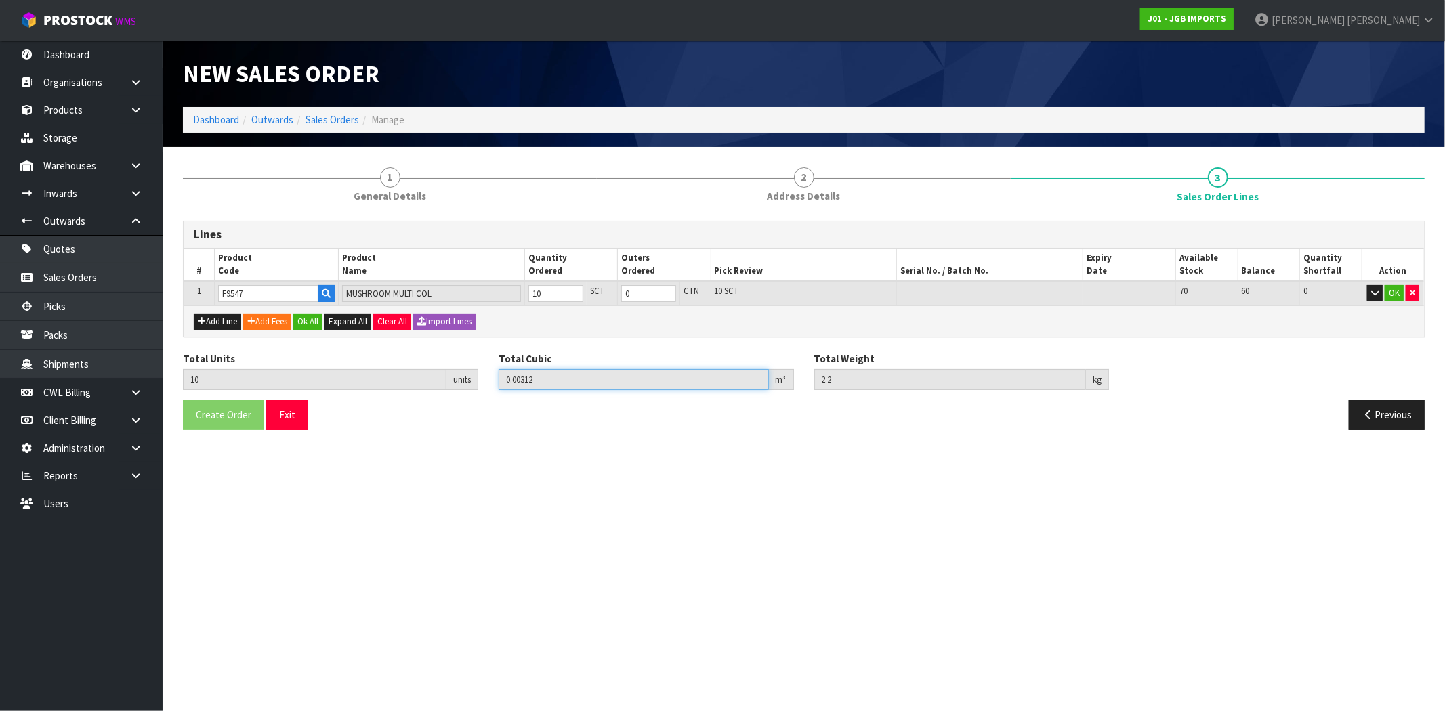
click at [532, 382] on input "0.00312" at bounding box center [633, 379] width 270 height 21
click at [463, 293] on tr "1 F9547 MUSHROOM MULTI COL 10 SCT 0 CTN 10 SCT 70 60 0 OK" at bounding box center [804, 293] width 1240 height 25
type input "5"
type input "0.00156"
type input "1.1"
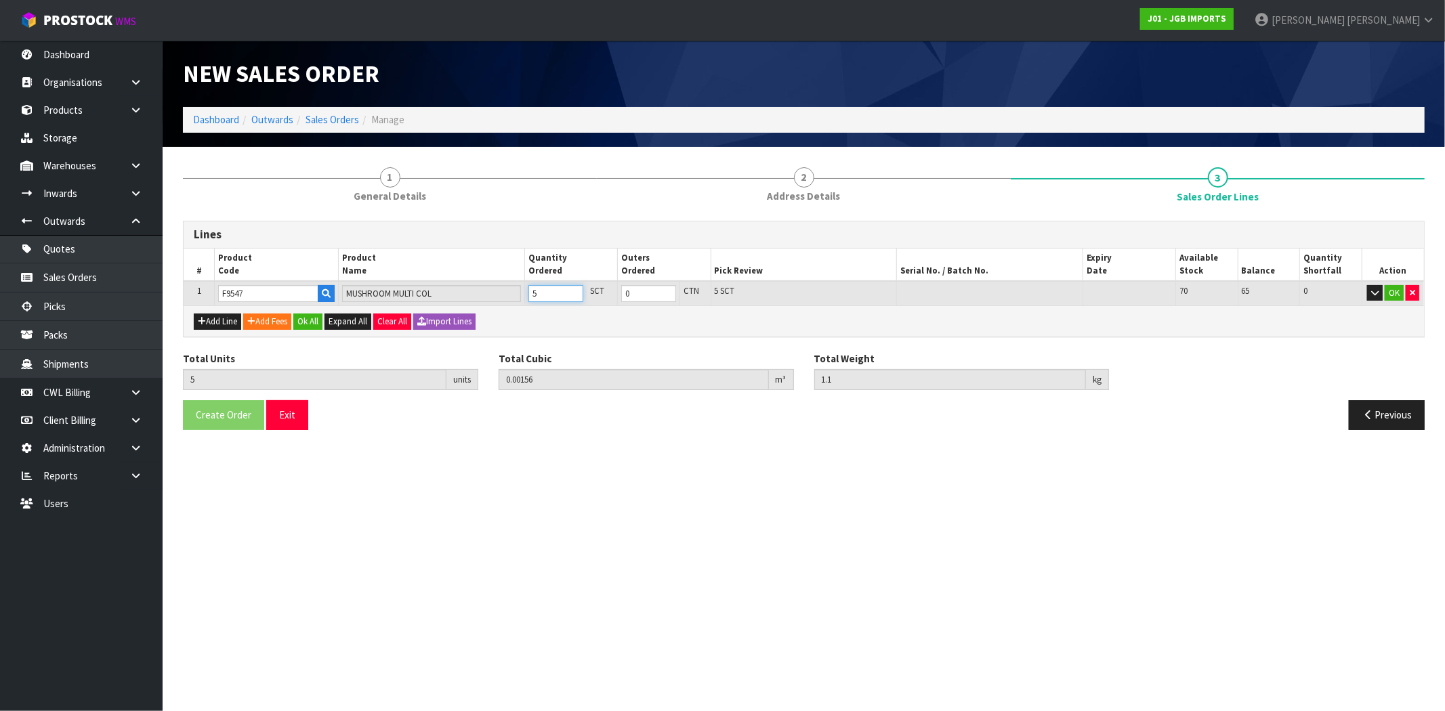
type input "5"
drag, startPoint x: 519, startPoint y: 583, endPoint x: 513, endPoint y: 573, distance: 11.8
click at [520, 583] on section "New Sales Order Dashboard Outwards Sales Orders Manage 1 General Details 2 Addr…" at bounding box center [722, 355] width 1445 height 711
click at [307, 316] on button "Ok All" at bounding box center [307, 322] width 29 height 16
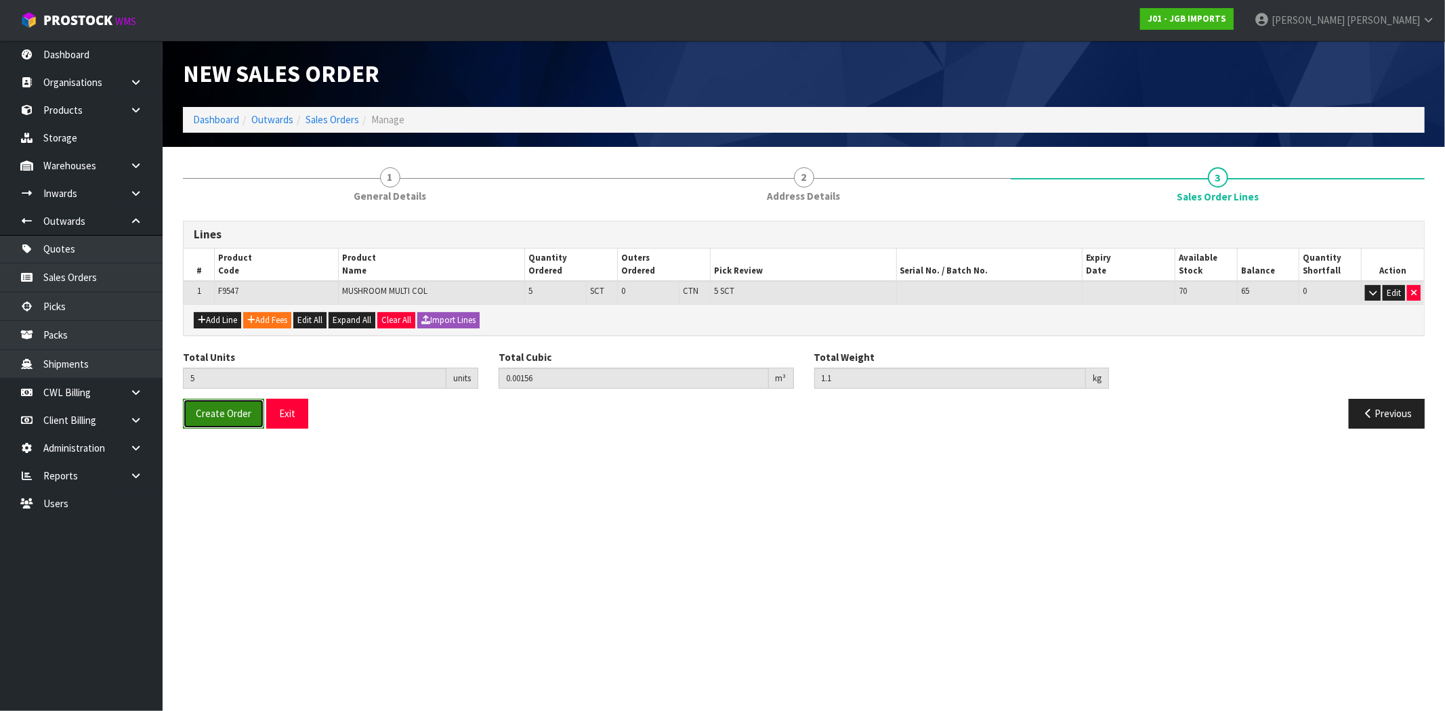
click at [234, 422] on button "Create Order" at bounding box center [223, 413] width 81 height 29
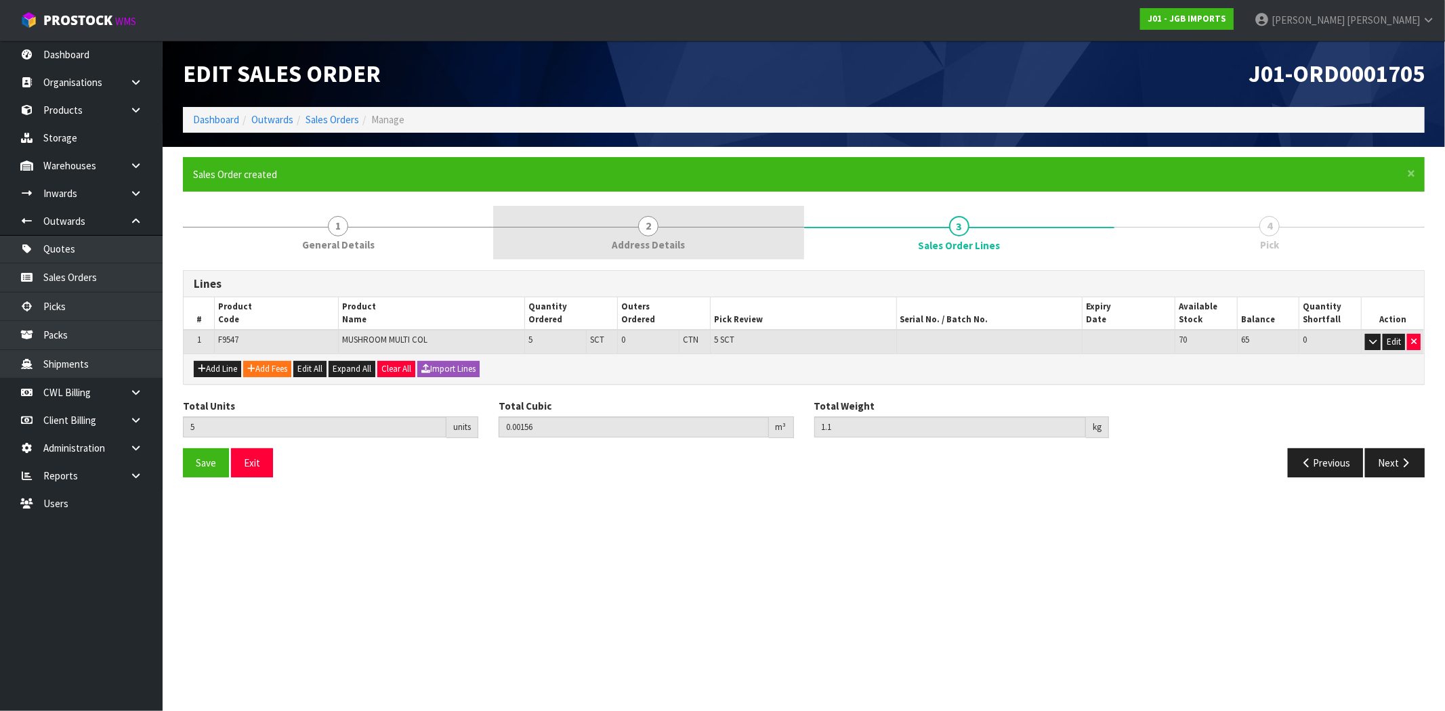
click at [658, 240] on span "Address Details" at bounding box center [648, 245] width 73 height 14
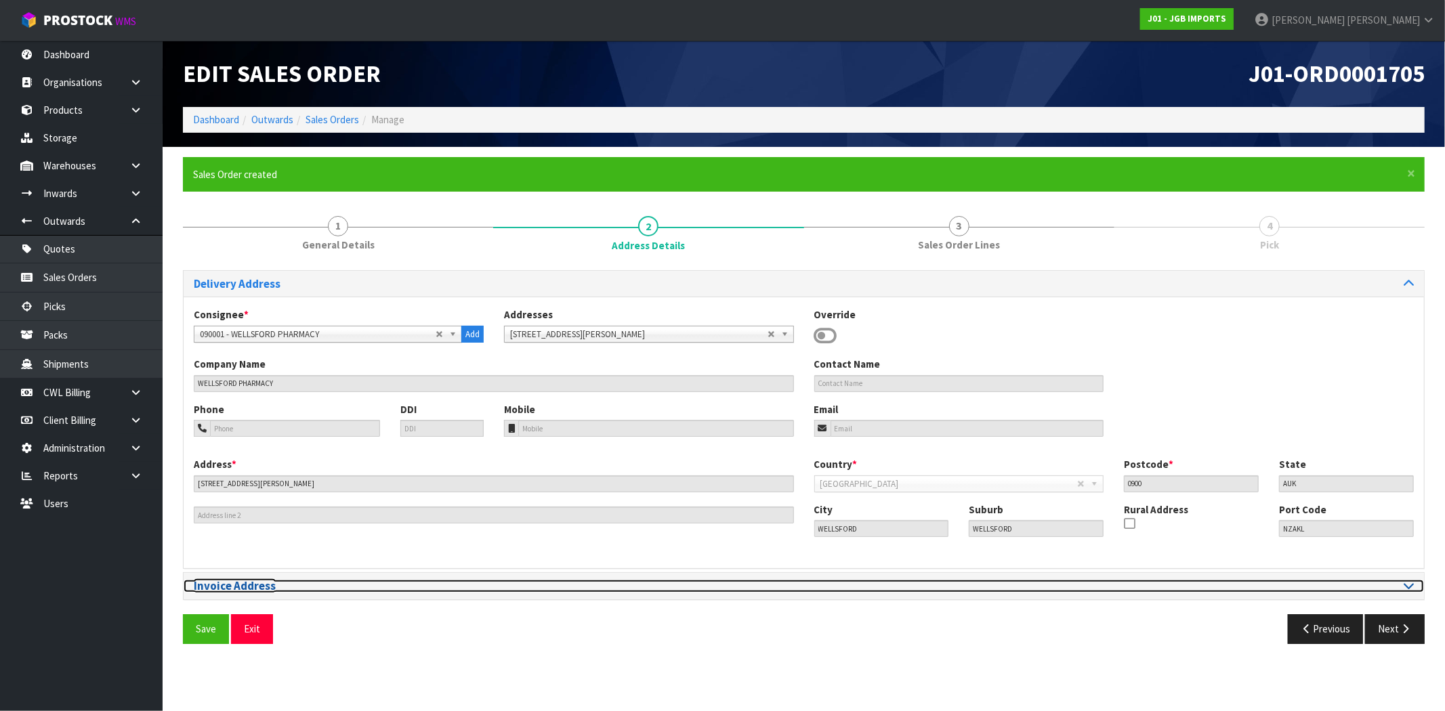
click at [378, 587] on h3 "Invoice Address" at bounding box center [494, 586] width 600 height 13
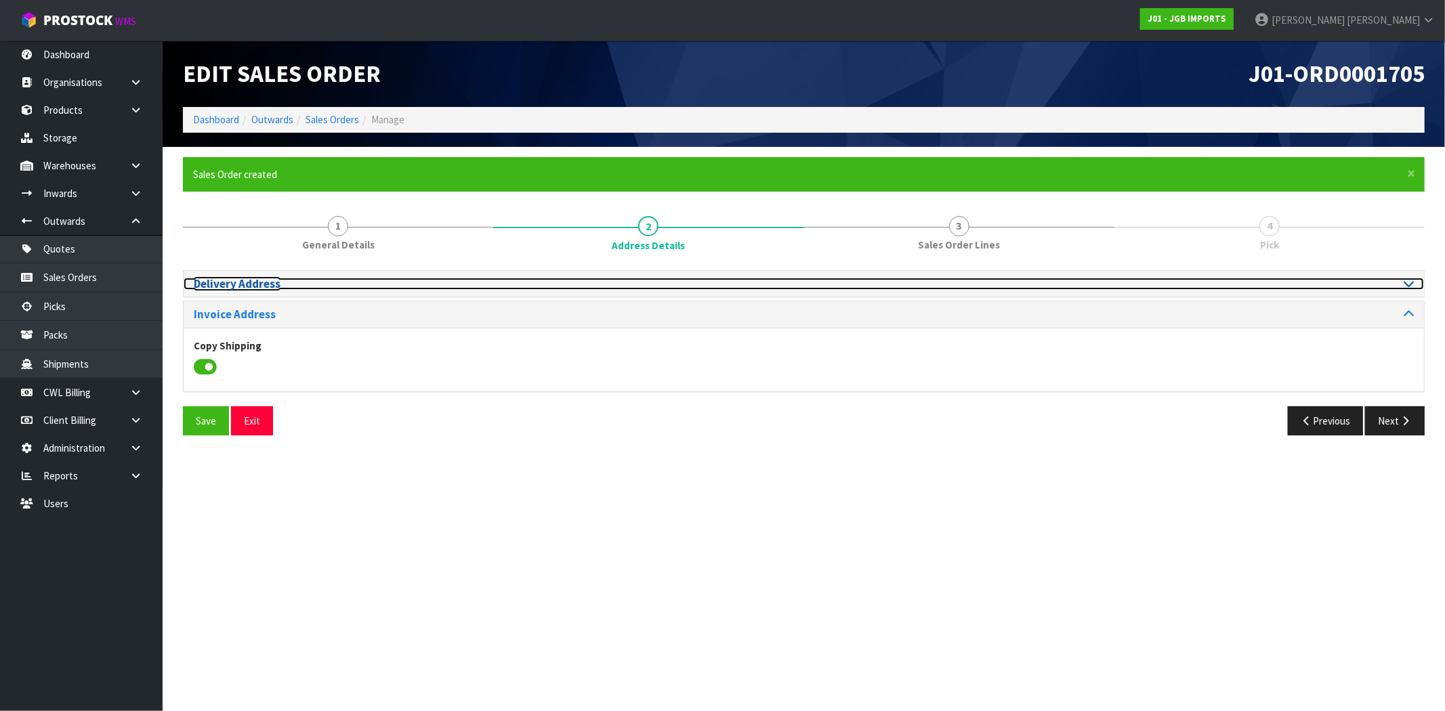
click at [233, 284] on h3 "Delivery Address" at bounding box center [494, 284] width 600 height 13
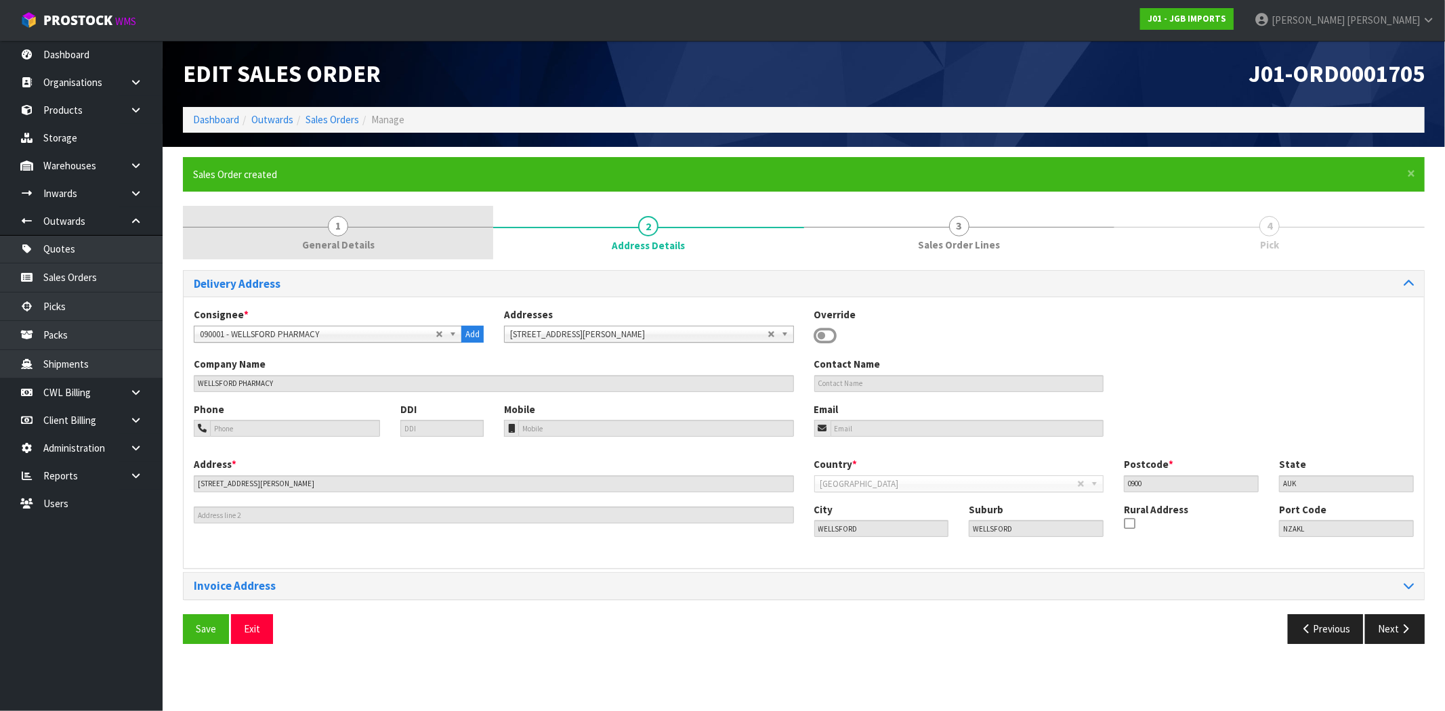
click at [347, 232] on link "1 General Details" at bounding box center [338, 233] width 310 height 54
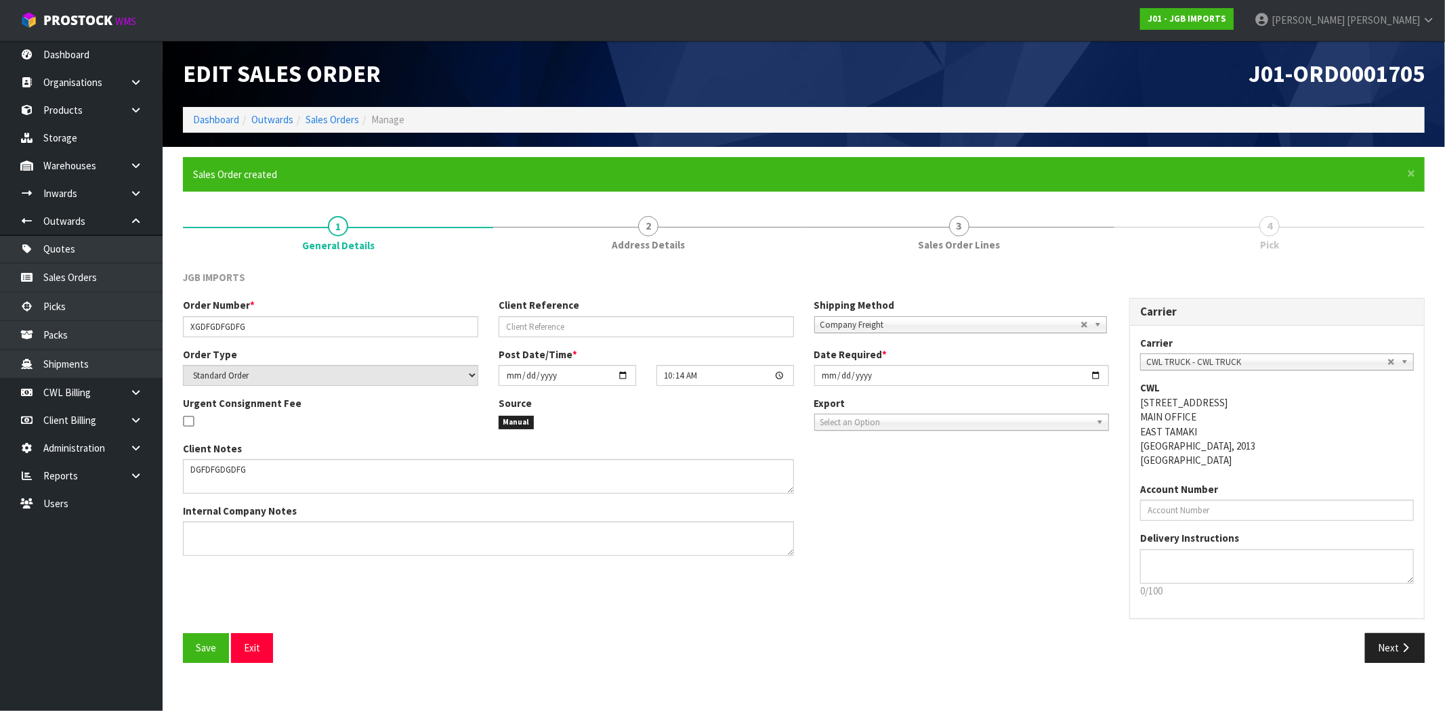
click at [918, 324] on span "Company Freight" at bounding box center [950, 325] width 260 height 16
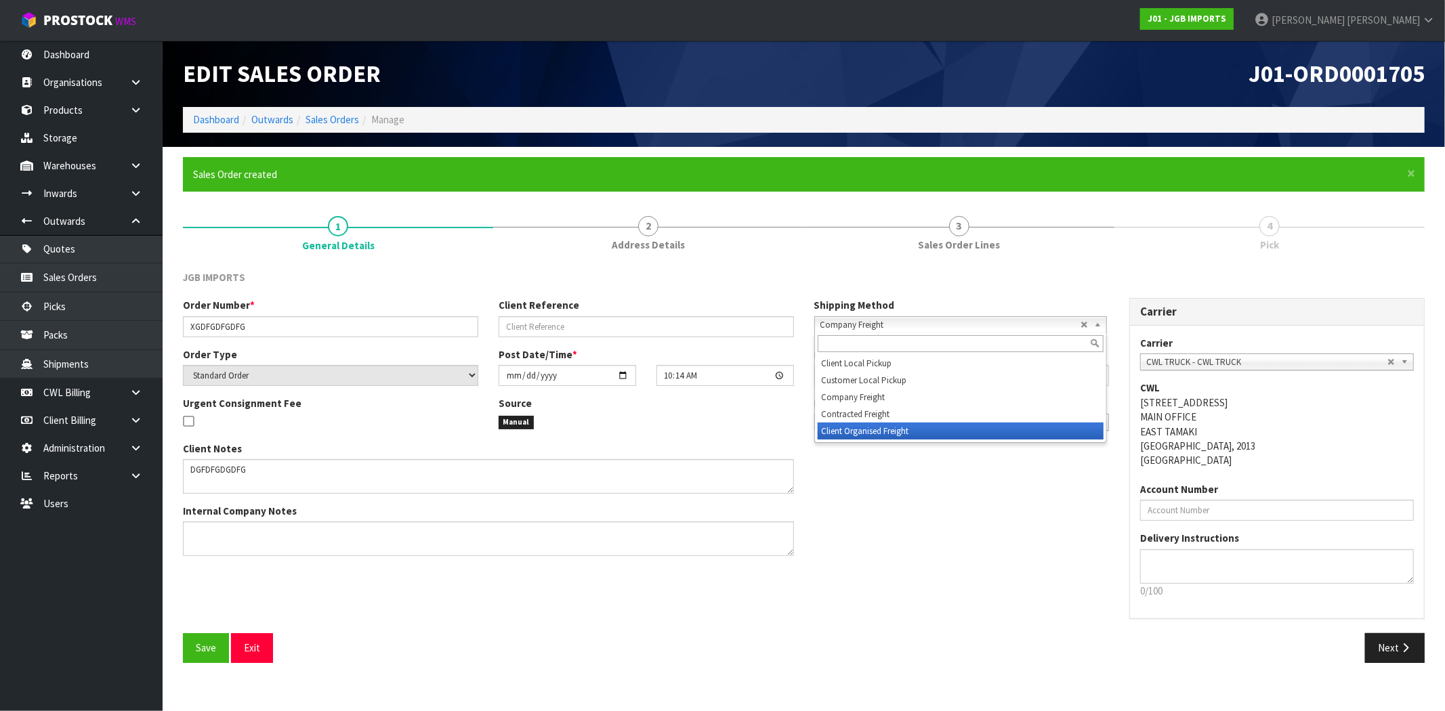
click at [893, 432] on li "Client Organised Freight" at bounding box center [960, 431] width 286 height 17
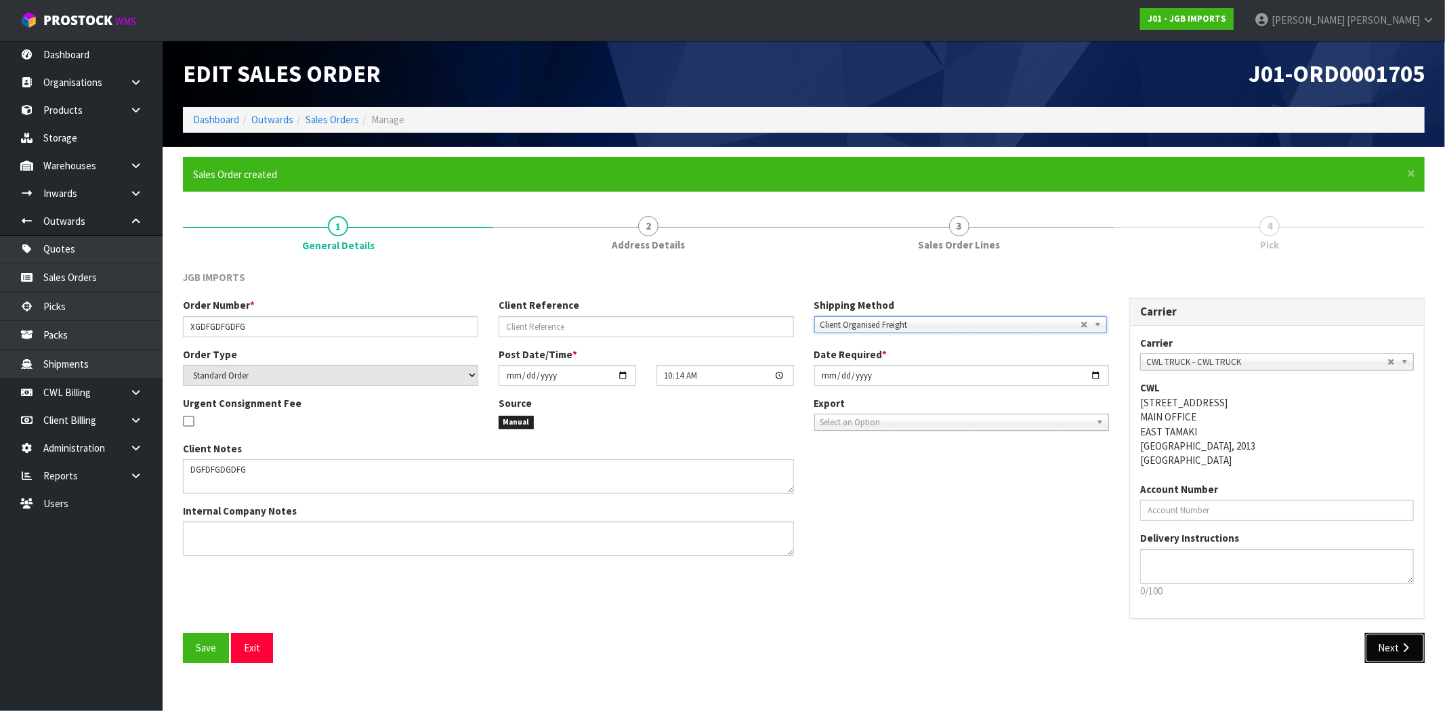
click at [1399, 655] on button "Next" at bounding box center [1395, 647] width 60 height 29
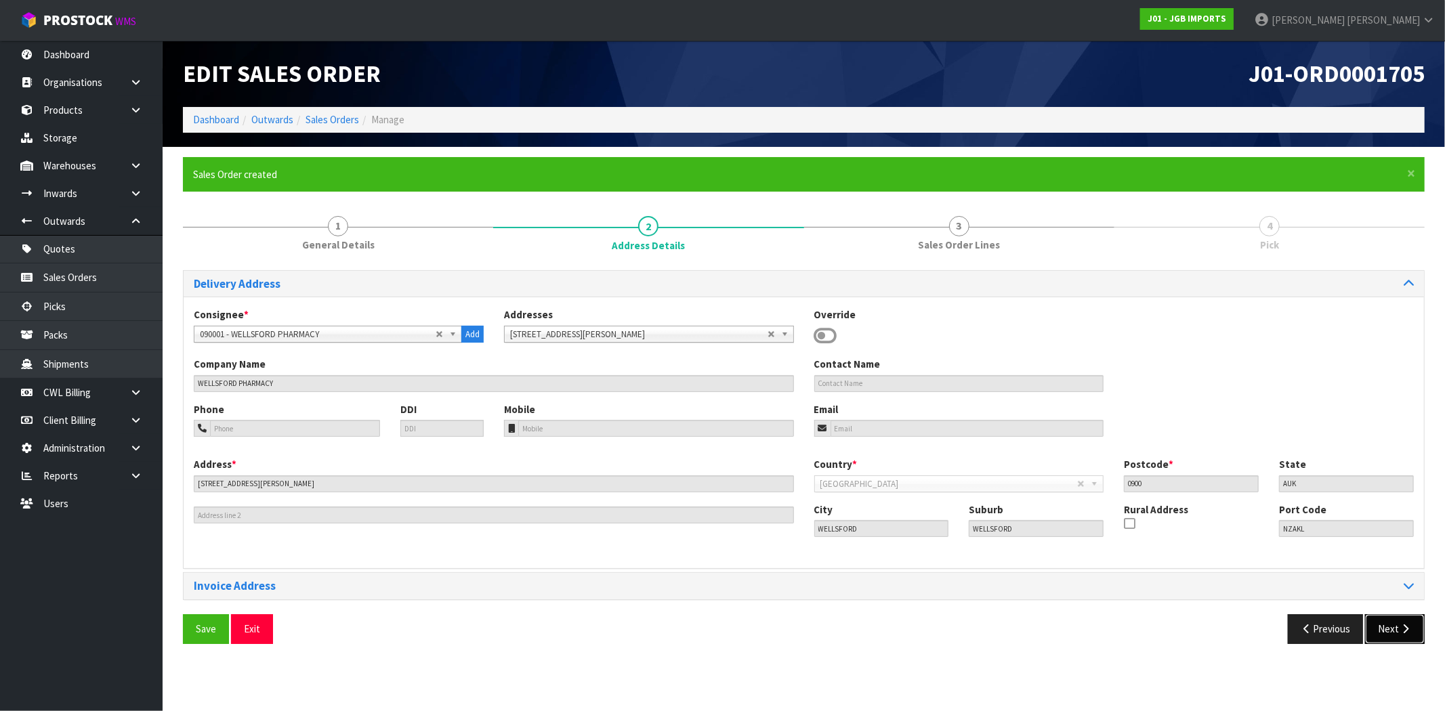
click at [1387, 627] on button "Next" at bounding box center [1395, 628] width 60 height 29
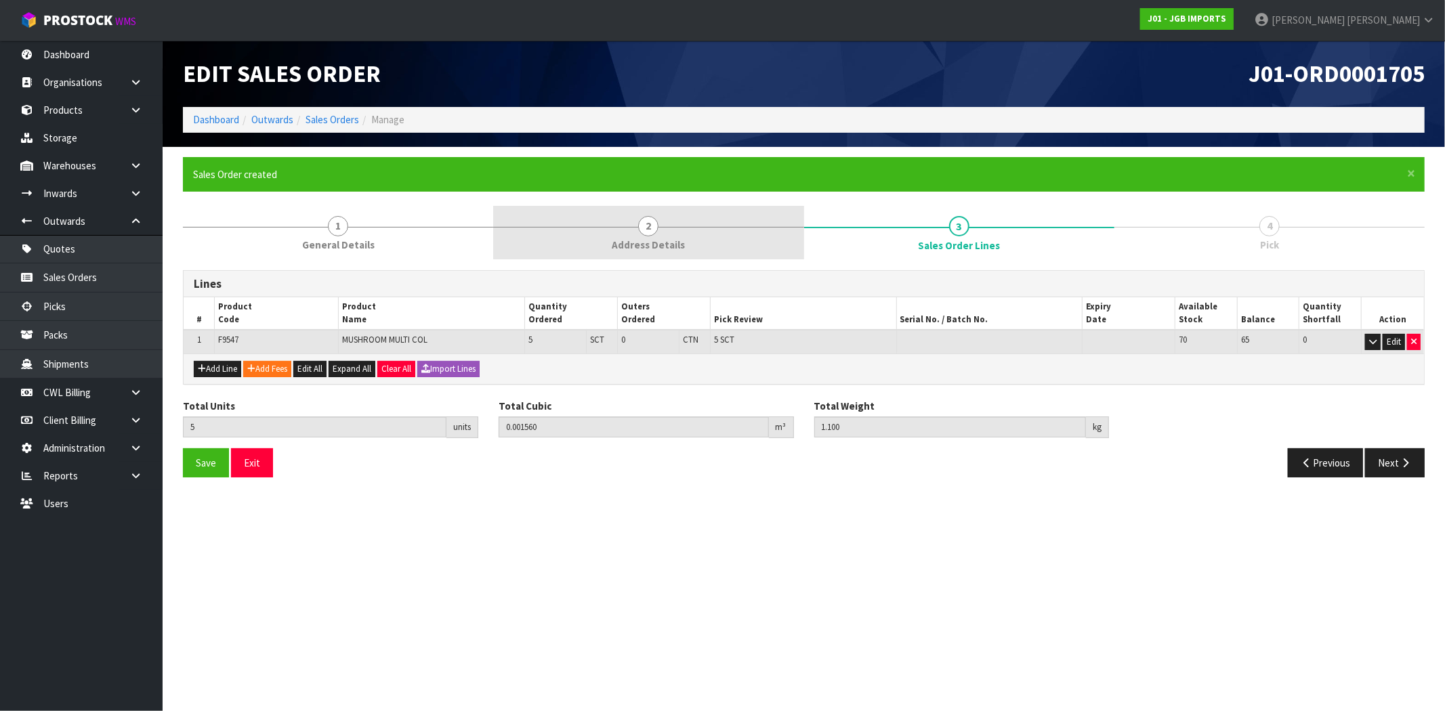
click at [699, 242] on link "2 Address Details" at bounding box center [648, 233] width 310 height 54
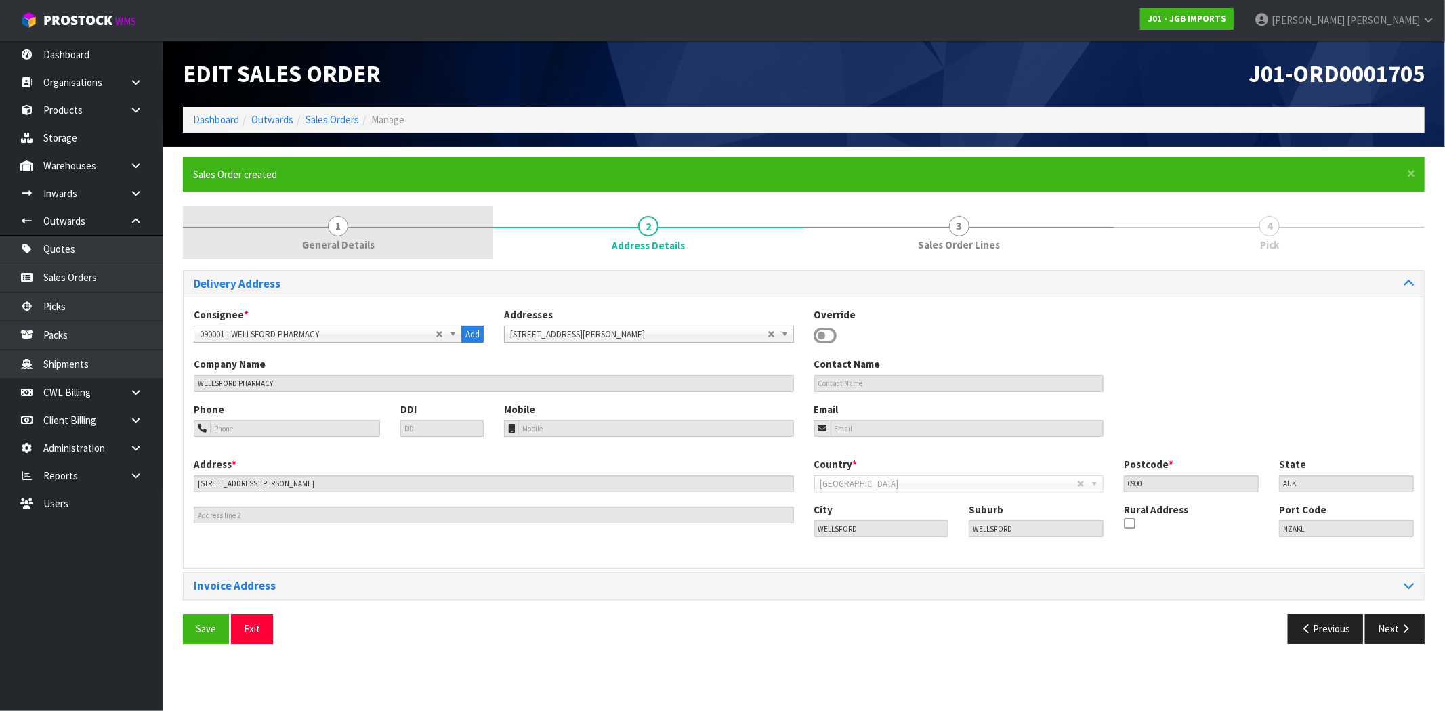
click at [439, 234] on link "1 General Details" at bounding box center [338, 233] width 310 height 54
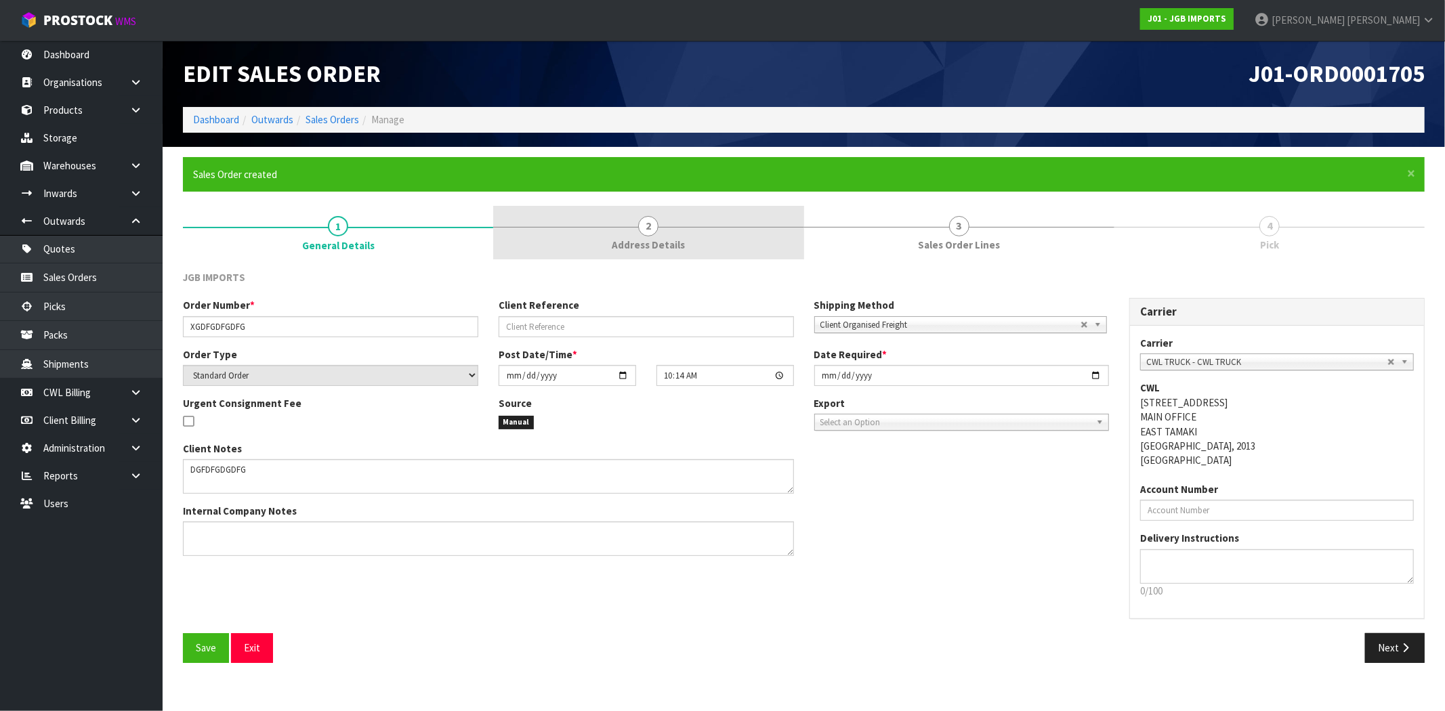
click at [661, 236] on link "2 Address Details" at bounding box center [648, 233] width 310 height 54
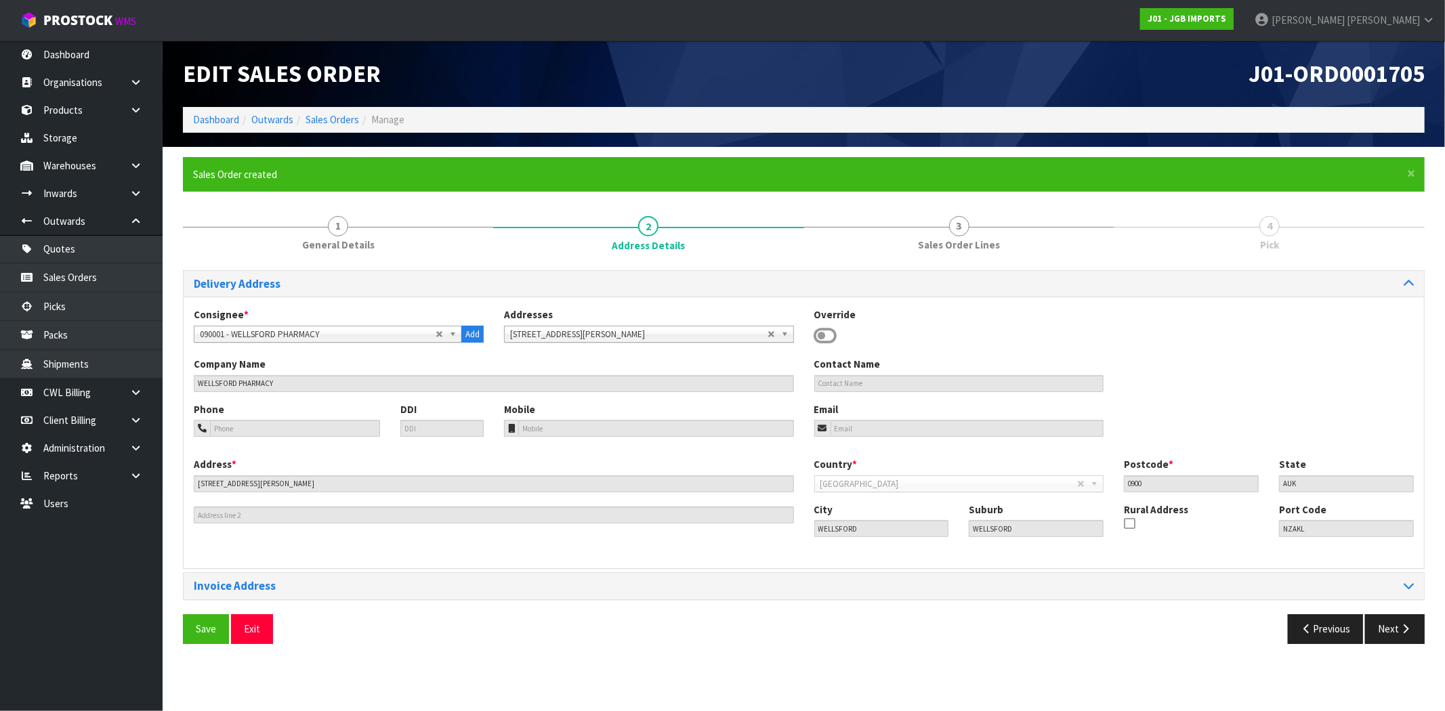
click at [831, 335] on icon at bounding box center [825, 336] width 23 height 20
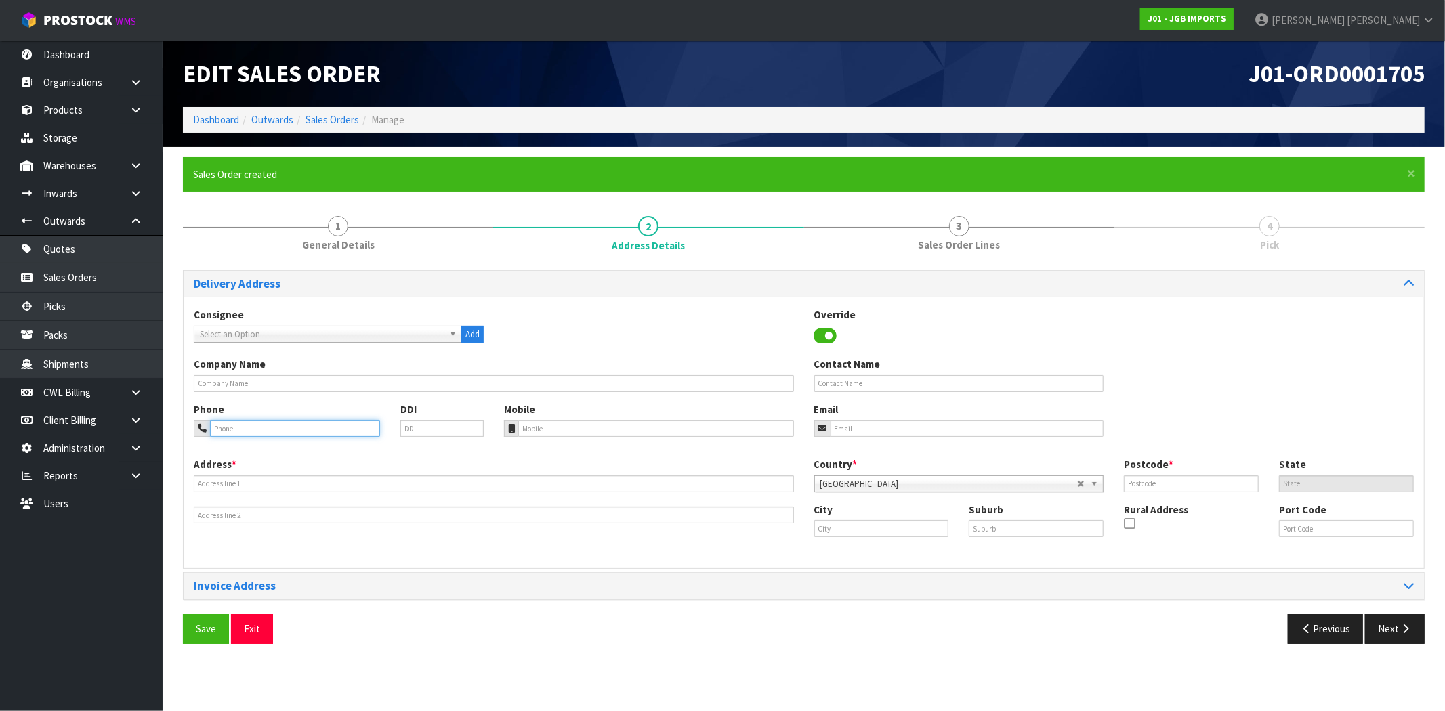
click at [260, 433] on input "tel" at bounding box center [295, 428] width 170 height 17
type input "64654"
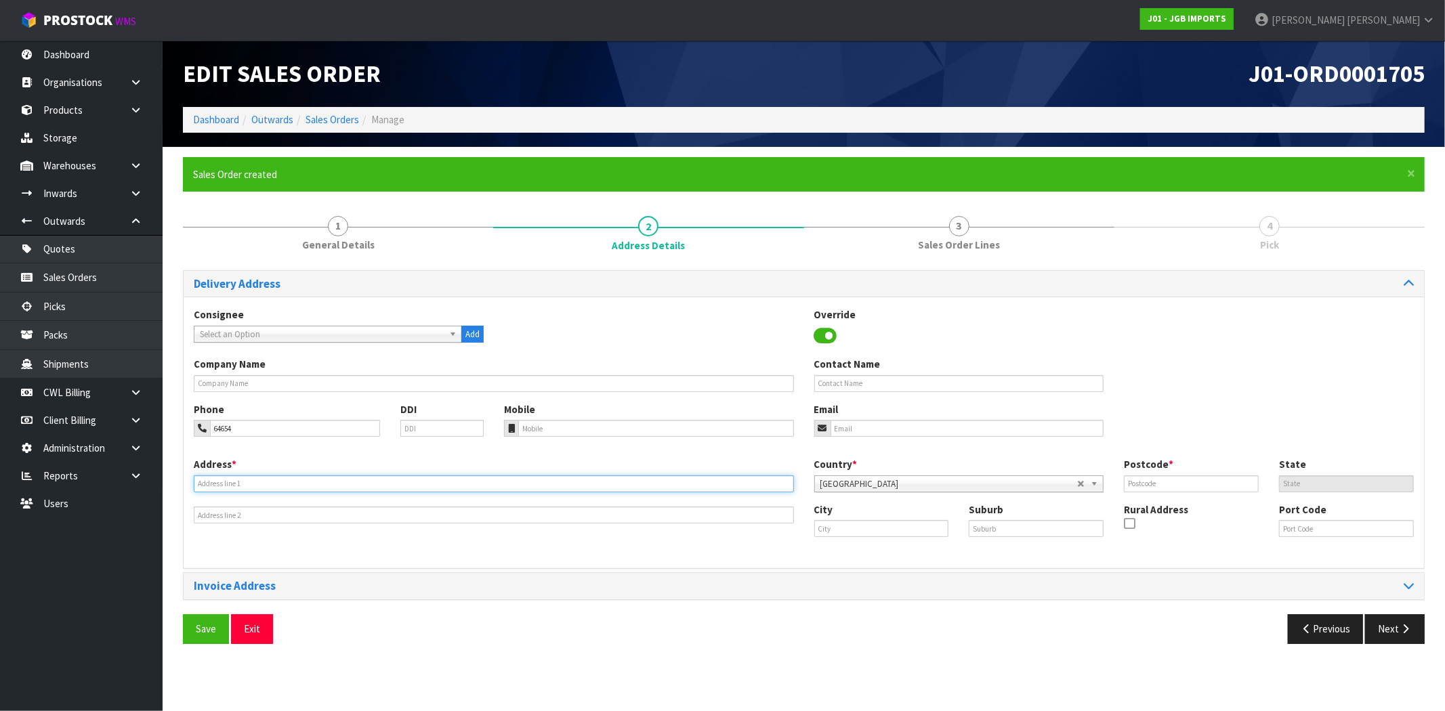
click at [240, 481] on input "text" at bounding box center [494, 483] width 600 height 17
type input "17 ALLENS ROAD"
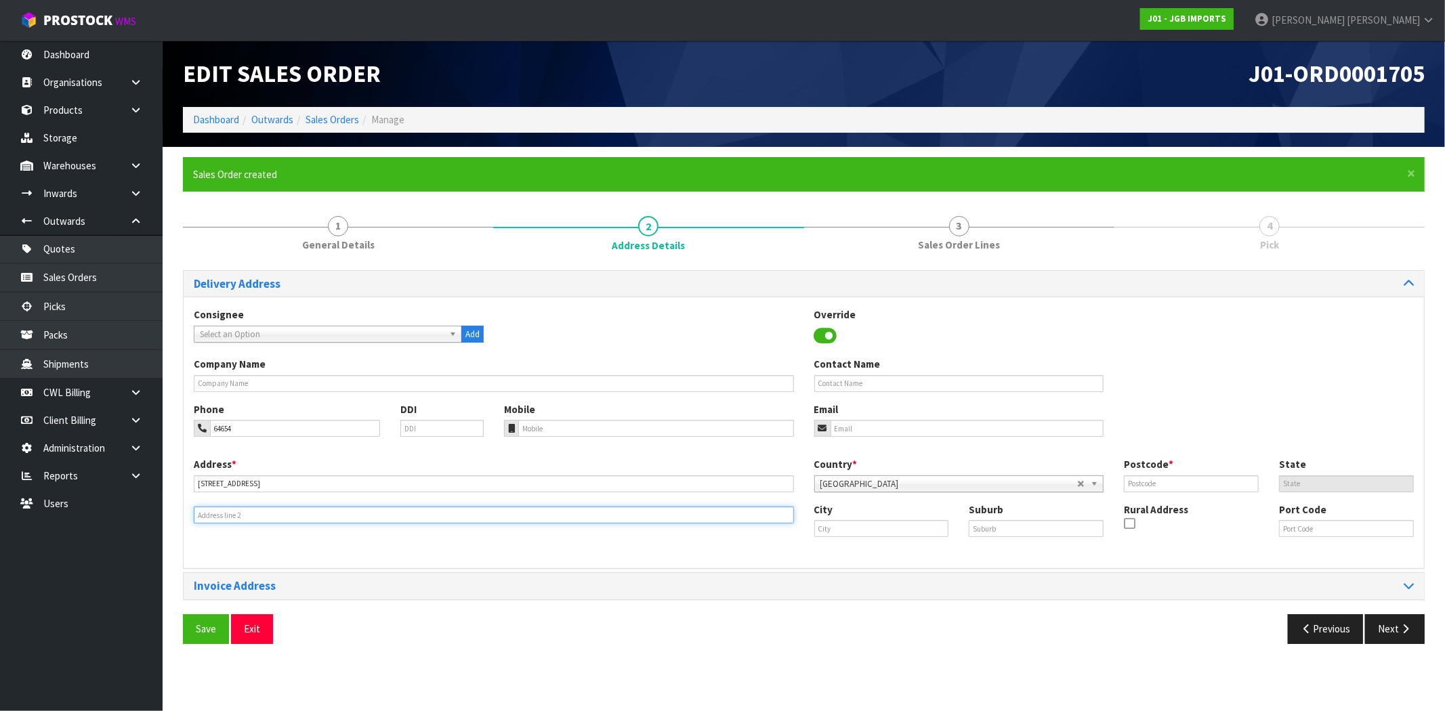
type input "EAST TAMAKI"
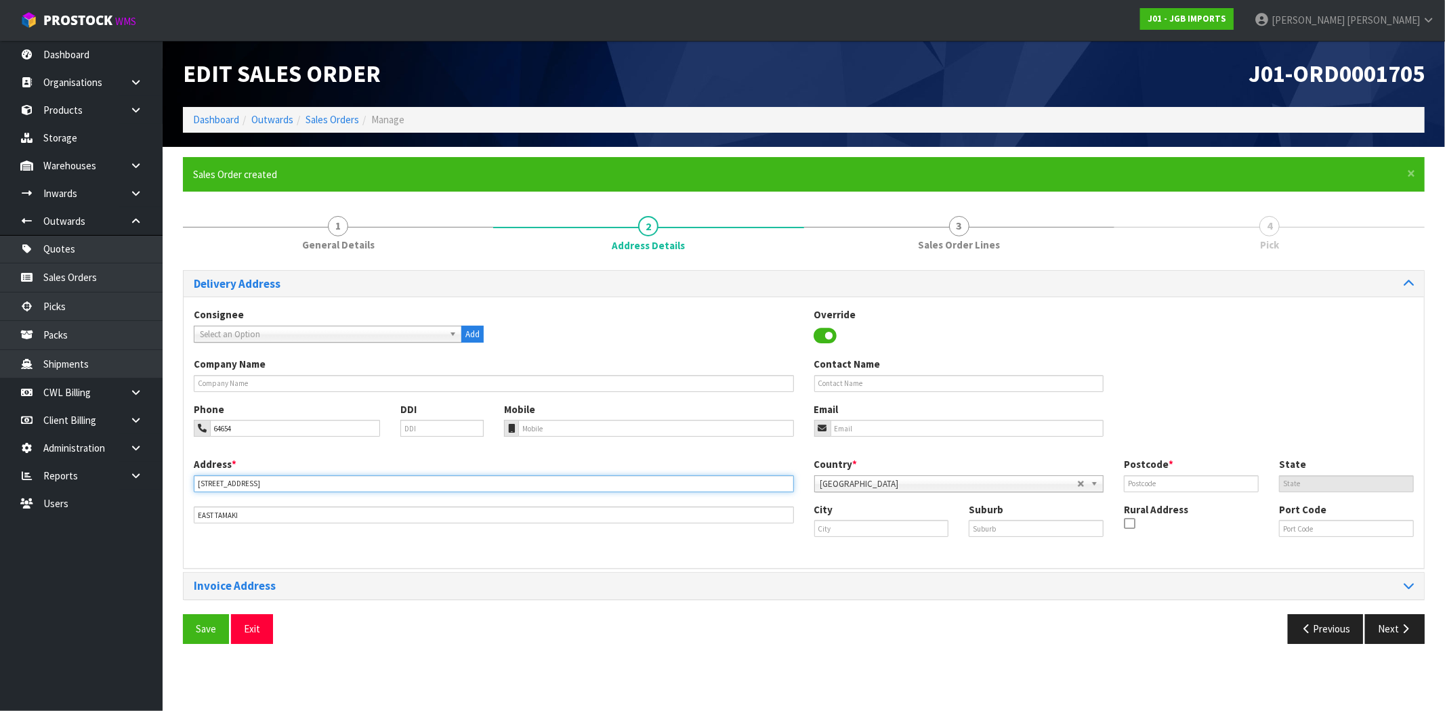
type input "17 ALLENS ROAD"
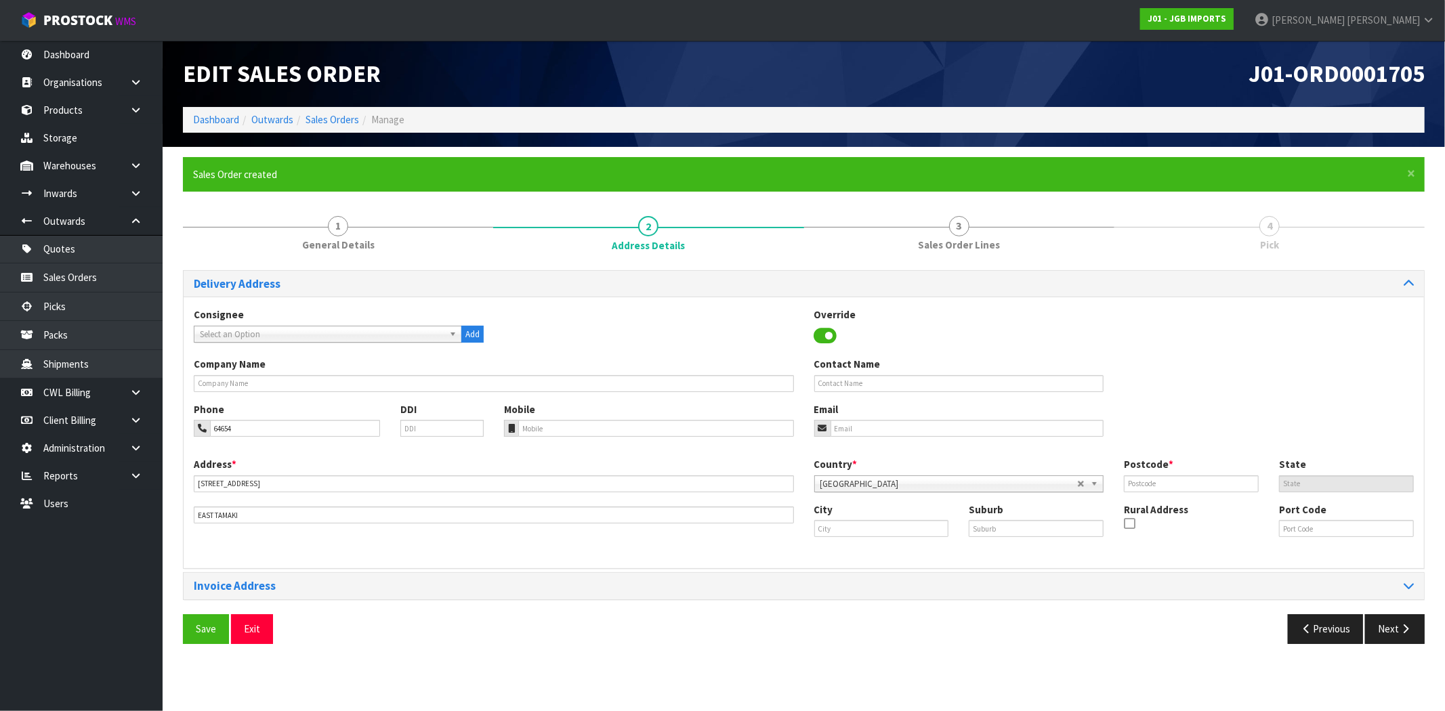
click at [716, 615] on div "Save Exit" at bounding box center [488, 628] width 631 height 29
click at [899, 529] on input "text" at bounding box center [881, 528] width 135 height 17
drag, startPoint x: 899, startPoint y: 549, endPoint x: 939, endPoint y: 540, distance: 41.1
click at [899, 549] on link "Eas t Tamaki" at bounding box center [876, 551] width 122 height 18
type input "East Tamaki"
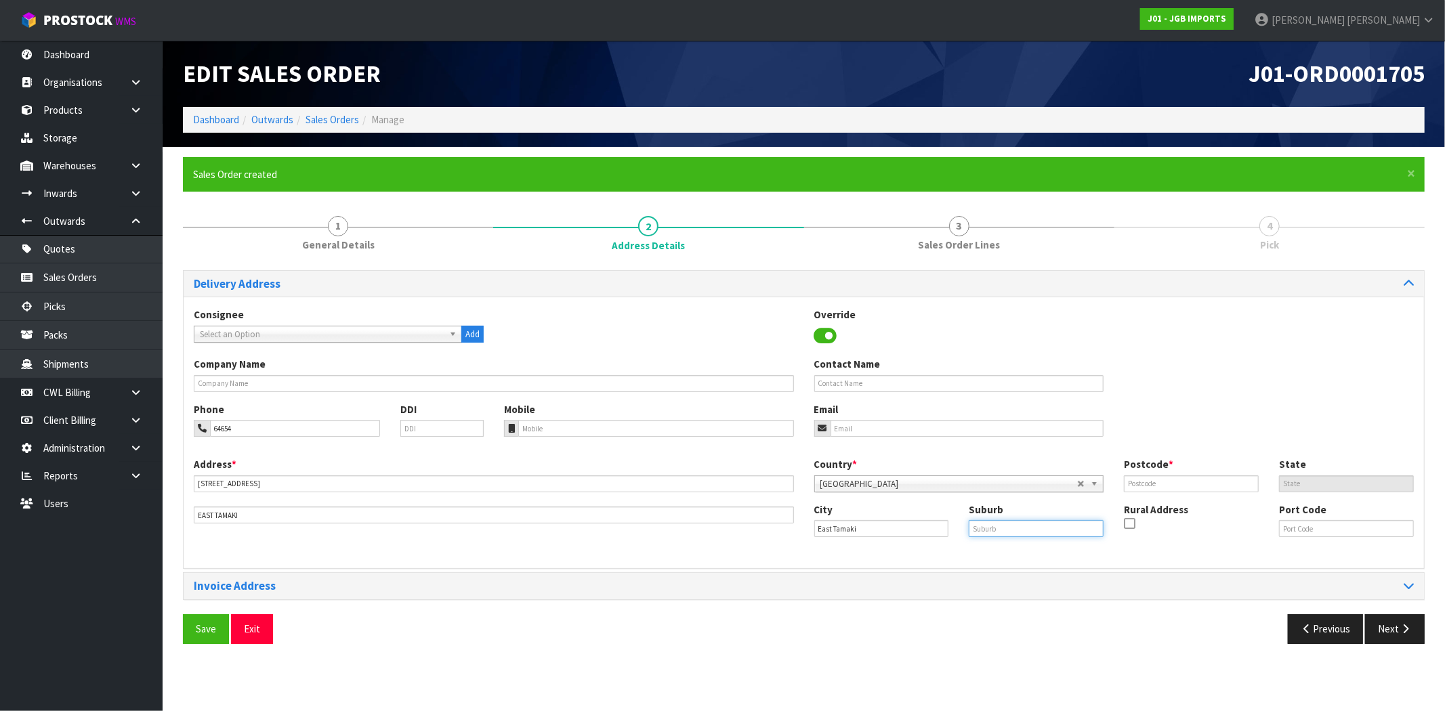
click at [1012, 526] on input "text" at bounding box center [1035, 528] width 135 height 17
type input "REMUERA"
click at [1162, 486] on input "text" at bounding box center [1191, 483] width 135 height 17
type input "1234"
click at [1140, 621] on div "Previous Next" at bounding box center [1119, 628] width 631 height 29
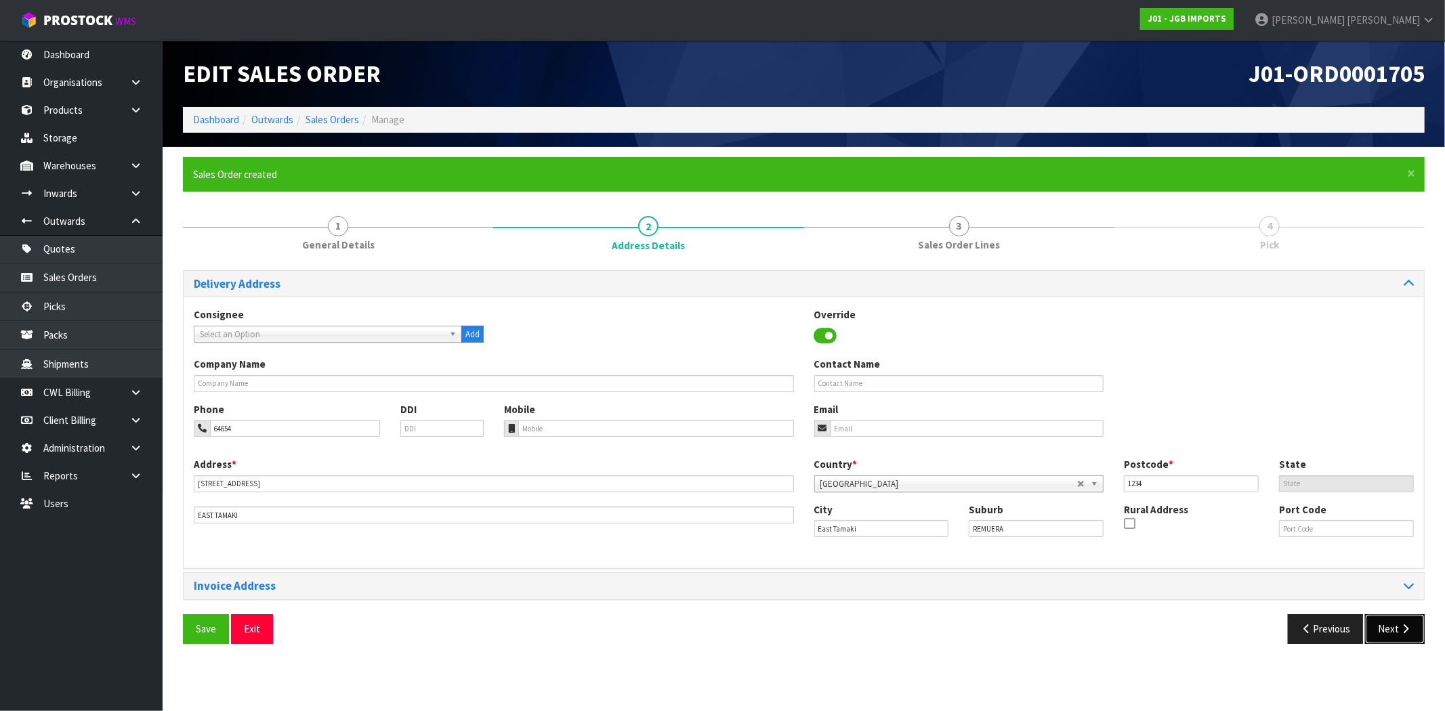
click at [1399, 628] on icon "button" at bounding box center [1405, 629] width 13 height 10
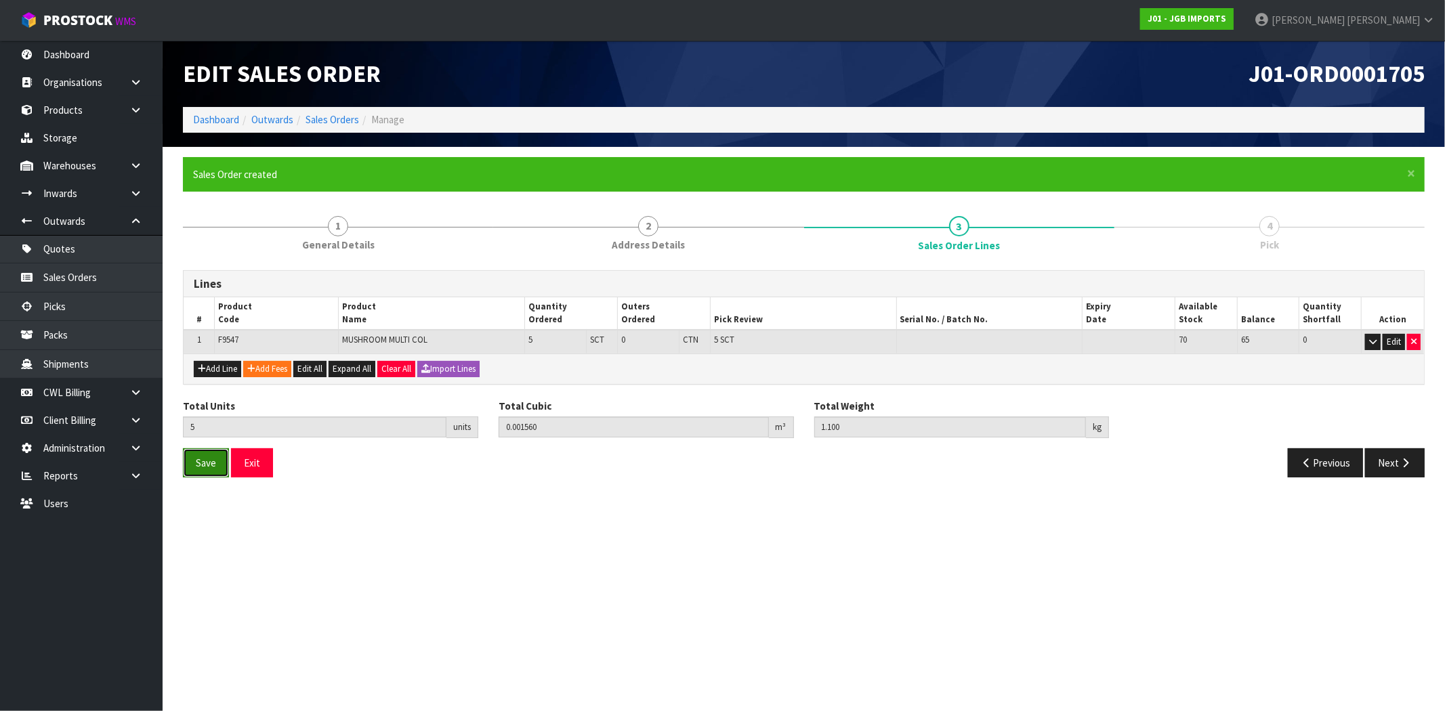
click at [219, 459] on button "Save" at bounding box center [206, 462] width 46 height 29
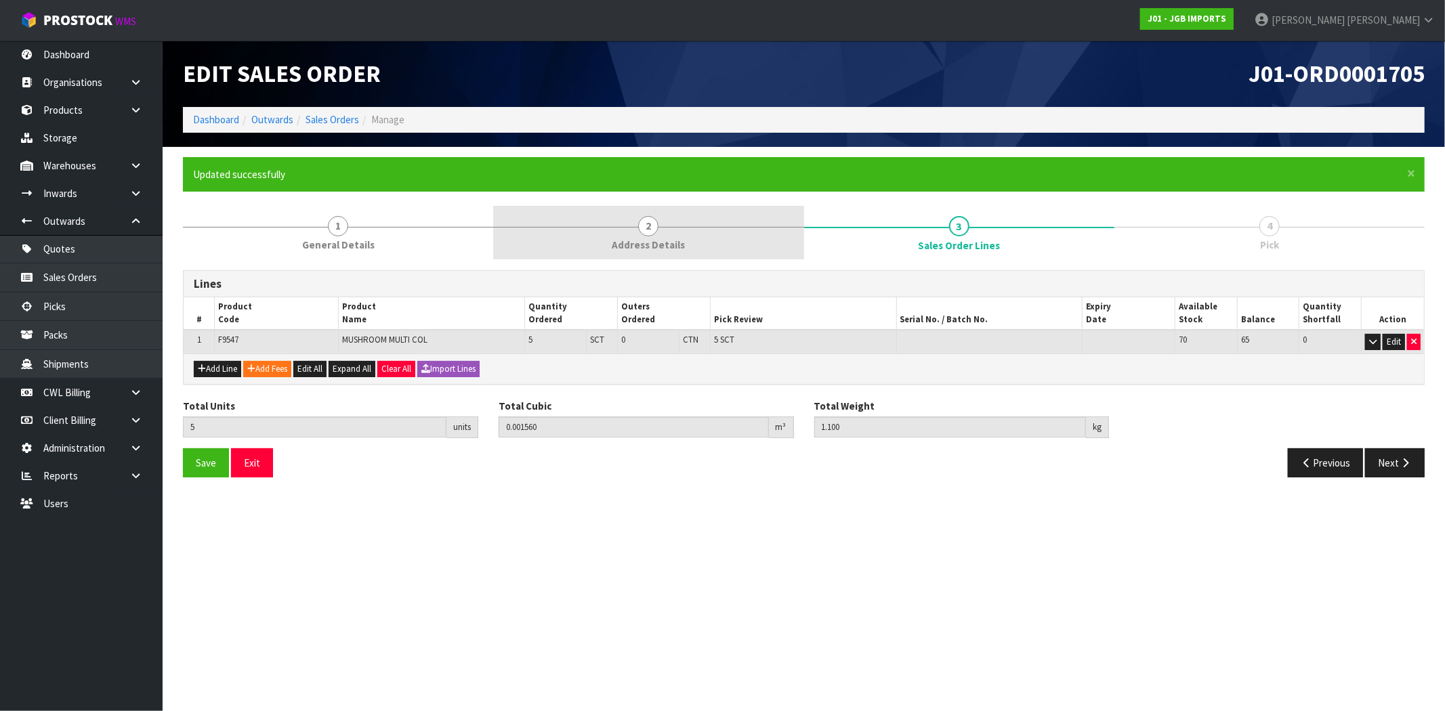
click at [688, 245] on link "2 Address Details" at bounding box center [648, 233] width 310 height 54
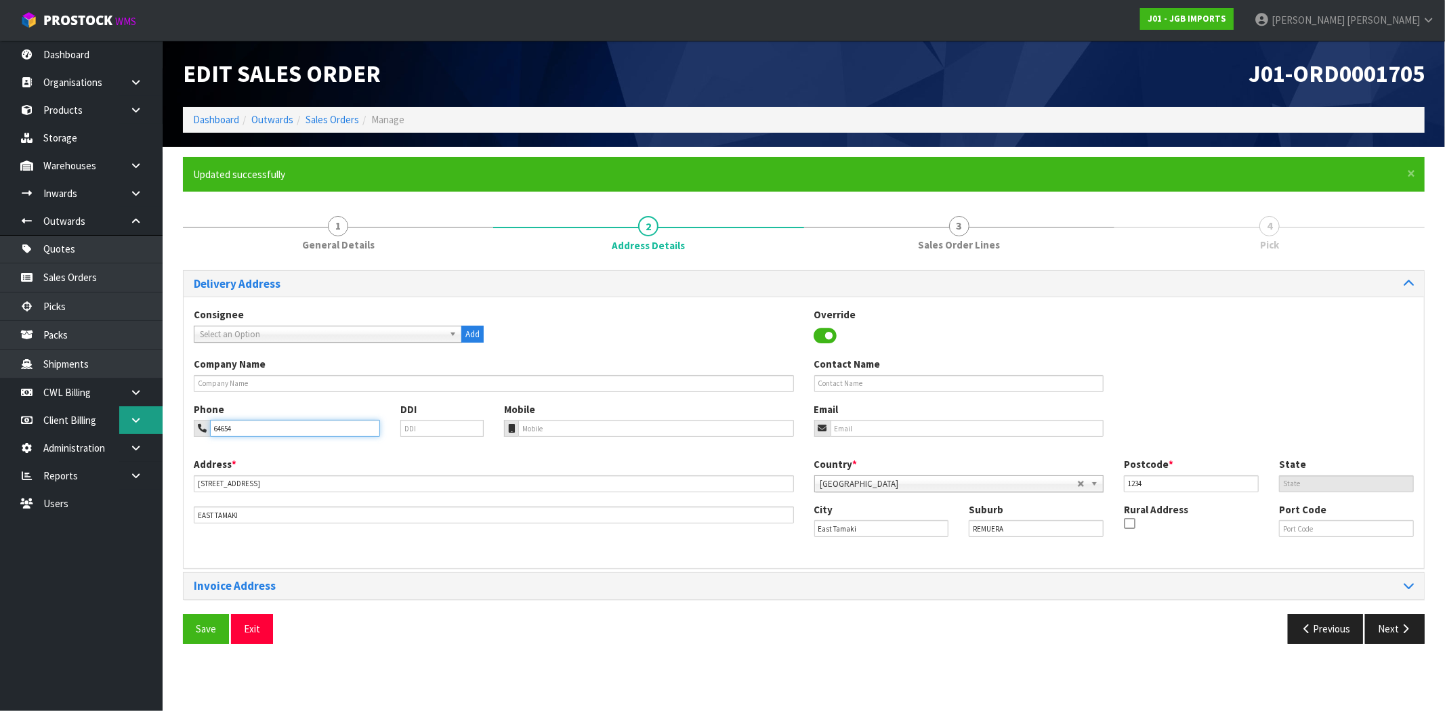
drag, startPoint x: 244, startPoint y: 431, endPoint x: 154, endPoint y: 430, distance: 90.1
click at [154, 430] on body "Toggle navigation ProStock WMS J01 - JGB IMPORTS Maji Torres Logout Dashboard O…" at bounding box center [722, 355] width 1445 height 711
click at [860, 631] on div "Previous Next" at bounding box center [1119, 628] width 631 height 29
click at [200, 631] on span "Save" at bounding box center [206, 628] width 20 height 13
click at [1400, 633] on icon "button" at bounding box center [1405, 629] width 13 height 10
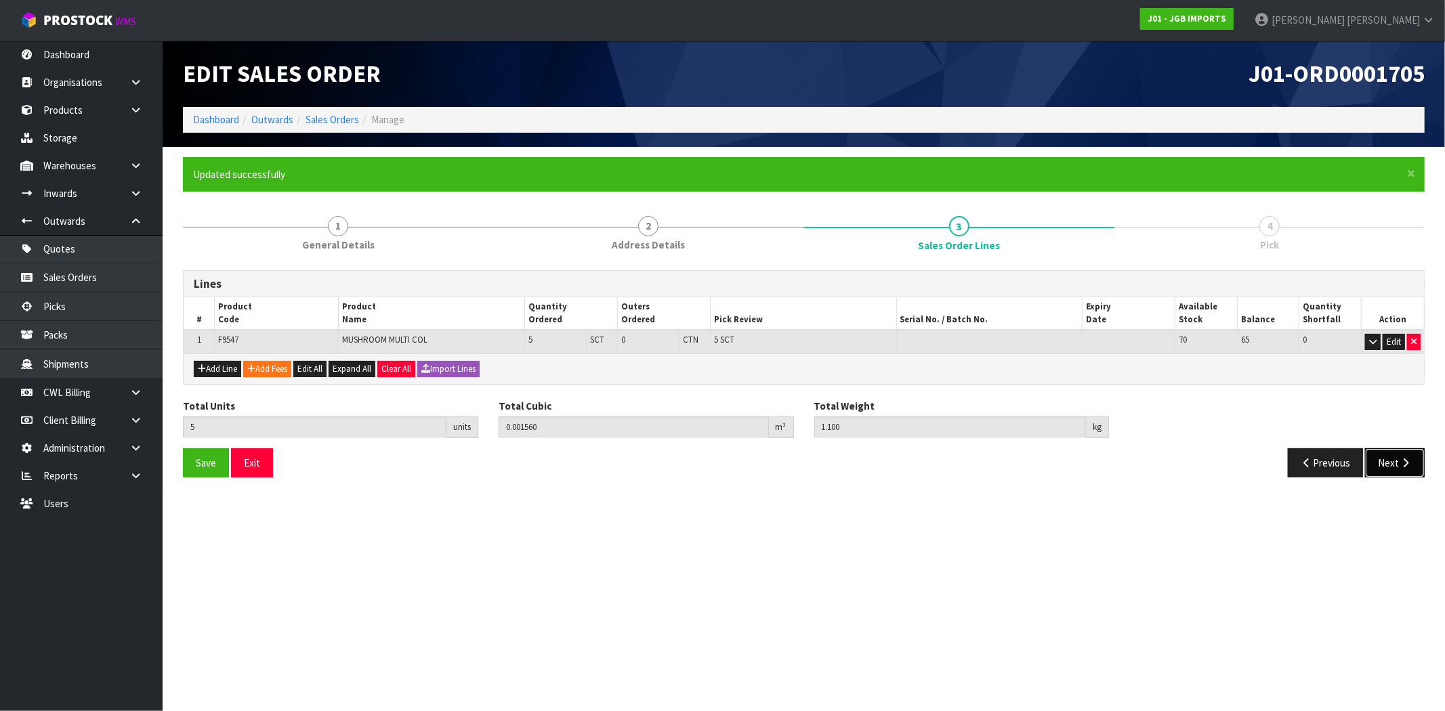
click at [1396, 462] on button "Next" at bounding box center [1395, 462] width 60 height 29
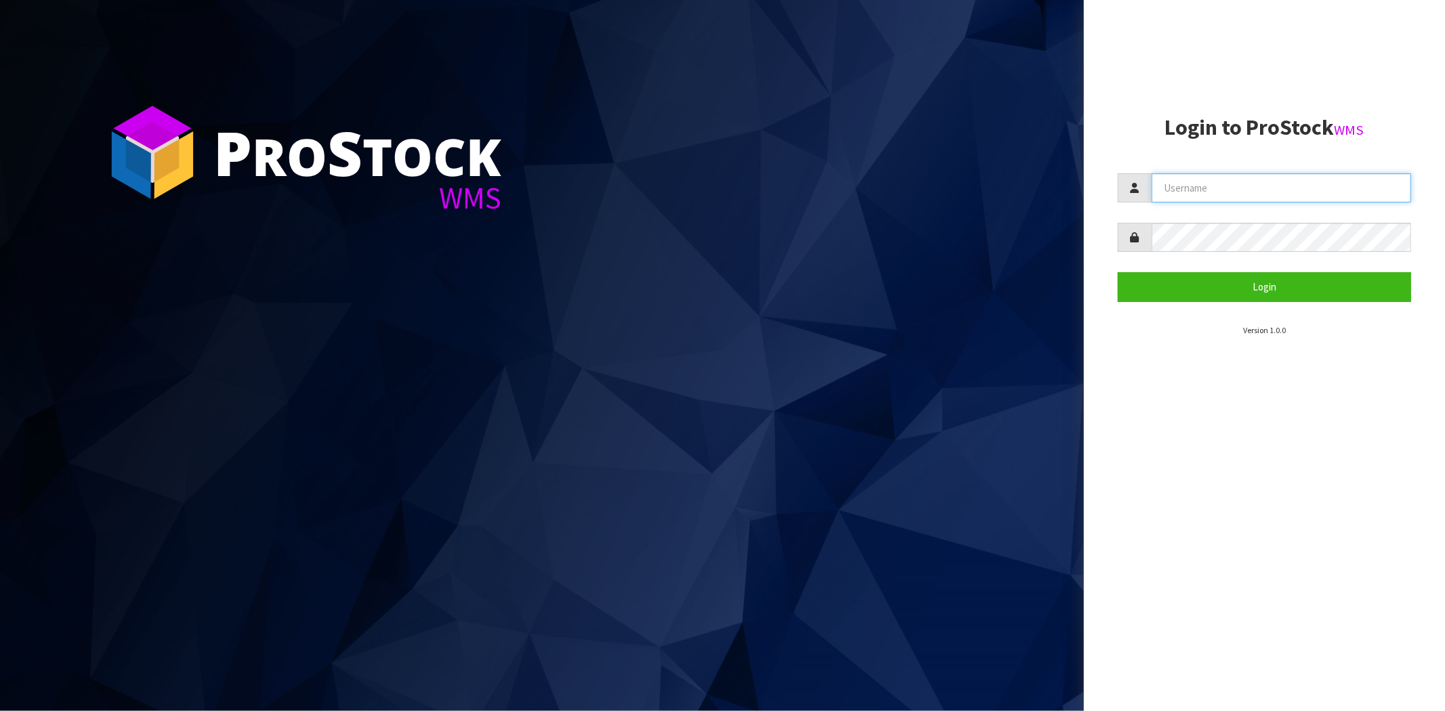
click at [1183, 191] on input "text" at bounding box center [1280, 187] width 259 height 29
paste input "JGBIMPORTS"
type input "JGBIMPORTS"
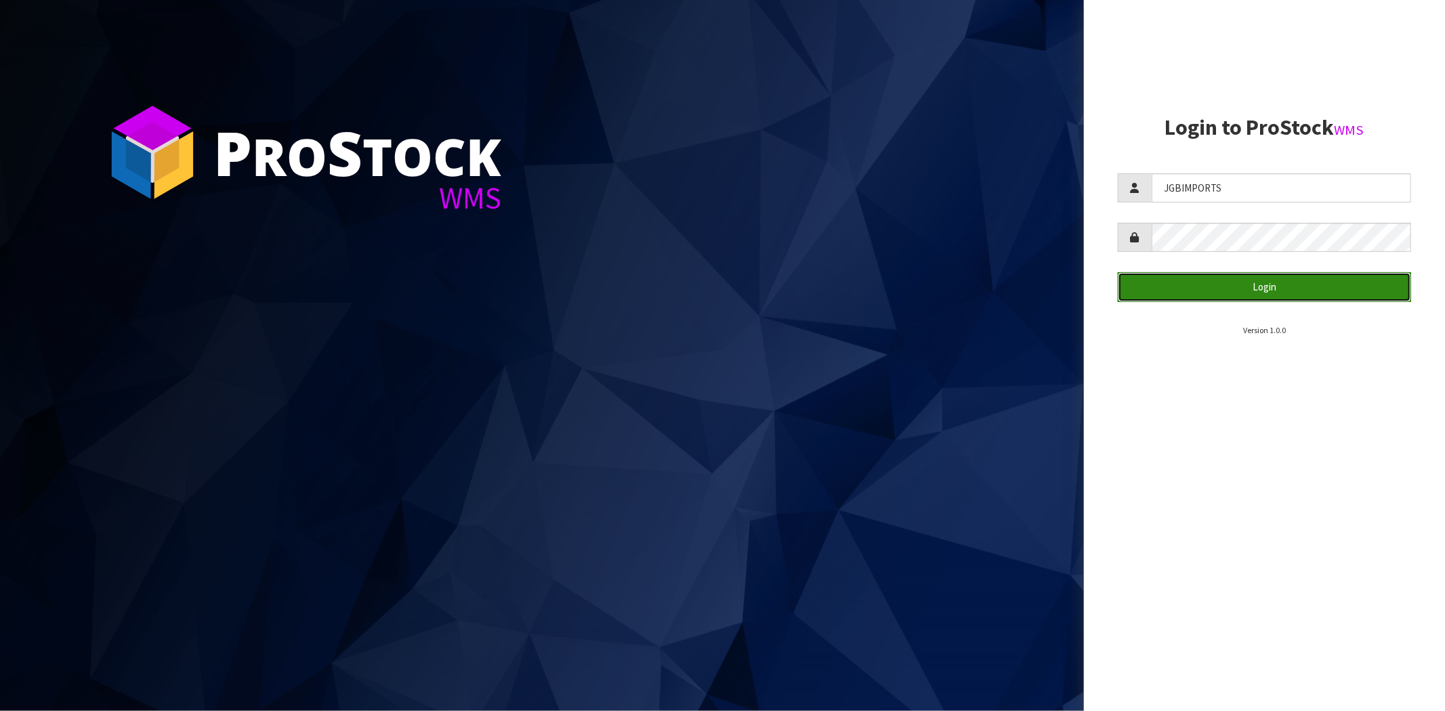
click at [1128, 289] on button "Login" at bounding box center [1263, 286] width 293 height 29
